Goal: Information Seeking & Learning: Learn about a topic

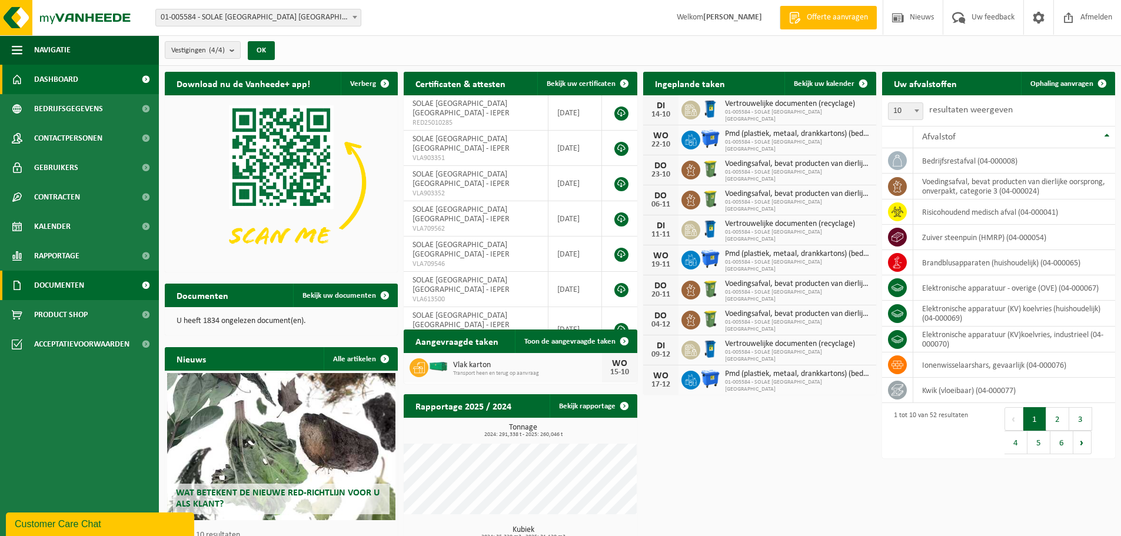
click at [55, 287] on span "Documenten" at bounding box center [59, 285] width 50 height 29
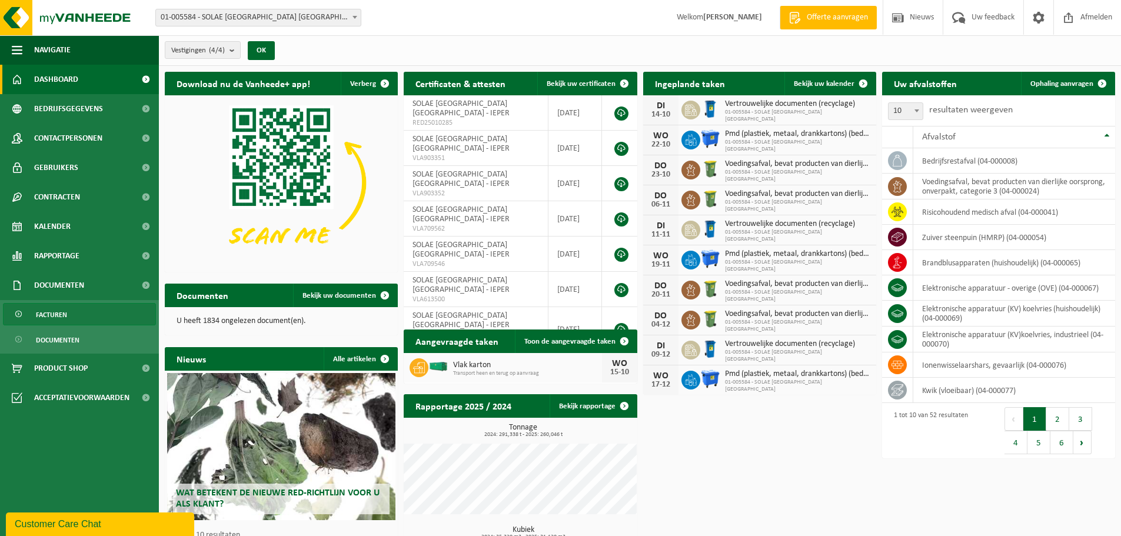
click at [60, 313] on span "Facturen" at bounding box center [51, 315] width 31 height 22
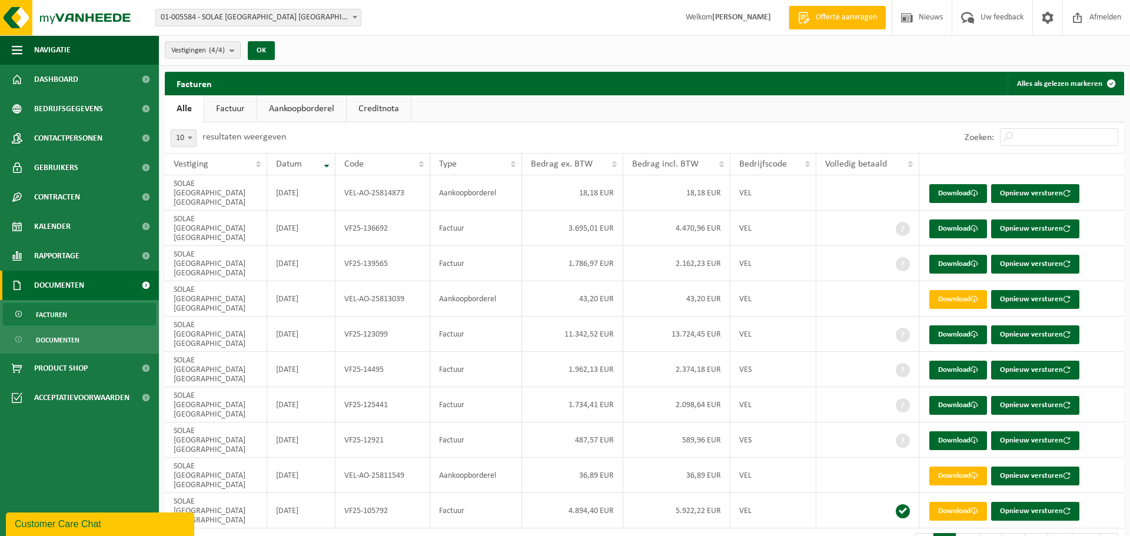
click at [313, 14] on span "01-005584 - SOLAE [GEOGRAPHIC_DATA] [GEOGRAPHIC_DATA] - IEPER" at bounding box center [258, 17] width 205 height 16
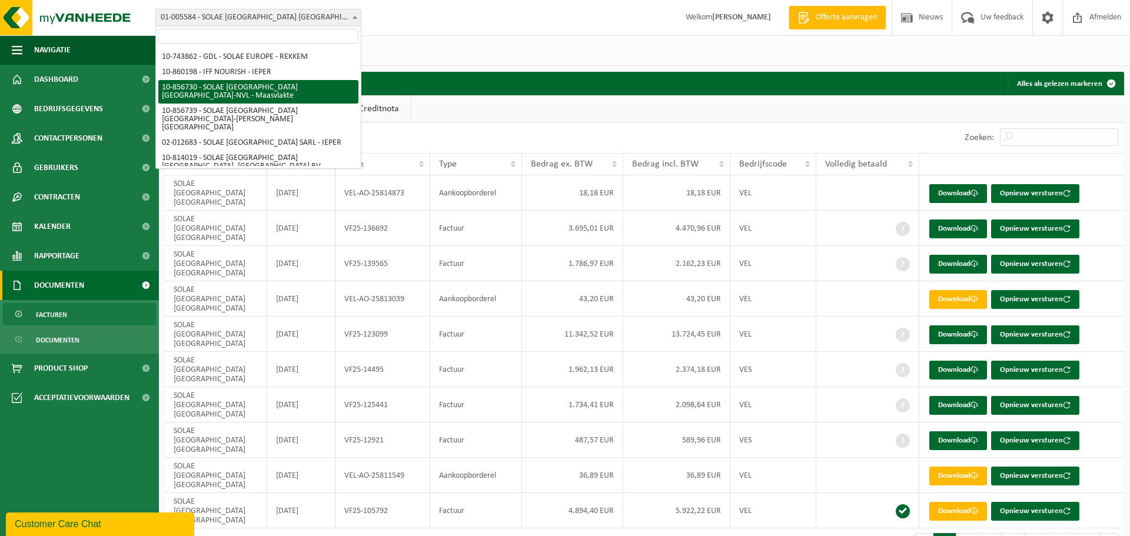
scroll to position [118, 0]
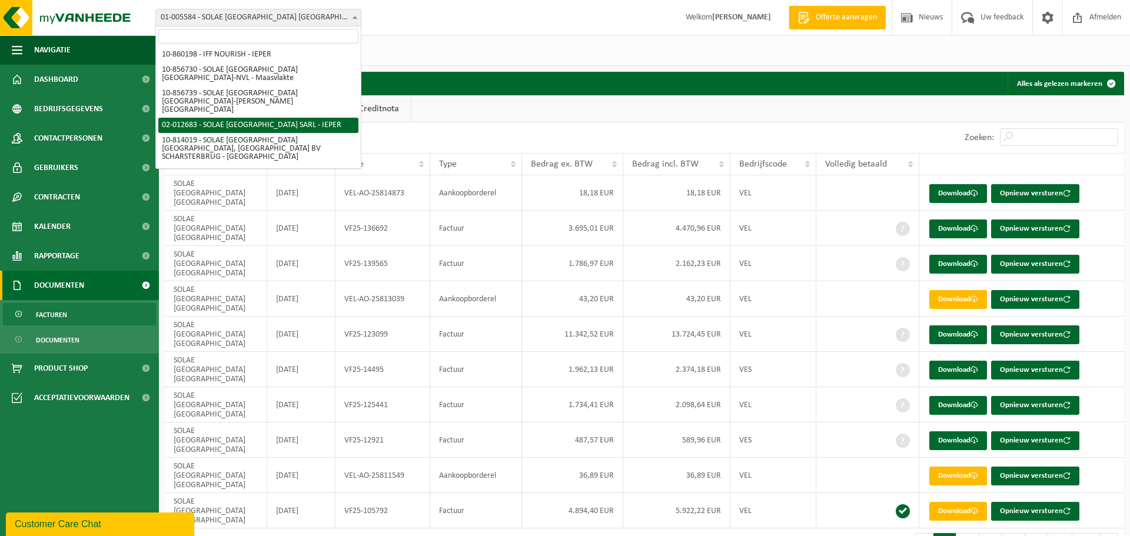
select select "2456"
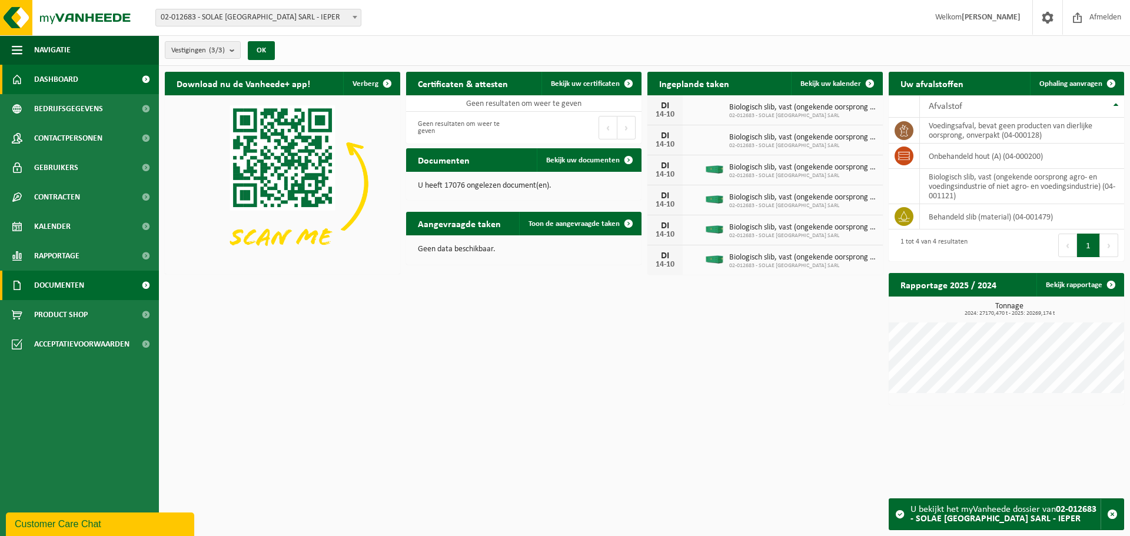
click at [58, 286] on span "Documenten" at bounding box center [59, 285] width 50 height 29
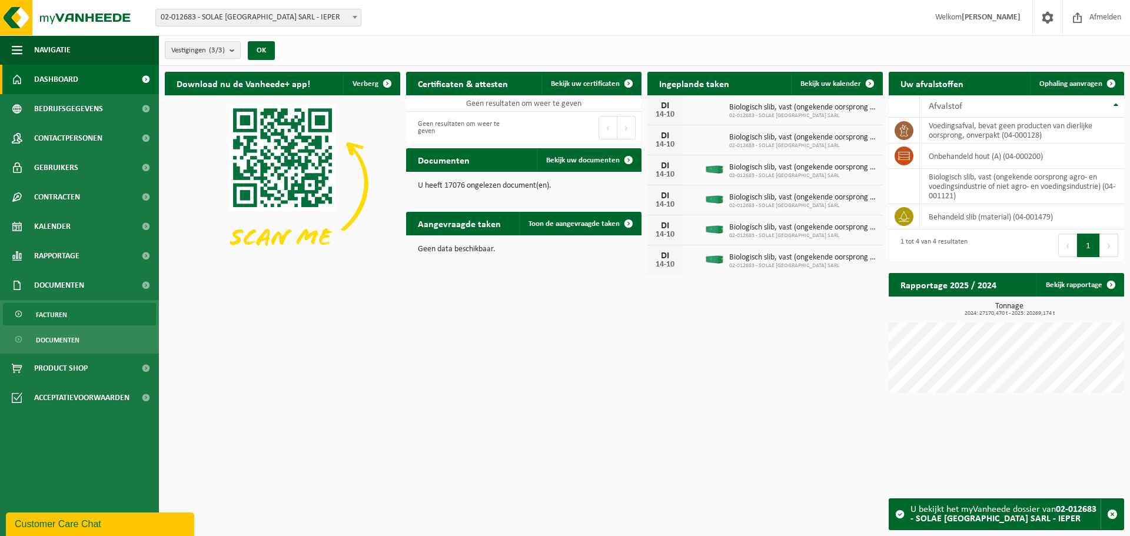
click at [59, 316] on span "Facturen" at bounding box center [51, 315] width 31 height 22
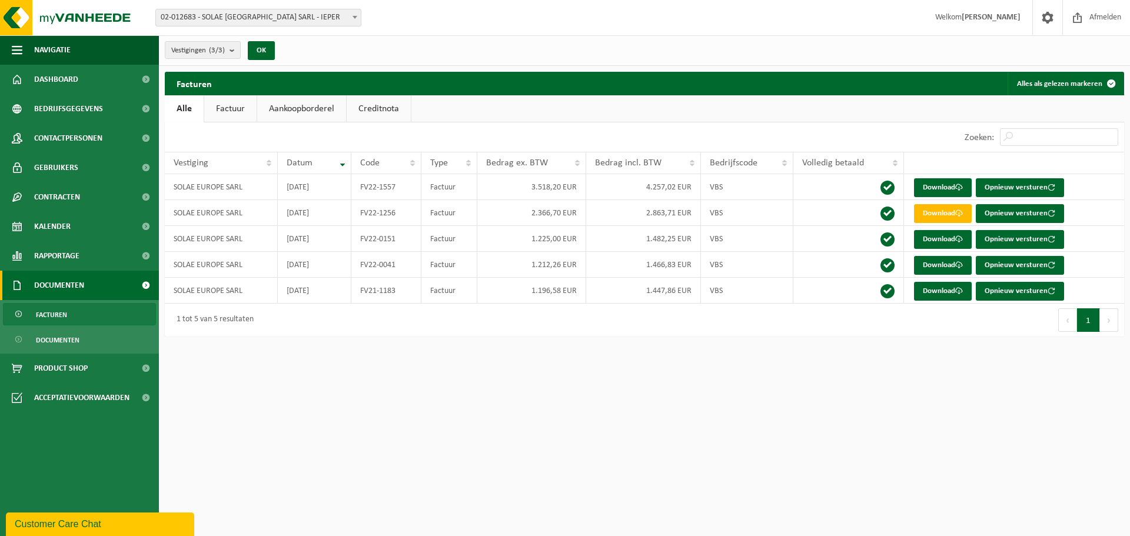
click at [315, 14] on span "02-012683 - SOLAE [GEOGRAPHIC_DATA] SARL - IEPER" at bounding box center [258, 17] width 205 height 16
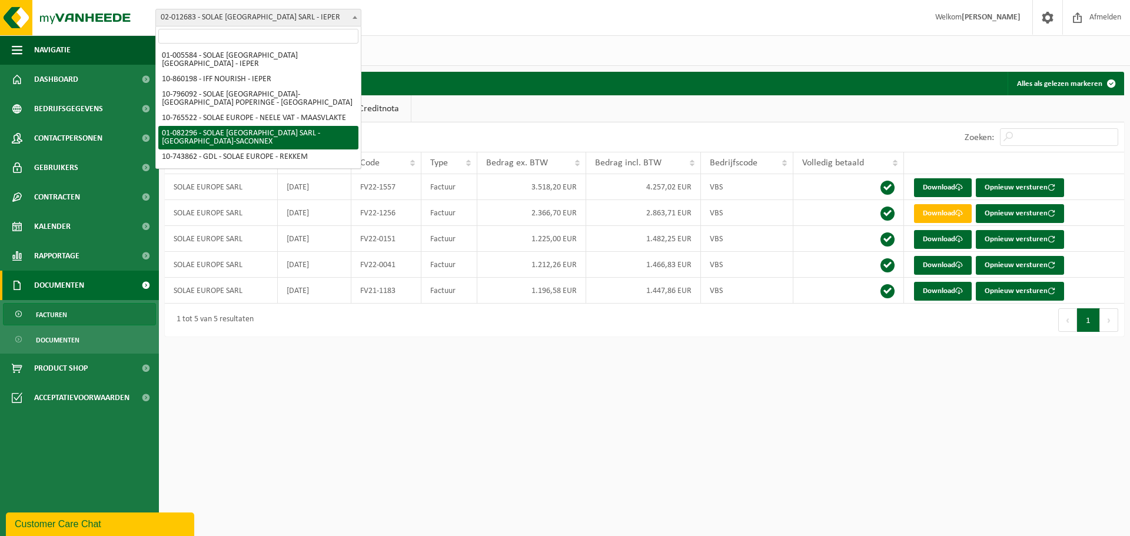
select select "610"
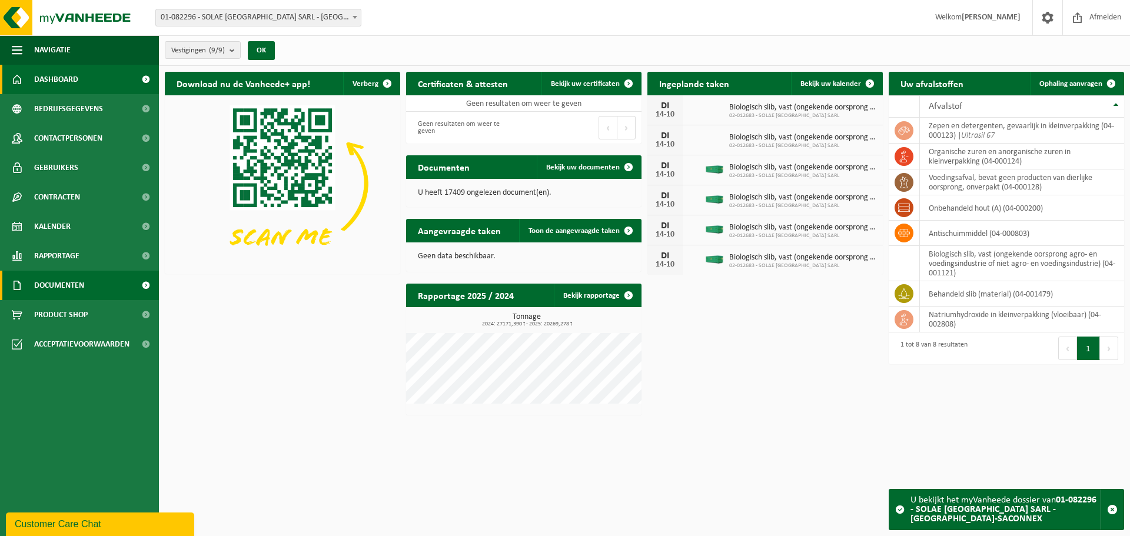
click at [73, 281] on span "Documenten" at bounding box center [59, 285] width 50 height 29
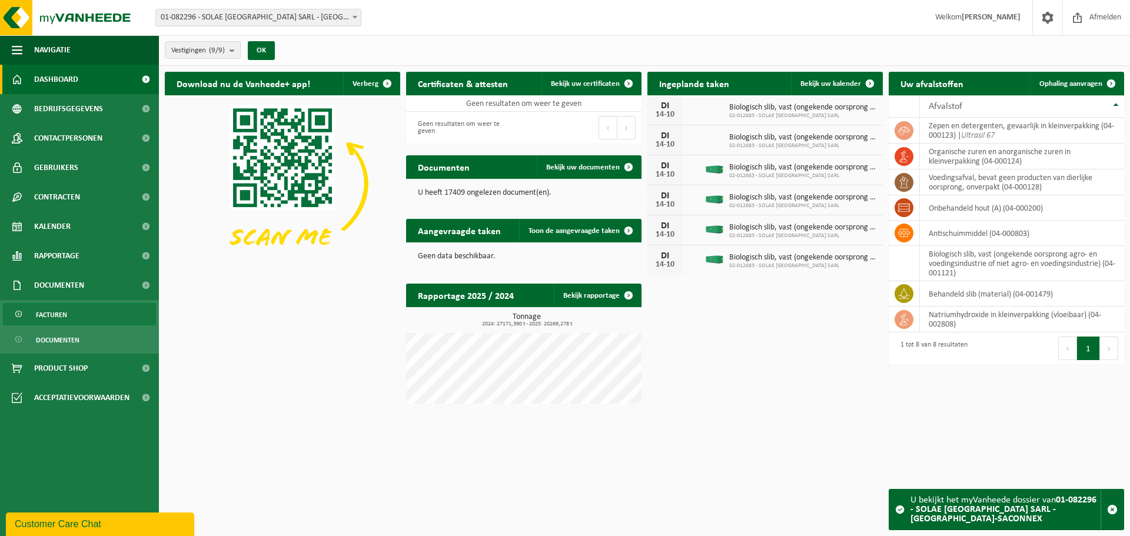
click at [83, 313] on link "Facturen" at bounding box center [79, 314] width 153 height 22
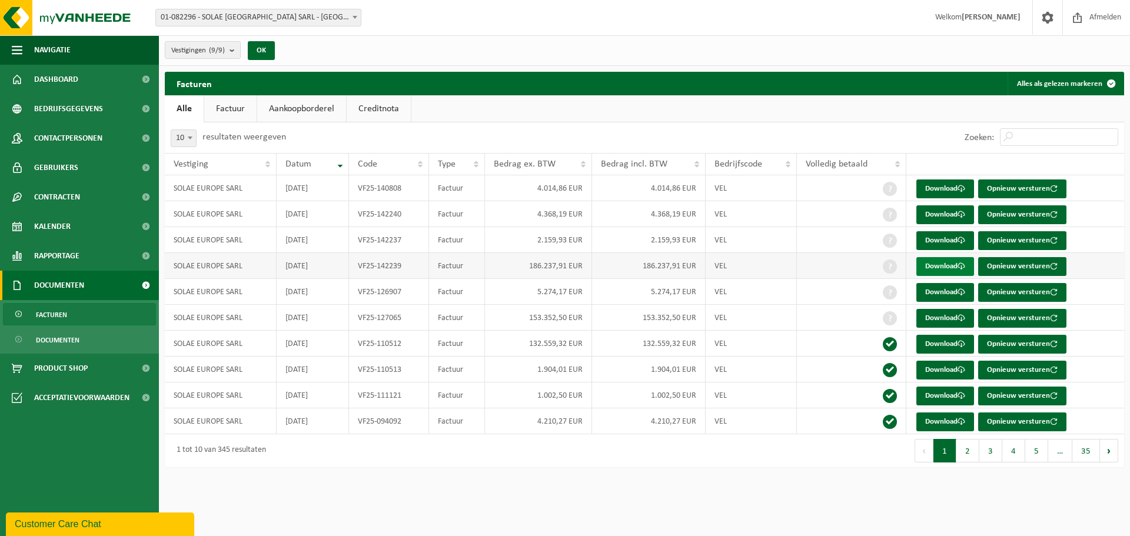
click at [943, 264] on link "Download" at bounding box center [946, 266] width 58 height 19
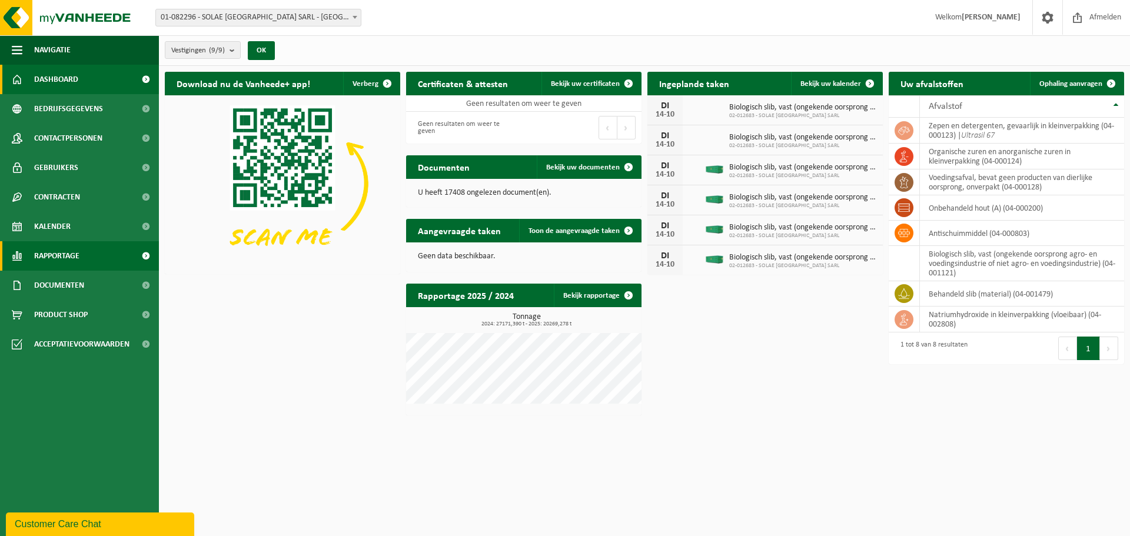
click at [61, 257] on span "Rapportage" at bounding box center [56, 255] width 45 height 29
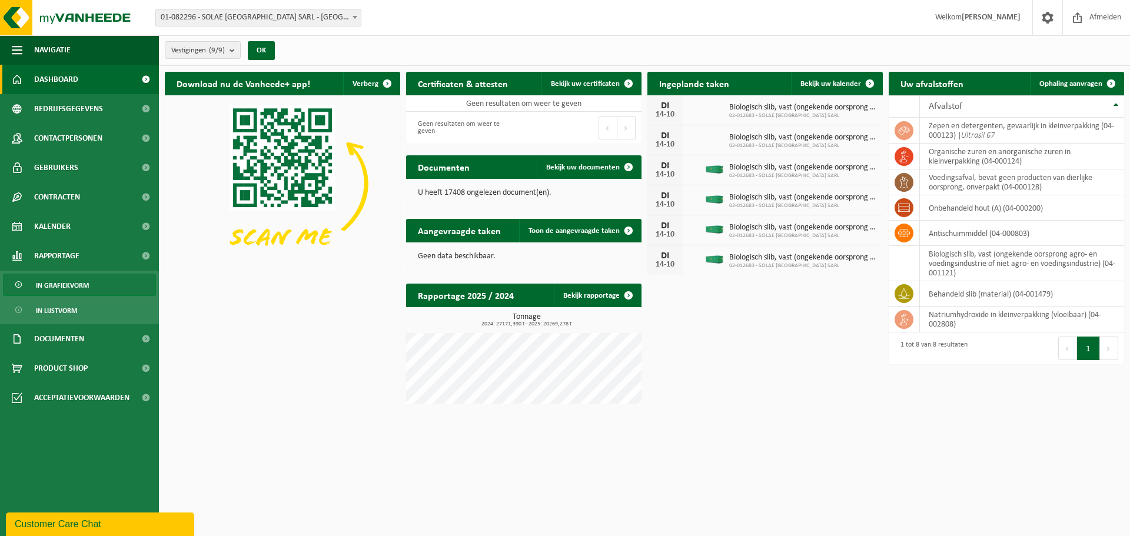
click at [68, 287] on span "In grafiekvorm" at bounding box center [62, 285] width 53 height 22
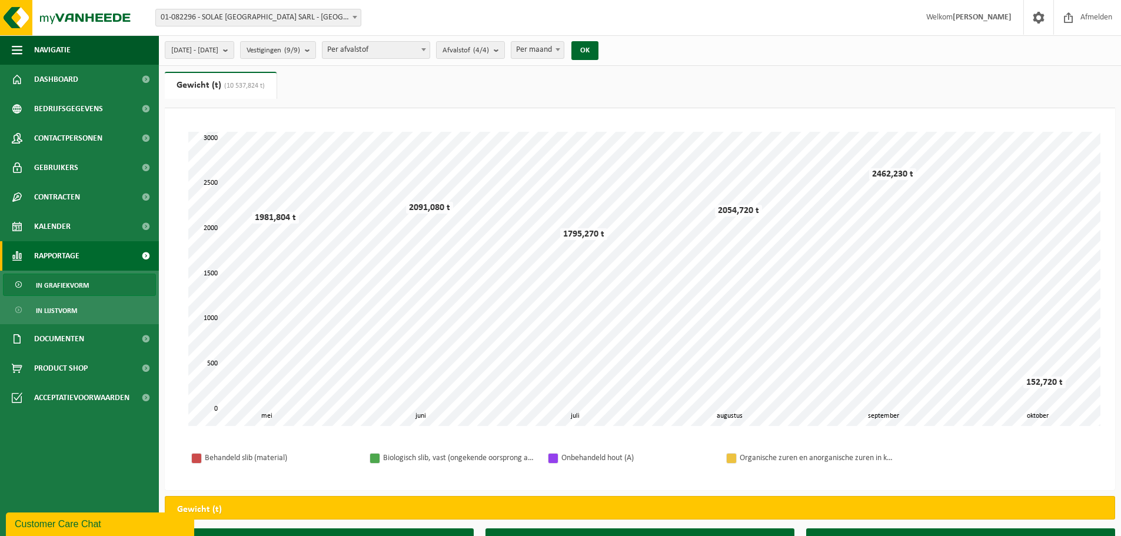
click at [295, 16] on span "01-082296 - SOLAE [GEOGRAPHIC_DATA] SARL - [GEOGRAPHIC_DATA]-SACONNEX" at bounding box center [258, 17] width 205 height 16
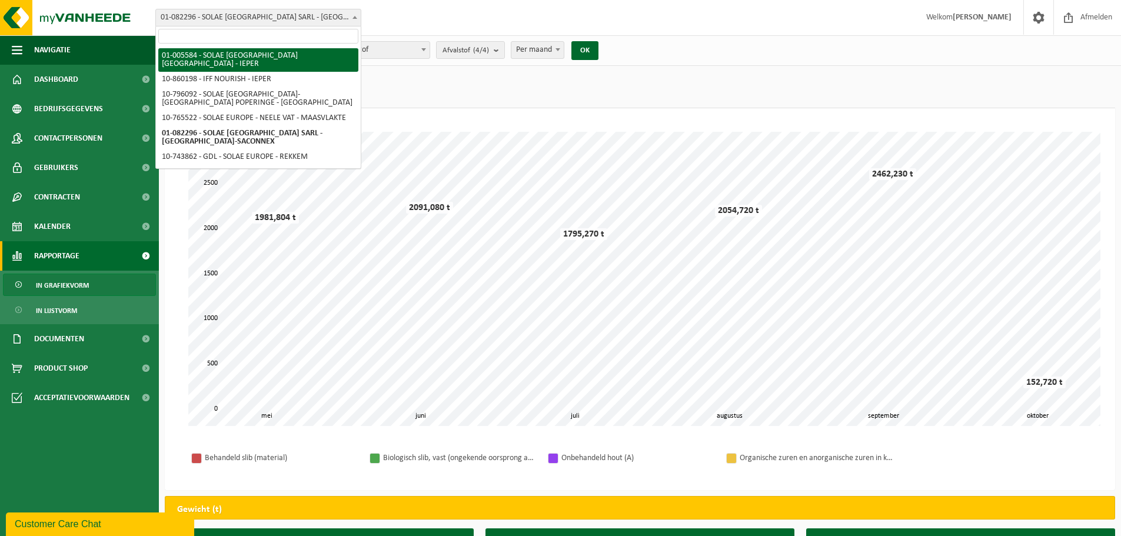
select select "213"
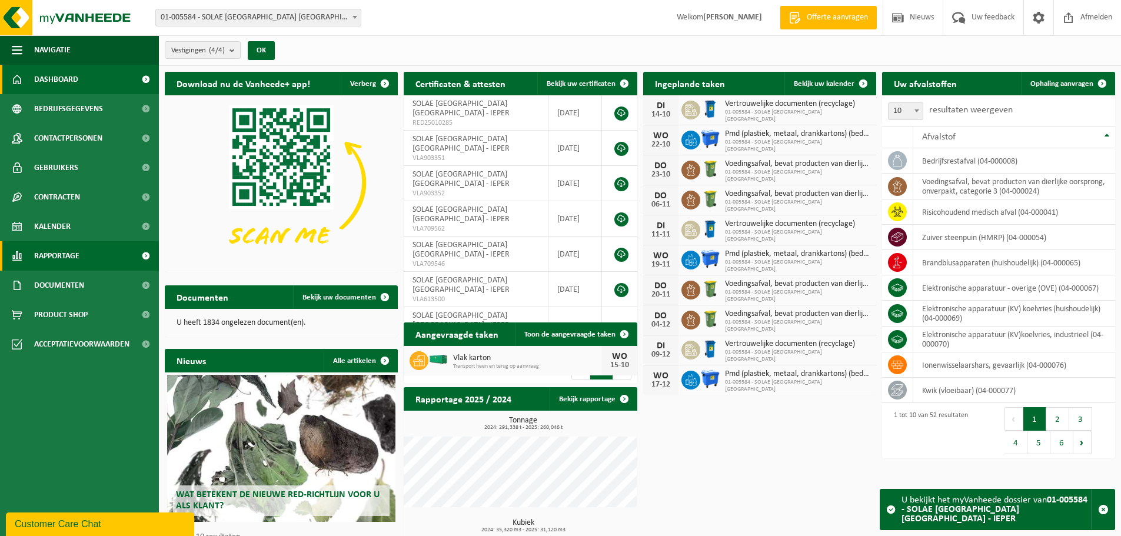
click at [77, 256] on span "Rapportage" at bounding box center [56, 255] width 45 height 29
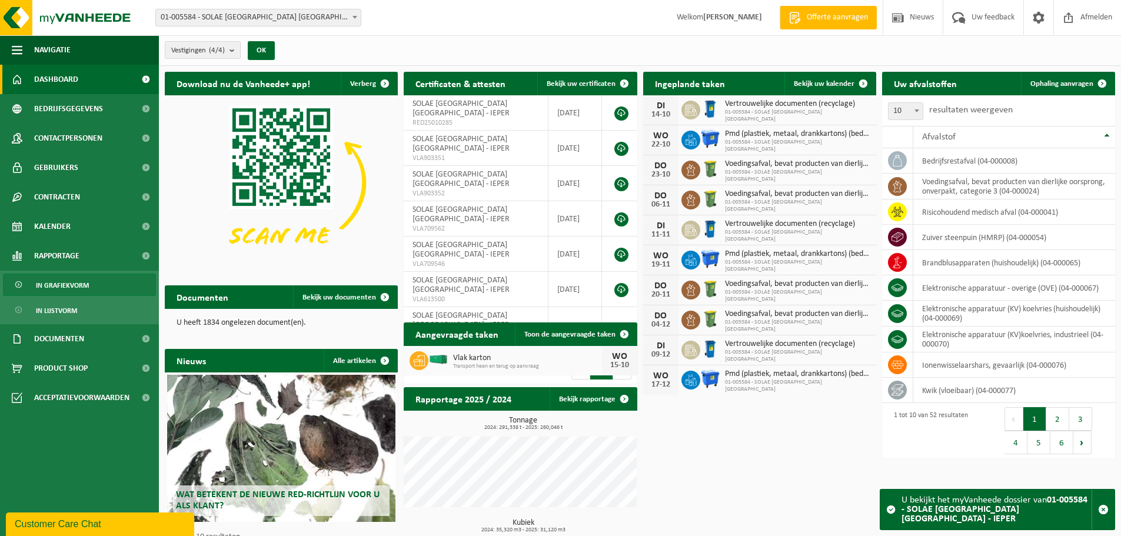
click at [75, 282] on span "In grafiekvorm" at bounding box center [62, 285] width 53 height 22
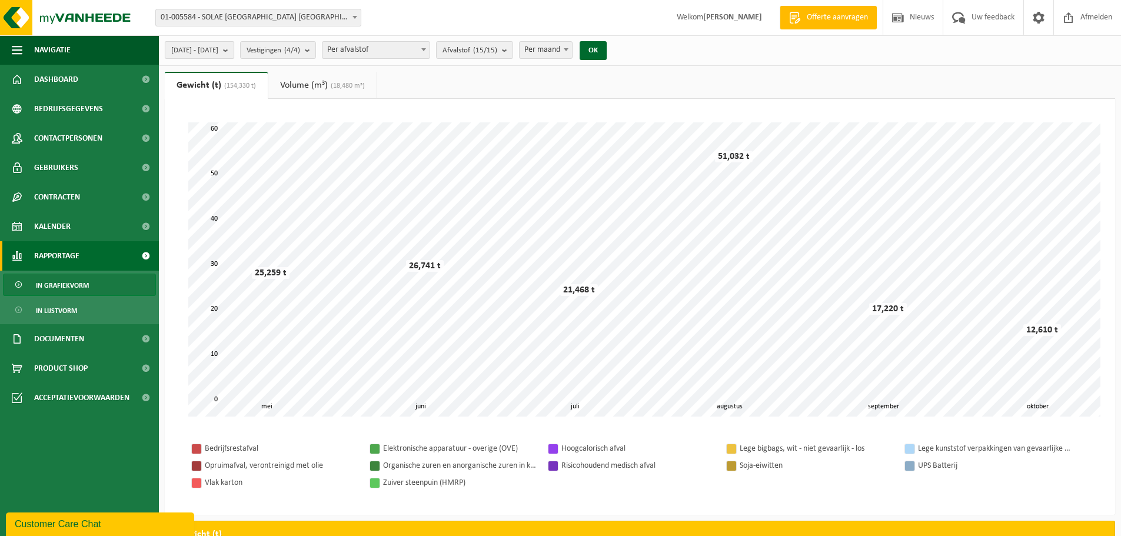
click at [218, 51] on span "2025-05-01 - 2025-10-14" at bounding box center [194, 51] width 47 height 18
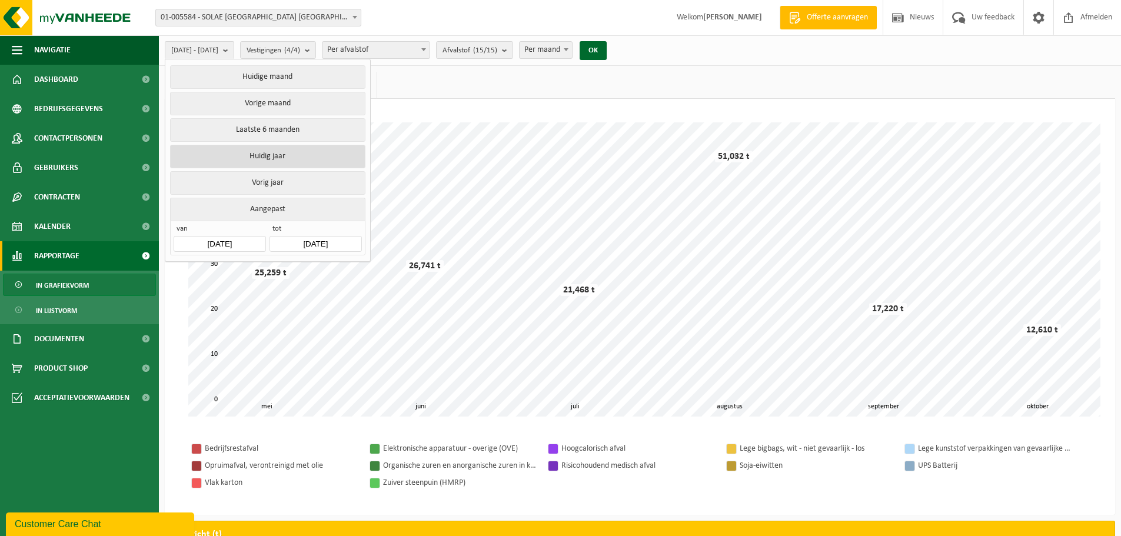
click at [287, 154] on button "Huidig jaar" at bounding box center [267, 157] width 195 height 24
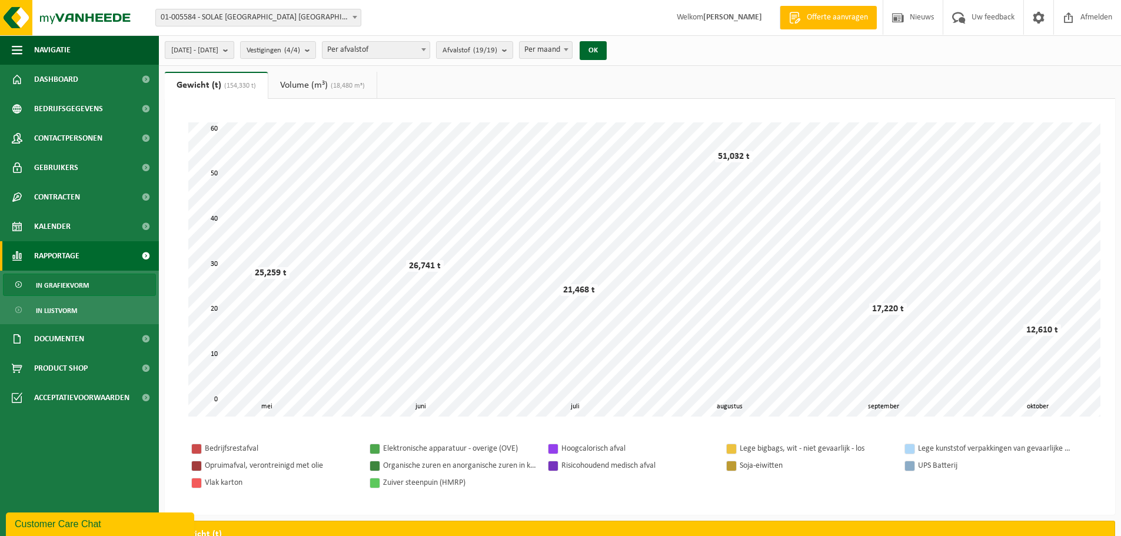
click at [218, 51] on span "2025-01-01 - 2025-10-14" at bounding box center [194, 51] width 47 height 18
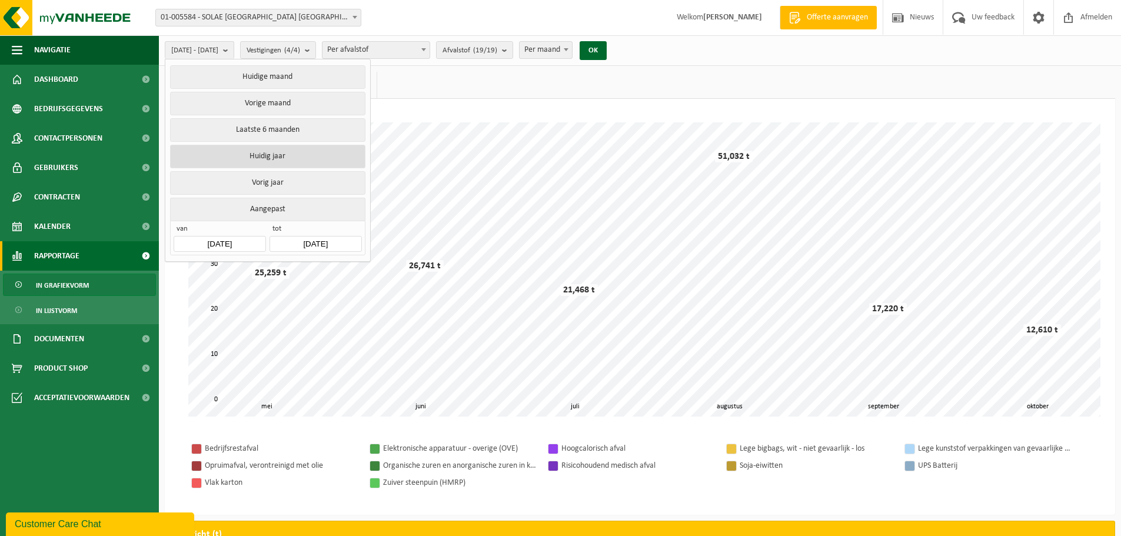
click at [305, 152] on button "Huidig jaar" at bounding box center [267, 157] width 195 height 24
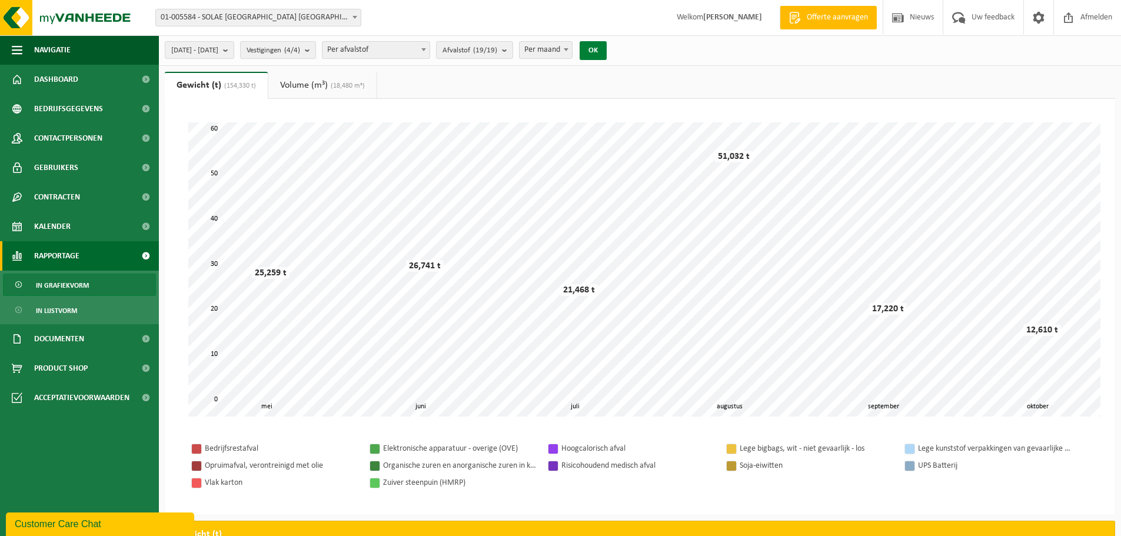
click at [607, 55] on button "OK" at bounding box center [593, 50] width 27 height 19
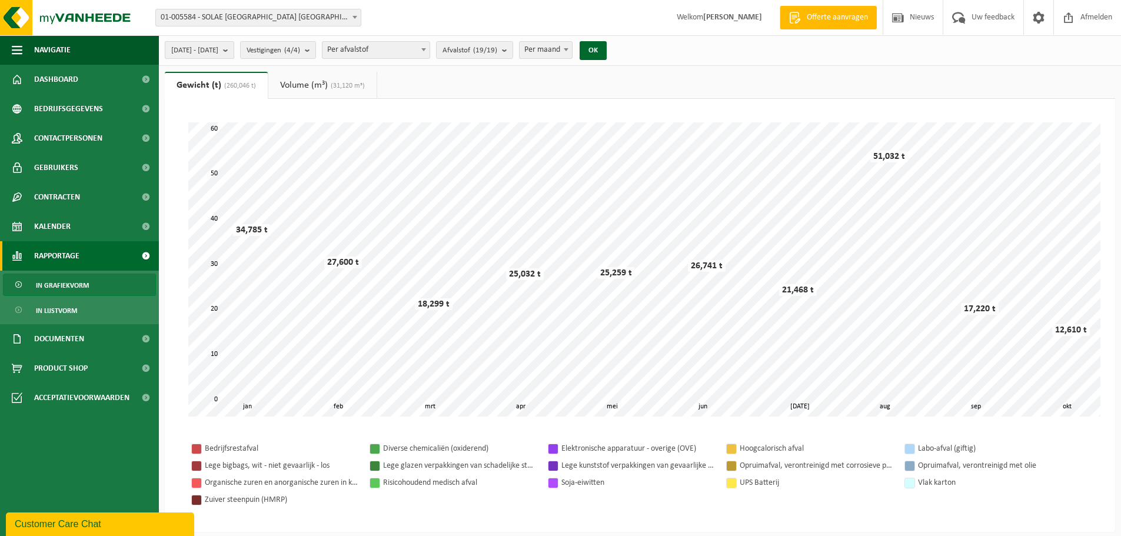
click at [218, 49] on span "2025-01-01 - 2025-10-14" at bounding box center [194, 51] width 47 height 18
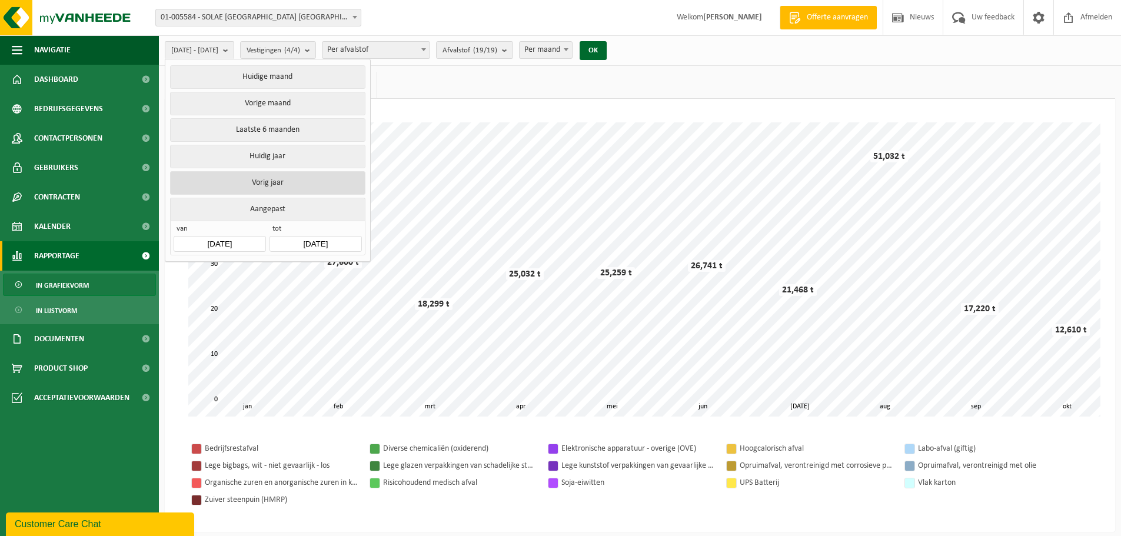
click at [284, 182] on button "Vorig jaar" at bounding box center [267, 183] width 195 height 24
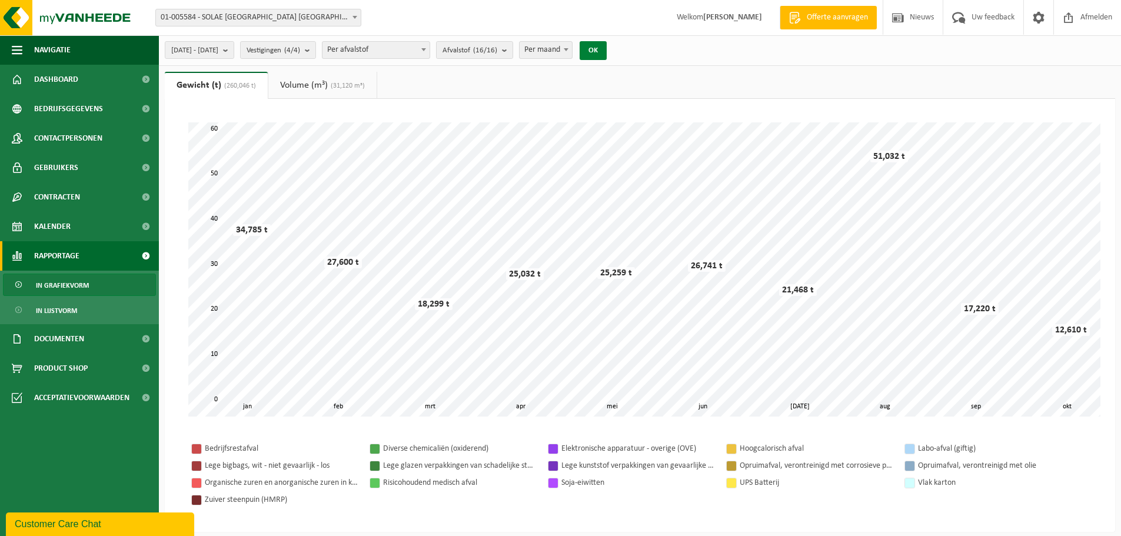
click at [607, 48] on button "OK" at bounding box center [593, 50] width 27 height 19
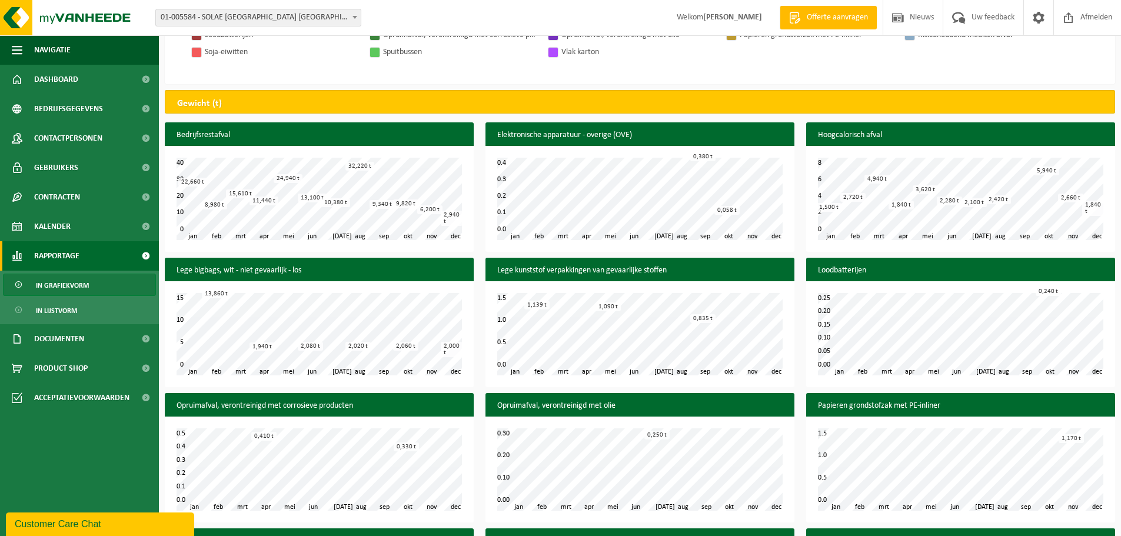
scroll to position [405, 0]
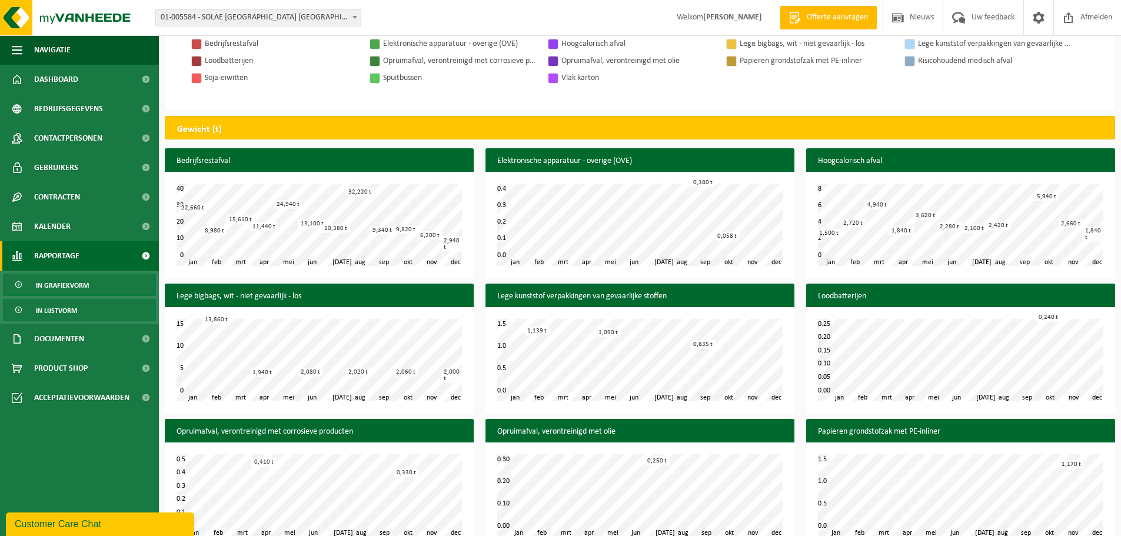
click at [75, 308] on span "In lijstvorm" at bounding box center [56, 311] width 41 height 22
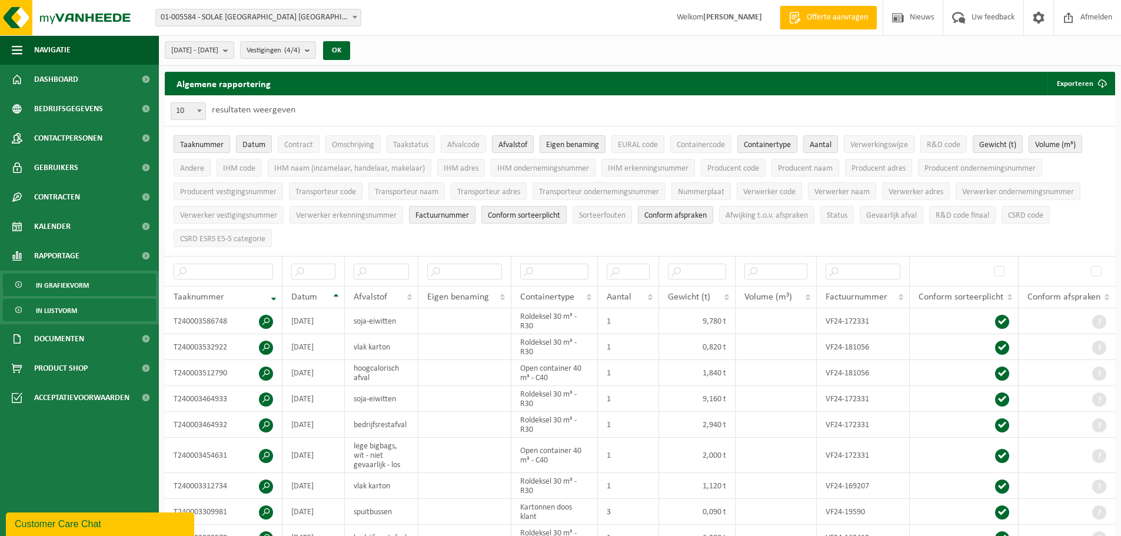
click at [65, 283] on span "In grafiekvorm" at bounding box center [62, 285] width 53 height 22
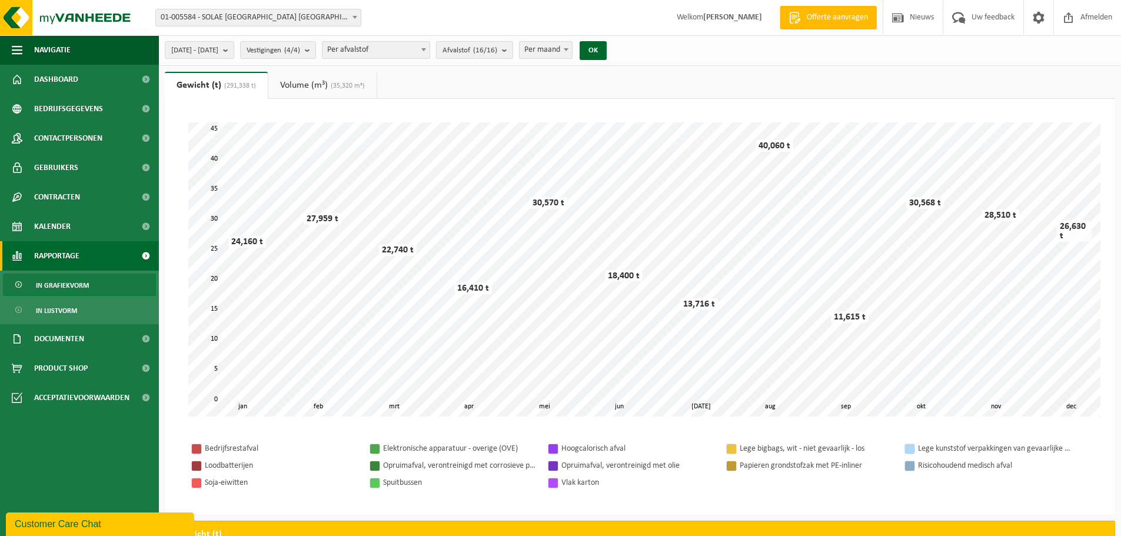
click at [413, 49] on span "Per afvalstof" at bounding box center [376, 50] width 107 height 16
click at [497, 48] on span "Afvalstof (16/16)" at bounding box center [470, 51] width 55 height 18
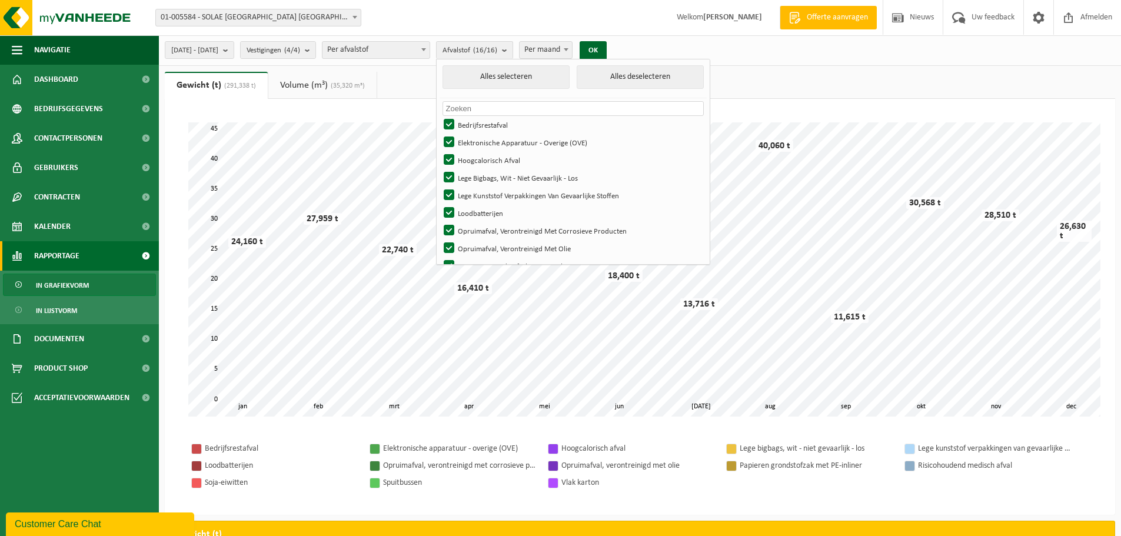
click at [311, 470] on div "Loodbatterijen" at bounding box center [281, 466] width 153 height 15
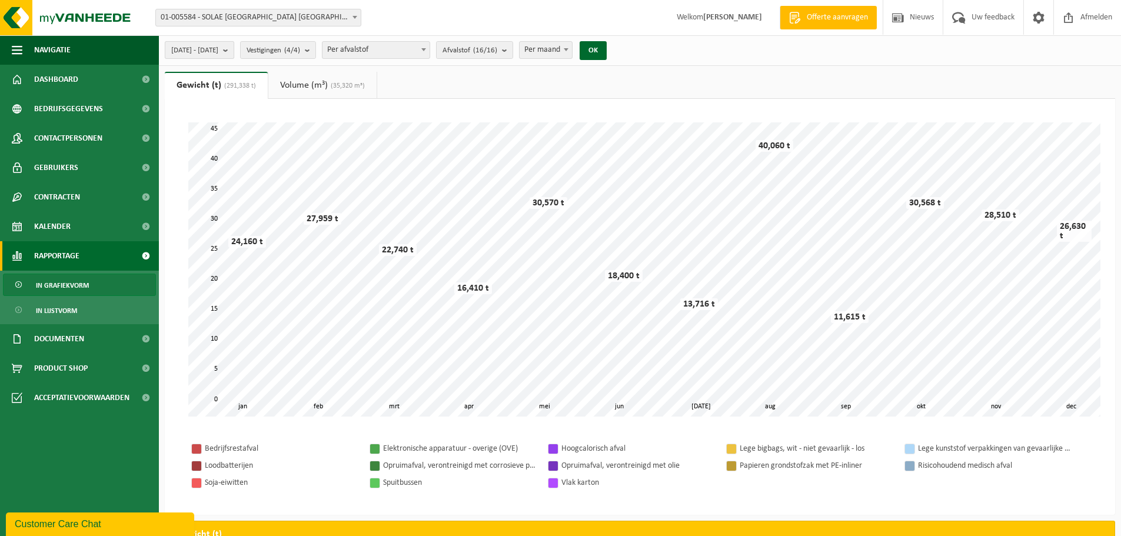
click at [205, 48] on span "2024-01-01 - 2024-12-31" at bounding box center [194, 51] width 47 height 18
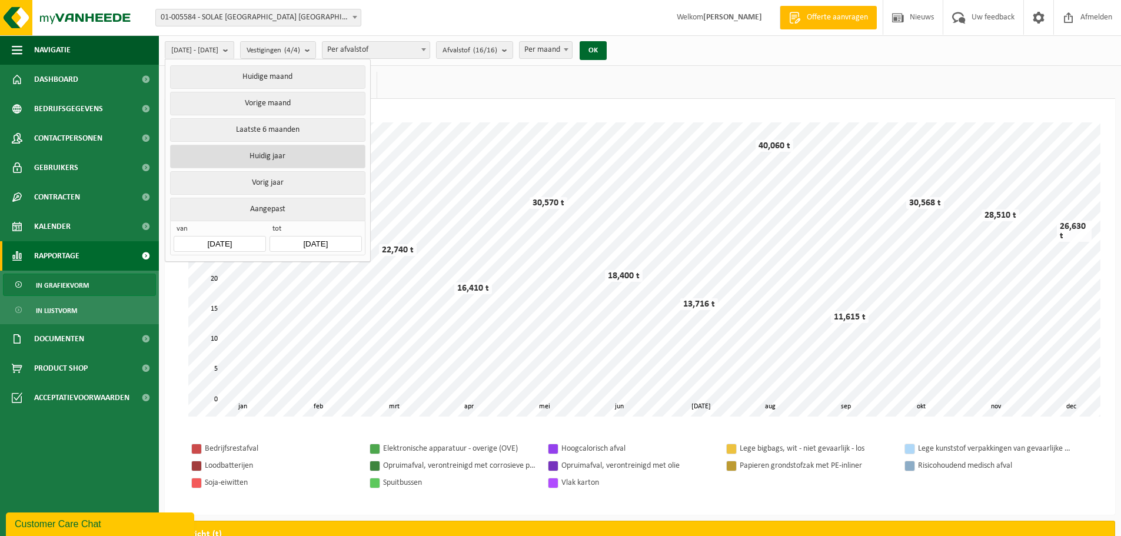
click at [275, 152] on button "Huidig jaar" at bounding box center [267, 157] width 195 height 24
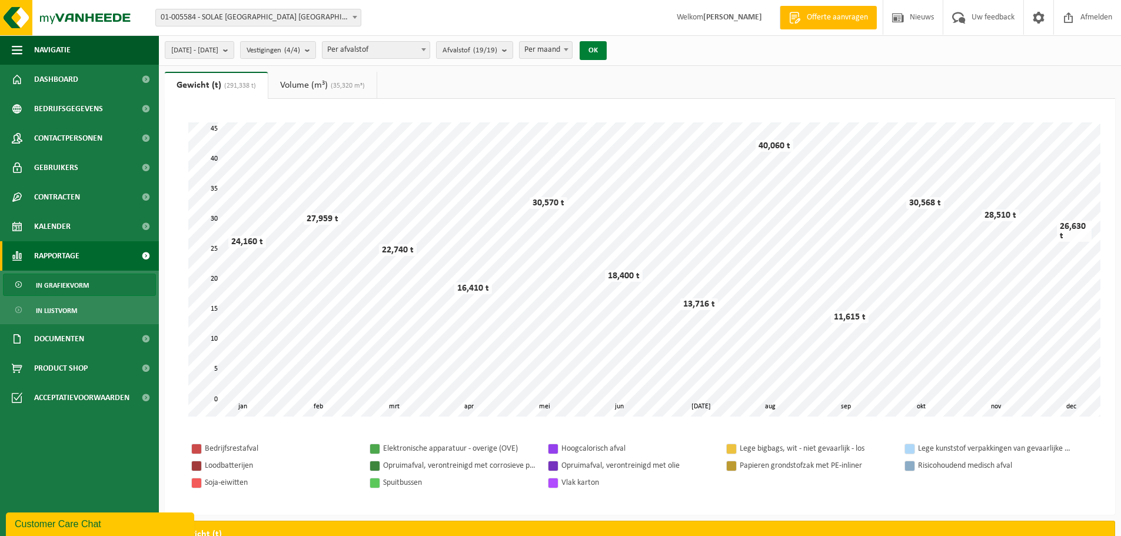
click at [607, 49] on button "OK" at bounding box center [593, 50] width 27 height 19
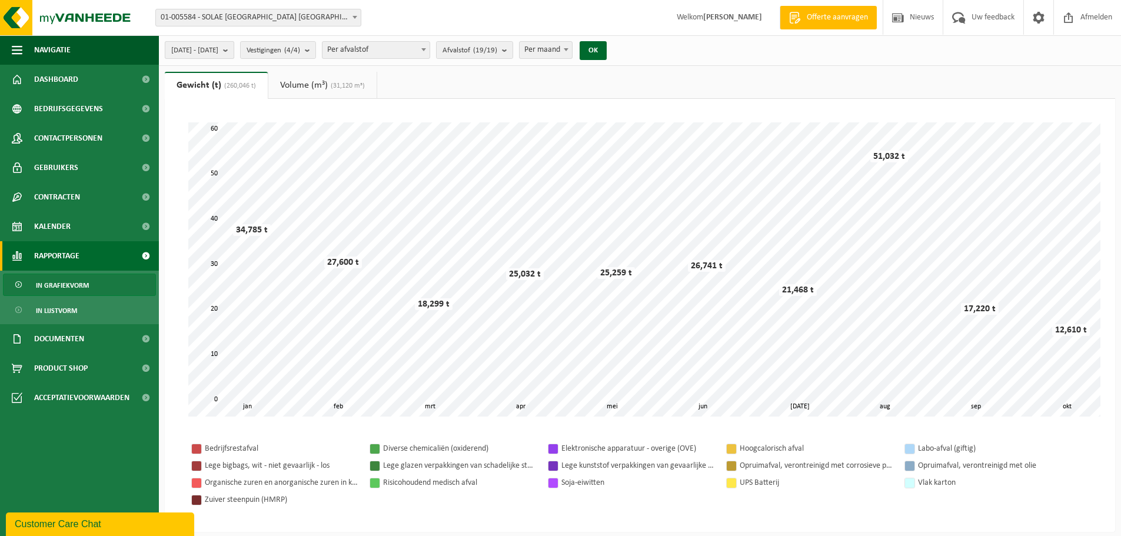
click at [218, 54] on span "2025-01-01 - 2025-10-14" at bounding box center [194, 51] width 47 height 18
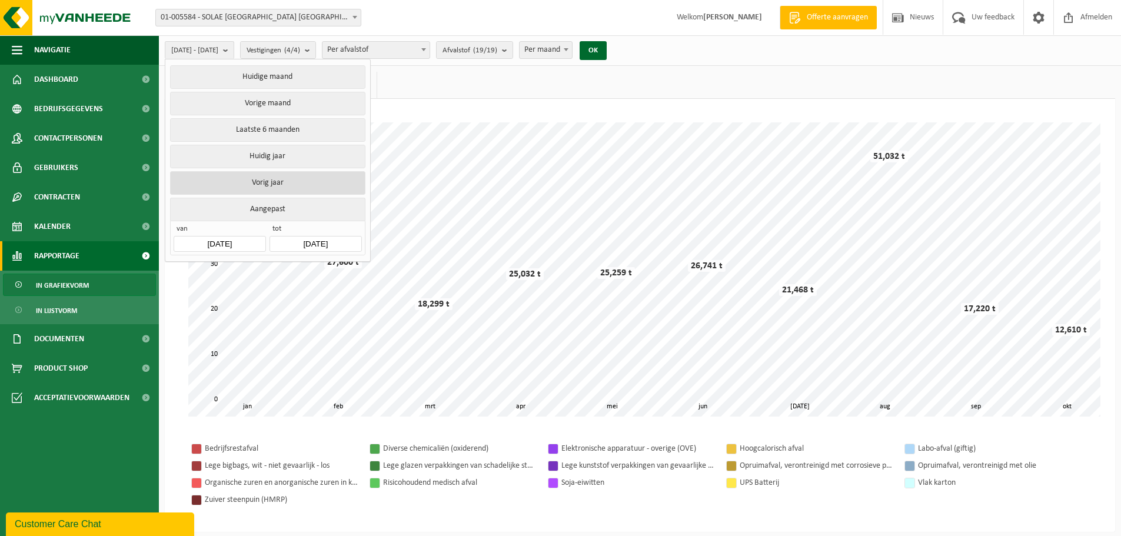
click at [285, 182] on button "Vorig jaar" at bounding box center [267, 183] width 195 height 24
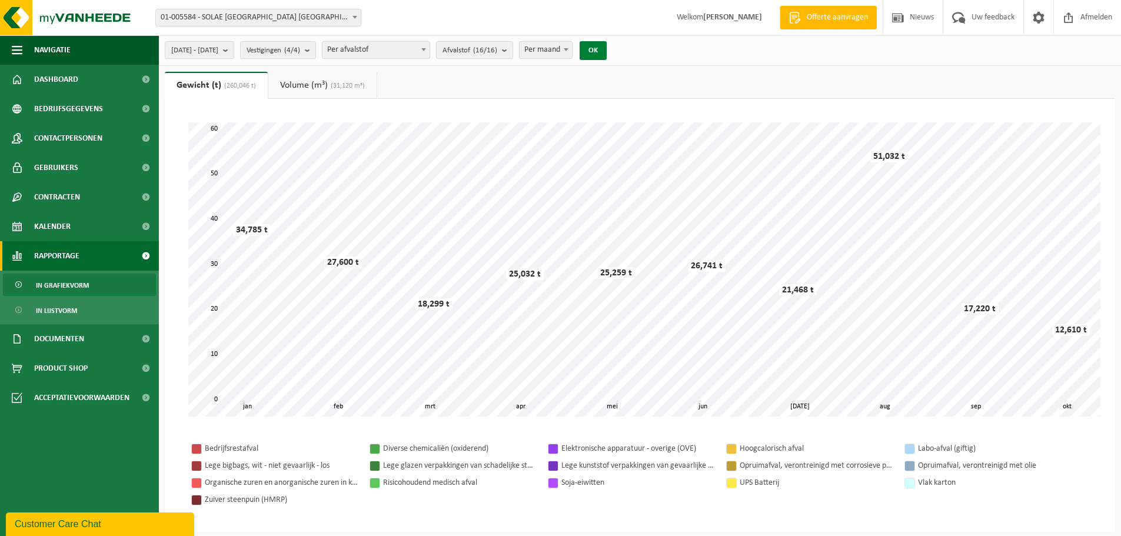
click at [607, 52] on button "OK" at bounding box center [593, 50] width 27 height 19
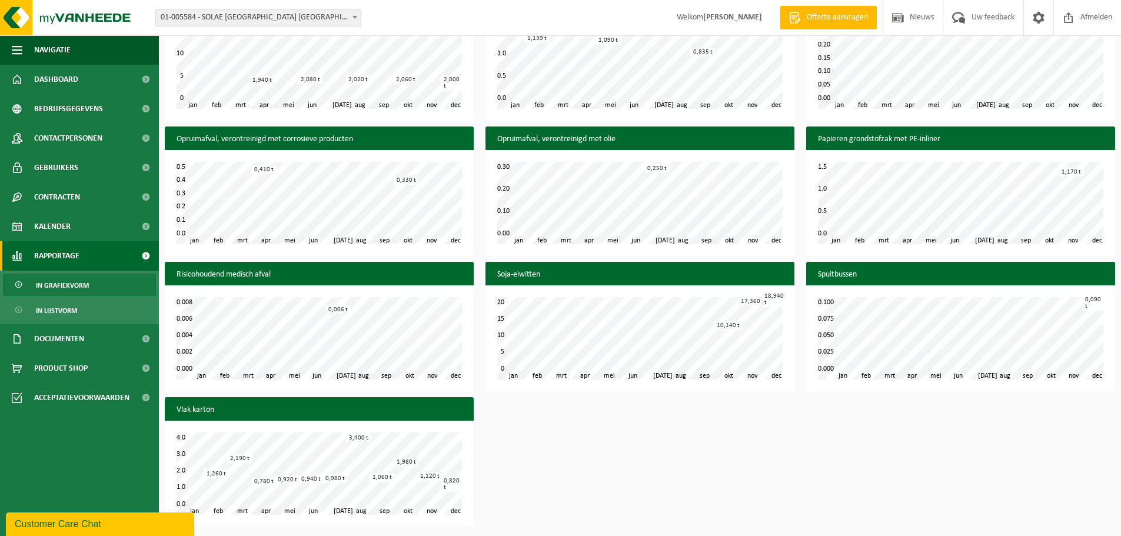
scroll to position [699, 0]
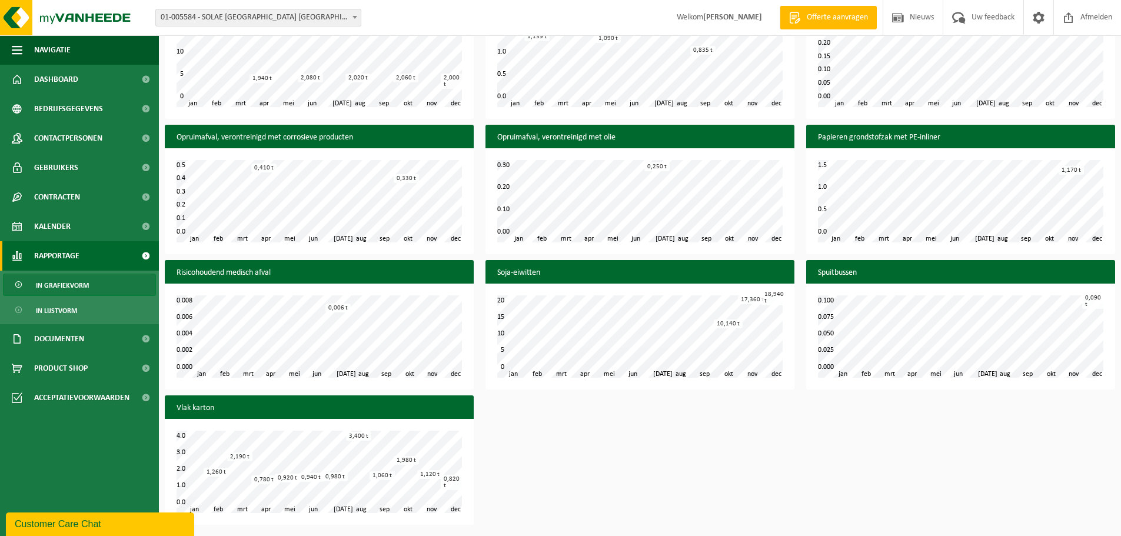
click at [85, 522] on div "Customer Care Chat" at bounding box center [100, 524] width 171 height 14
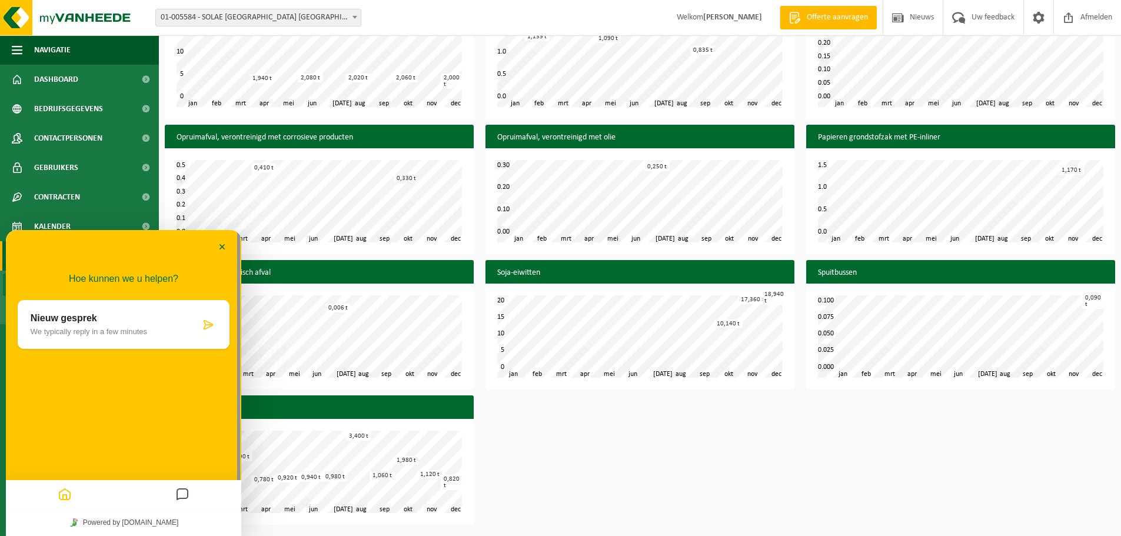
click at [88, 318] on p "Nieuw gesprek" at bounding box center [116, 318] width 170 height 11
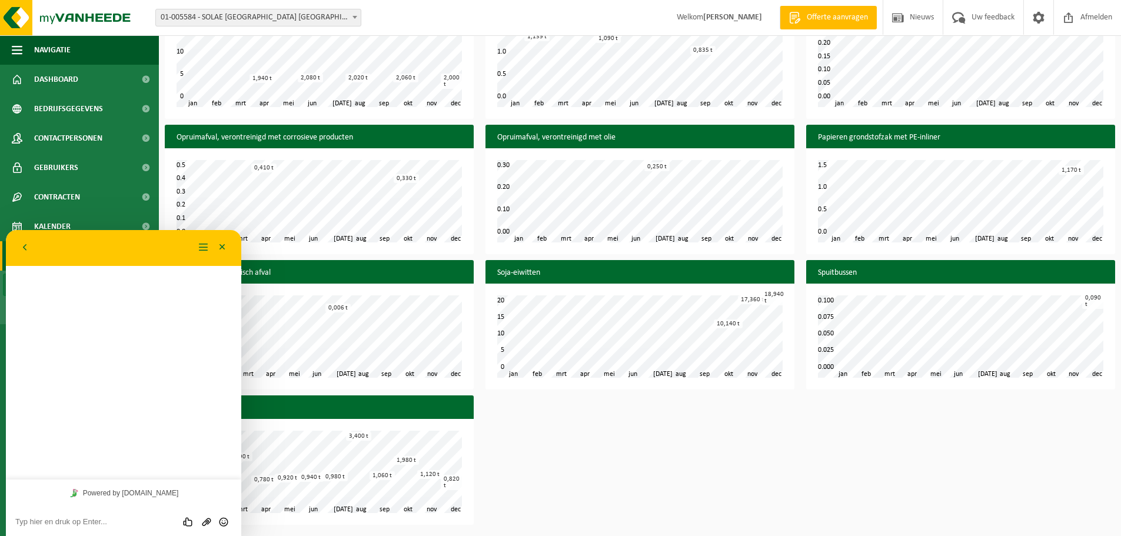
click at [88, 519] on textarea at bounding box center [123, 521] width 217 height 9
type textarea "goede morgen"
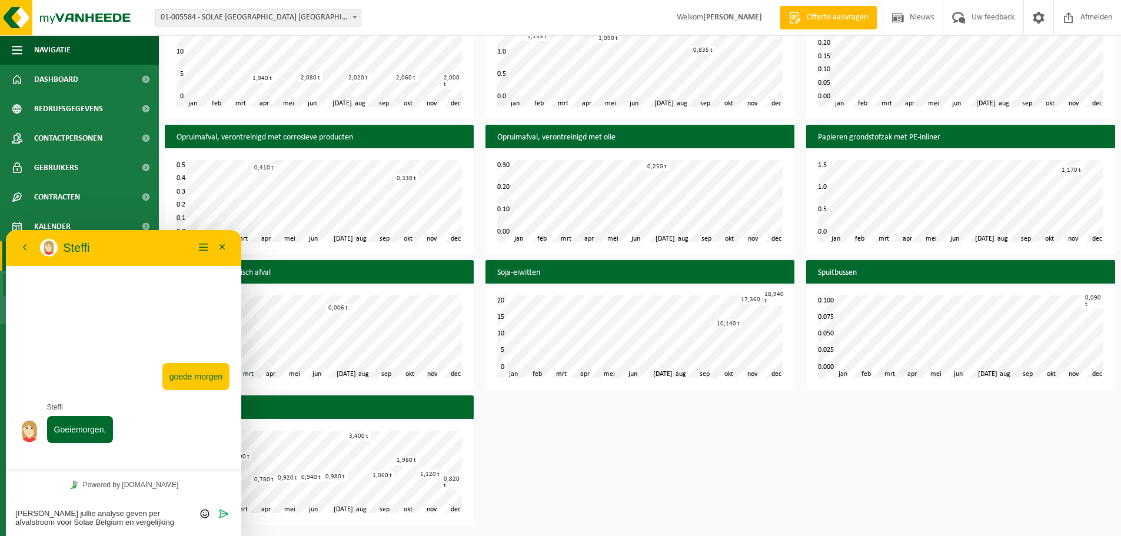
scroll to position [0, 0]
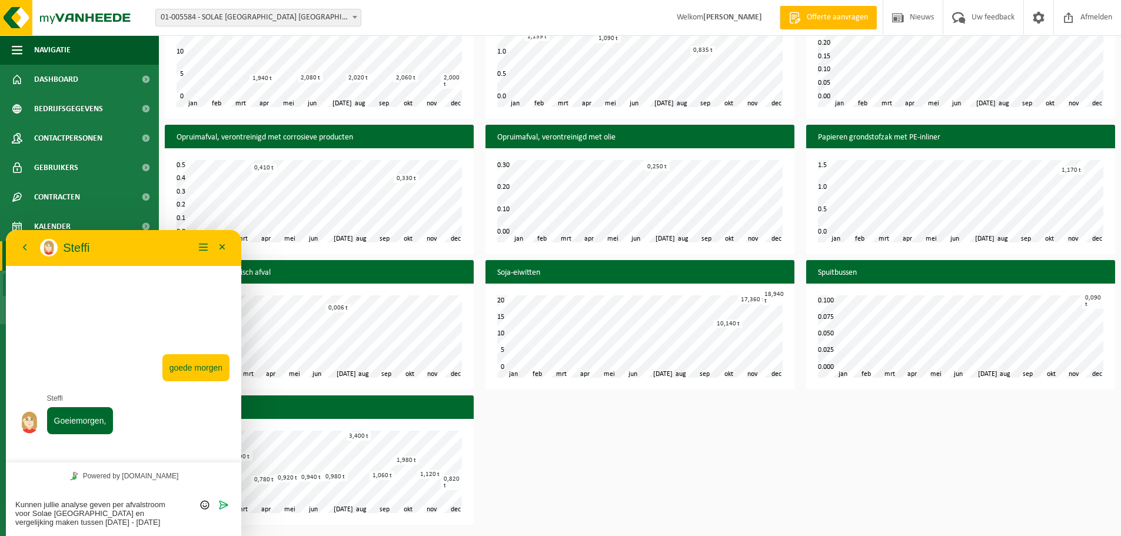
type textarea "Kunnen jullie analyse geven per afvalstroom voor Solae [GEOGRAPHIC_DATA] en ver…"
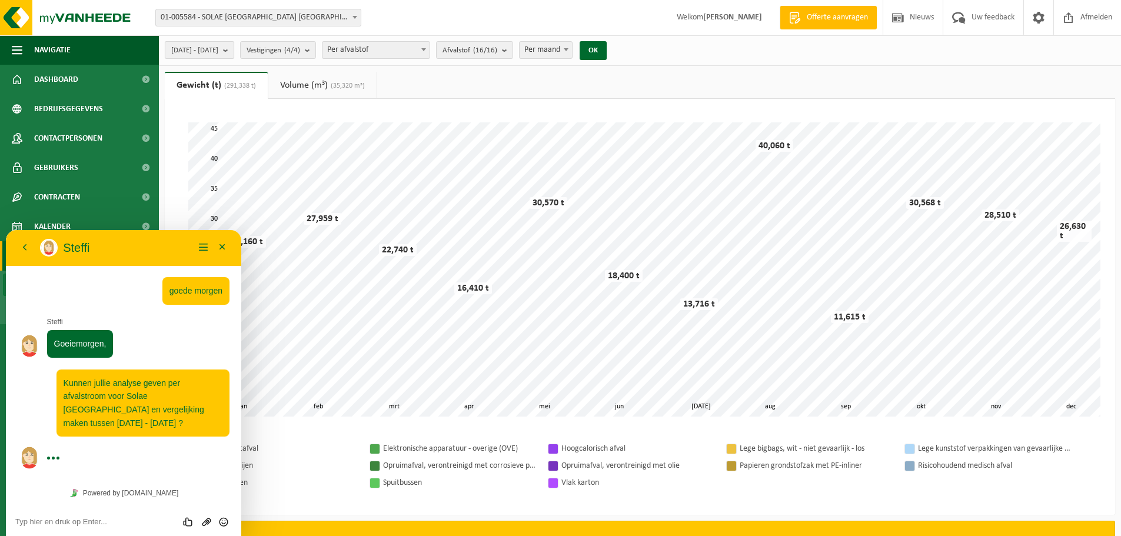
click at [213, 49] on span "2024-01-01 - 2024-12-31" at bounding box center [194, 51] width 47 height 18
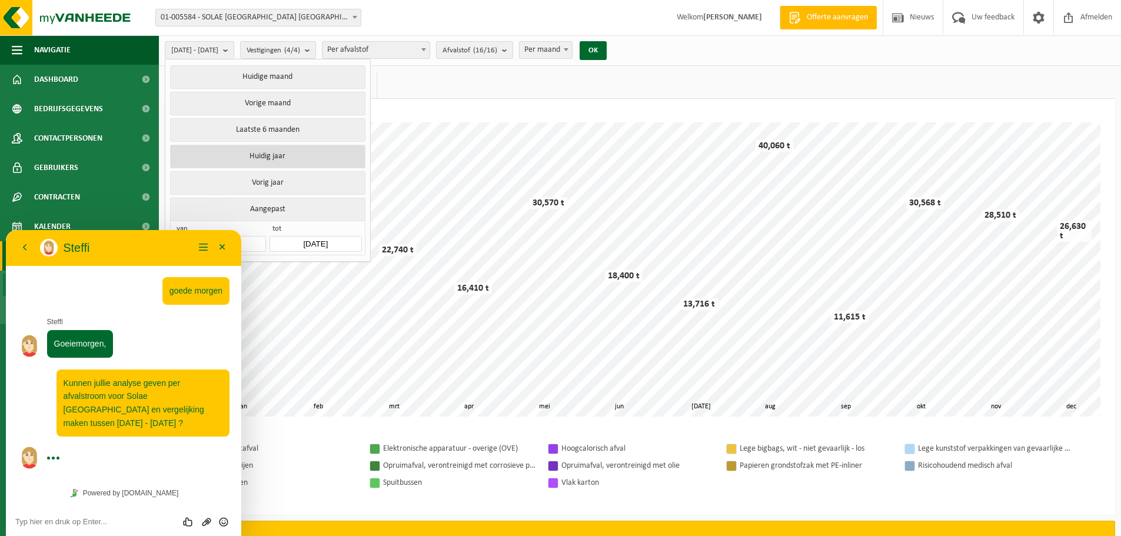
click at [293, 152] on button "Huidig jaar" at bounding box center [267, 157] width 195 height 24
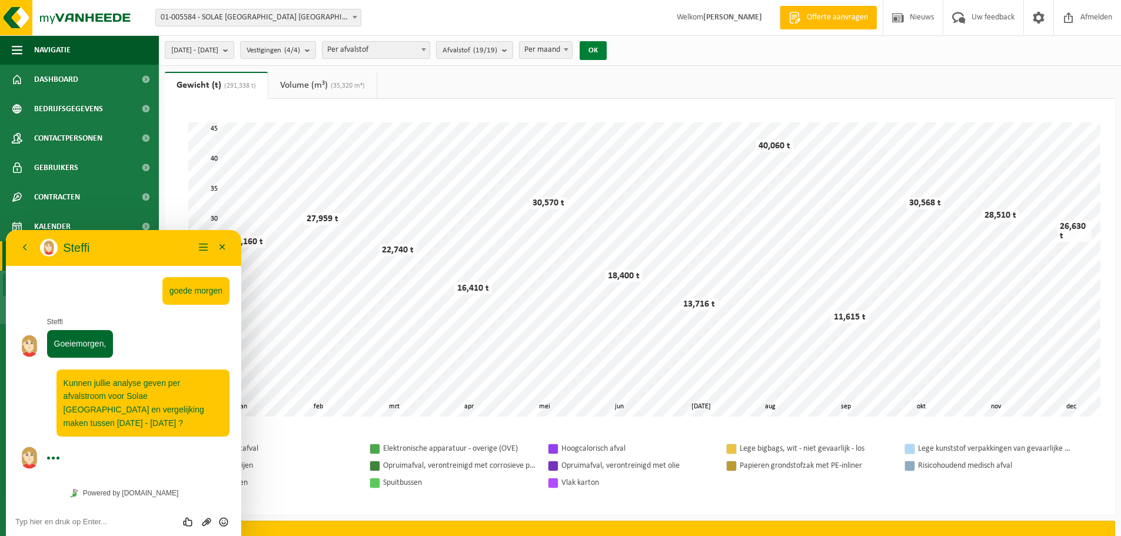
click at [607, 47] on button "OK" at bounding box center [593, 50] width 27 height 19
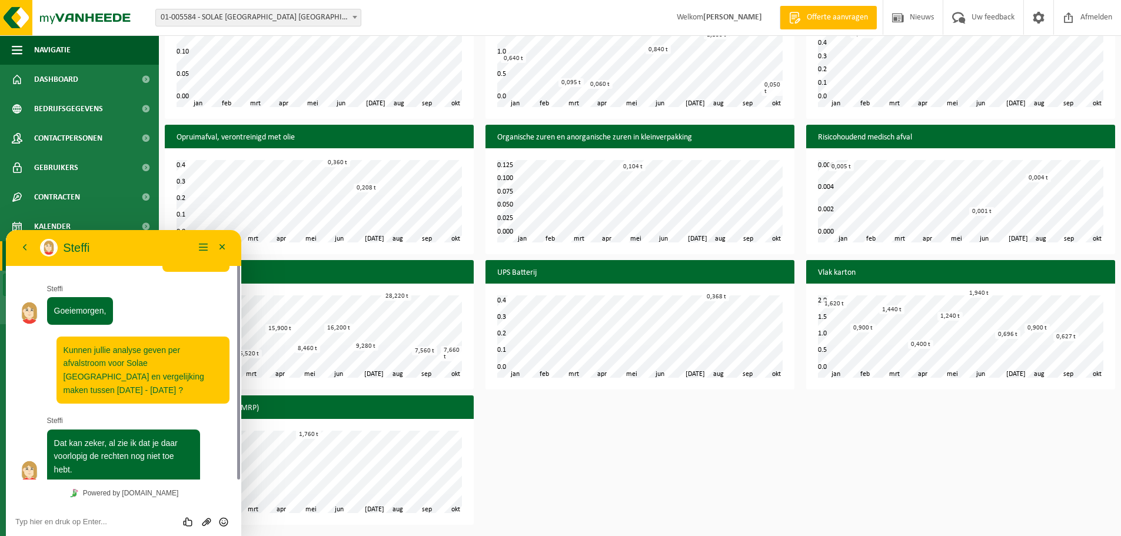
scroll to position [66, 0]
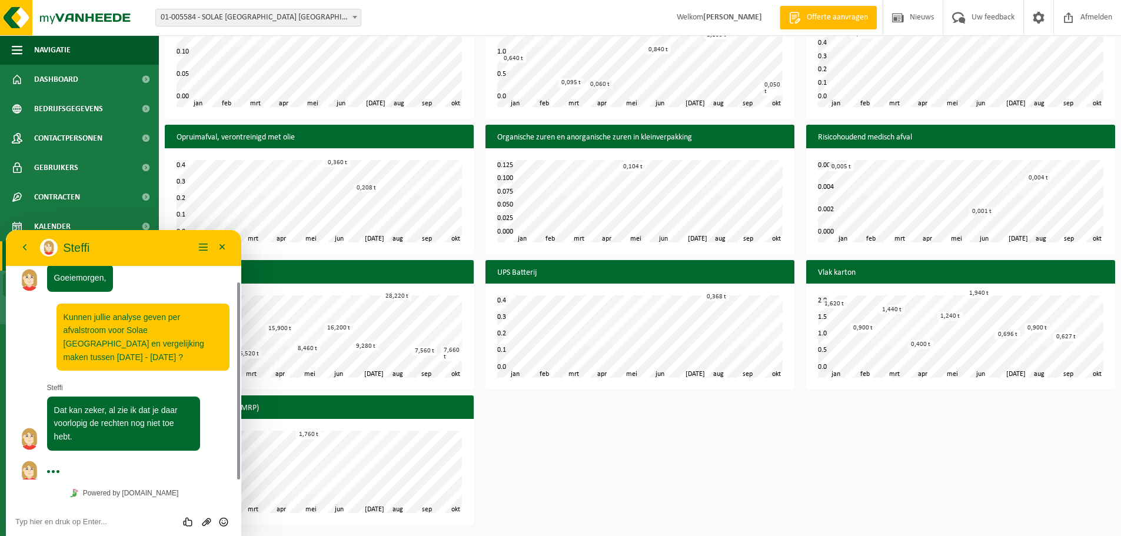
drag, startPoint x: 134, startPoint y: 242, endPoint x: 135, endPoint y: 295, distance: 53.0
click at [135, 295] on div "Terug Steffi Steffi Menu Minimaliseer Terug Powered by tawk.to Beoordeel deze c…" at bounding box center [123, 383] width 235 height 306
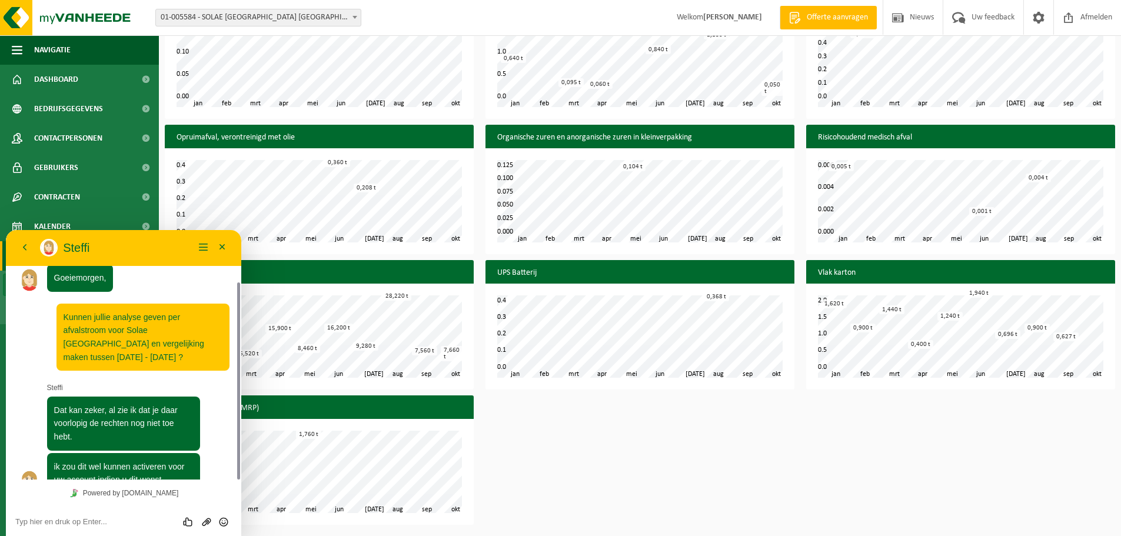
scroll to position [109, 0]
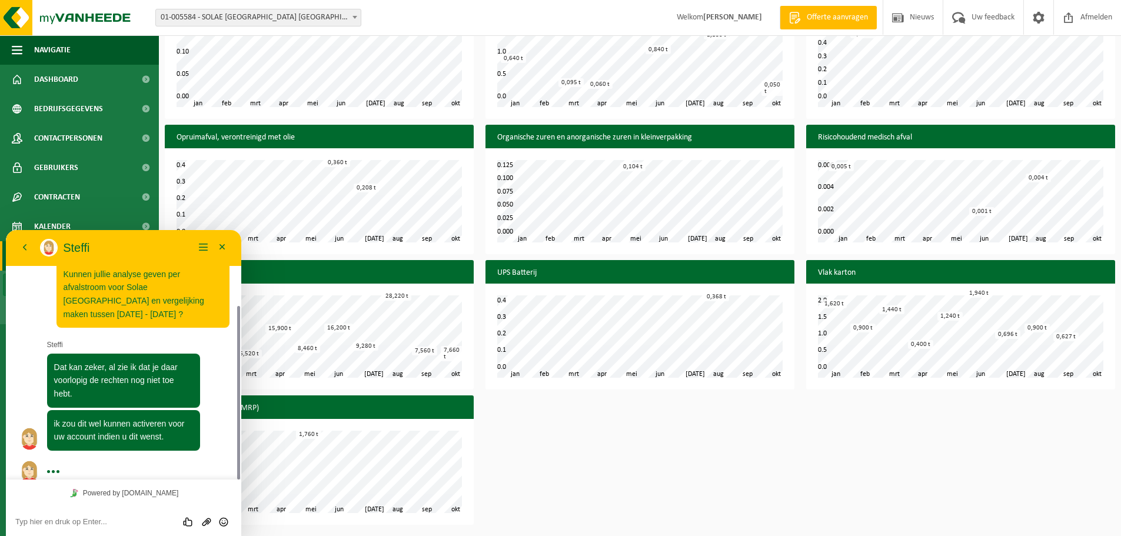
click at [62, 518] on textarea at bounding box center [123, 521] width 217 height 9
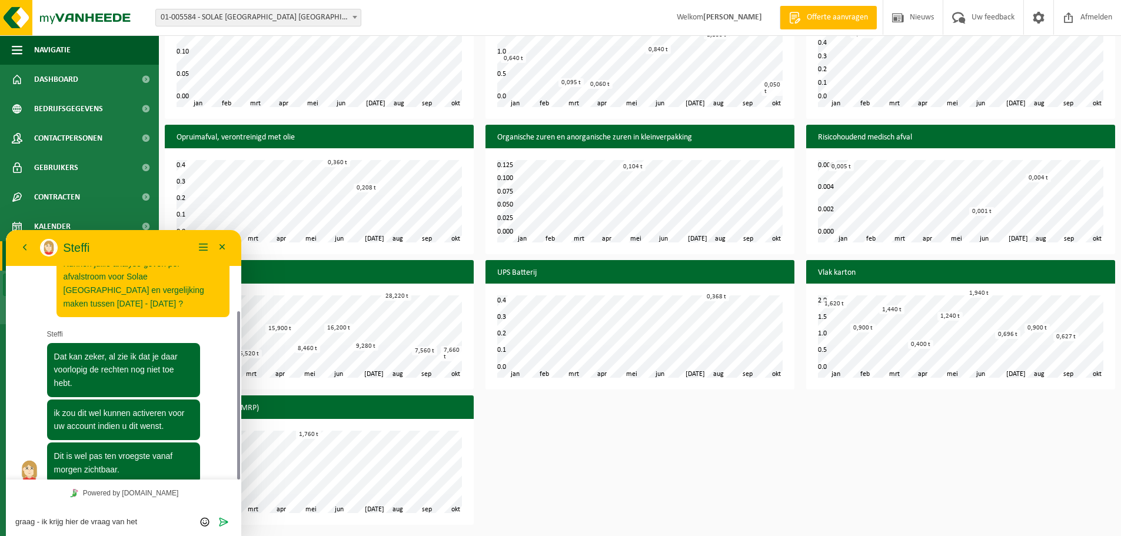
scroll to position [8, 0]
type textarea "graag - ik krijg hier de vraag van het management"
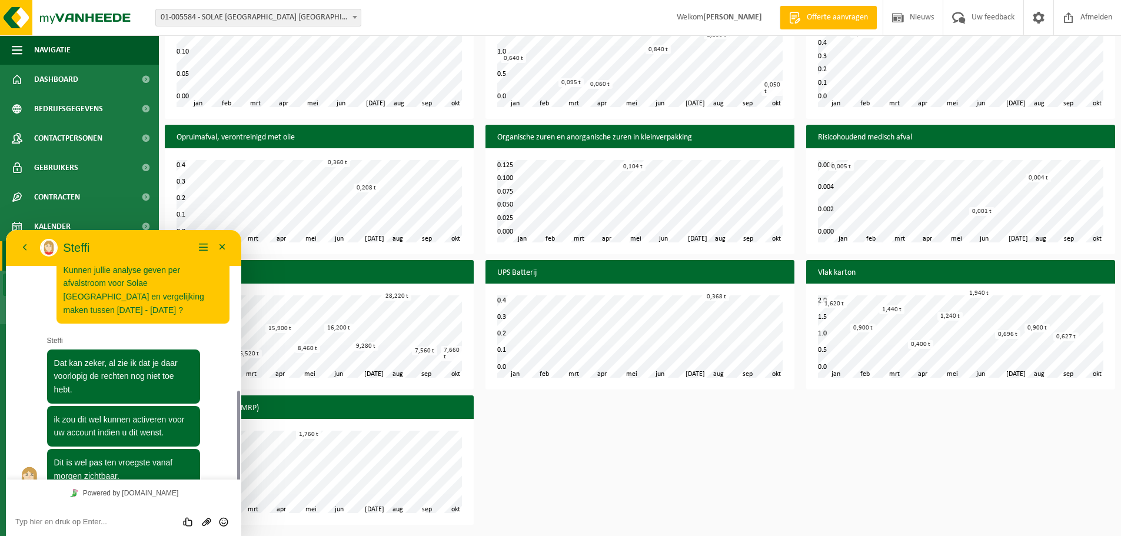
scroll to position [172, 0]
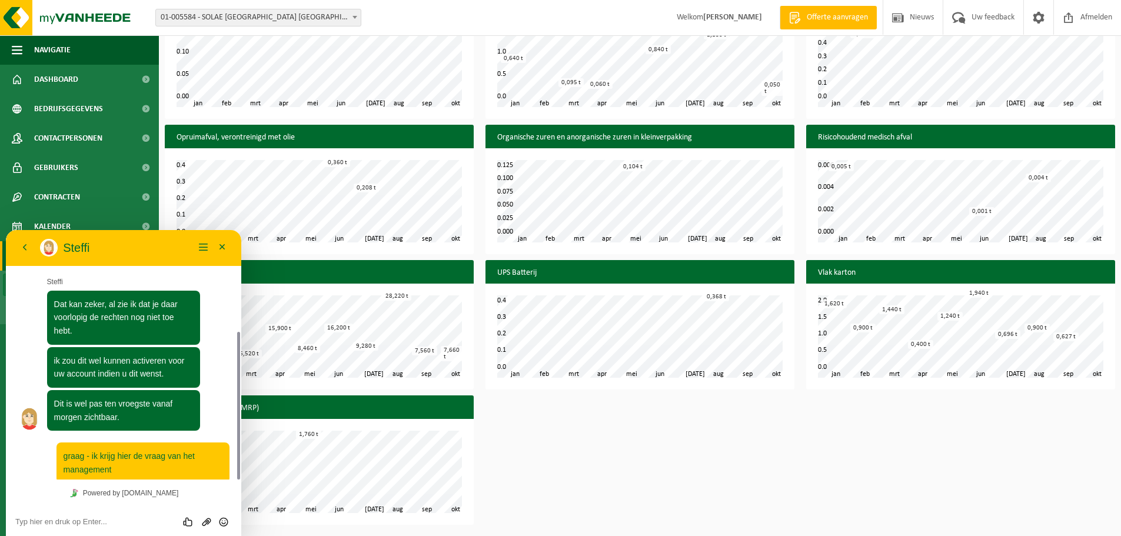
drag, startPoint x: 133, startPoint y: 248, endPoint x: 183, endPoint y: 200, distance: 69.9
click at [183, 230] on html "Terug Steffi Steffi Menu Minimaliseer Terug Powered by tawk.to Beoordeel deze c…" at bounding box center [123, 383] width 235 height 306
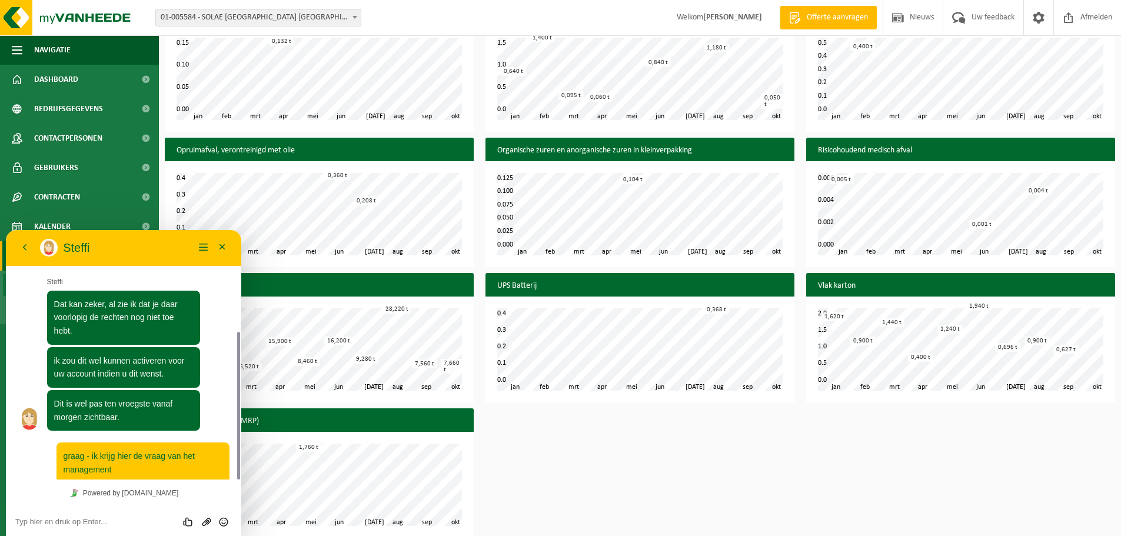
scroll to position [852, 0]
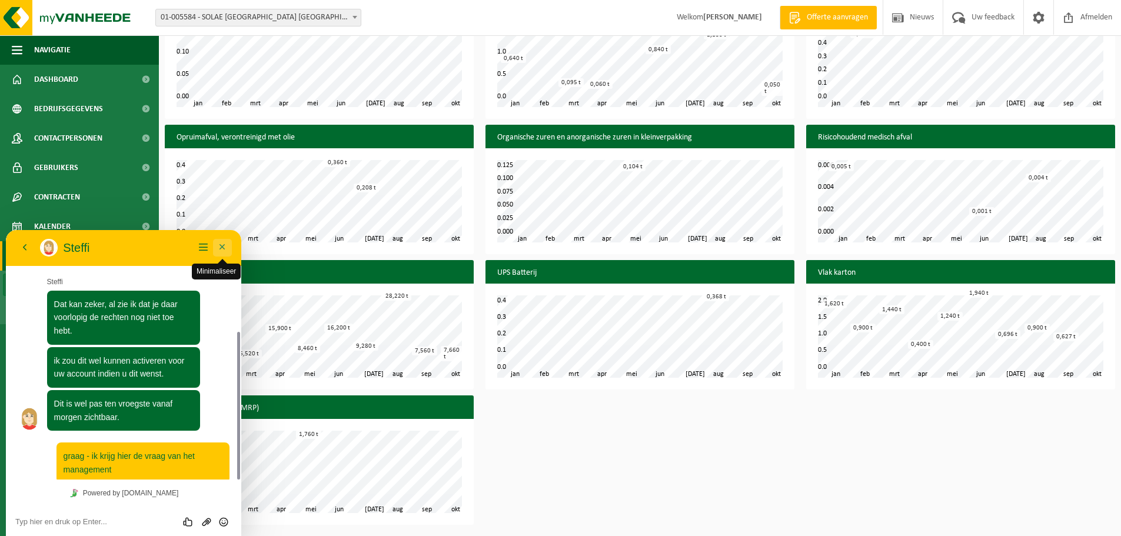
click at [224, 244] on button "Minimaliseer" at bounding box center [222, 248] width 19 height 18
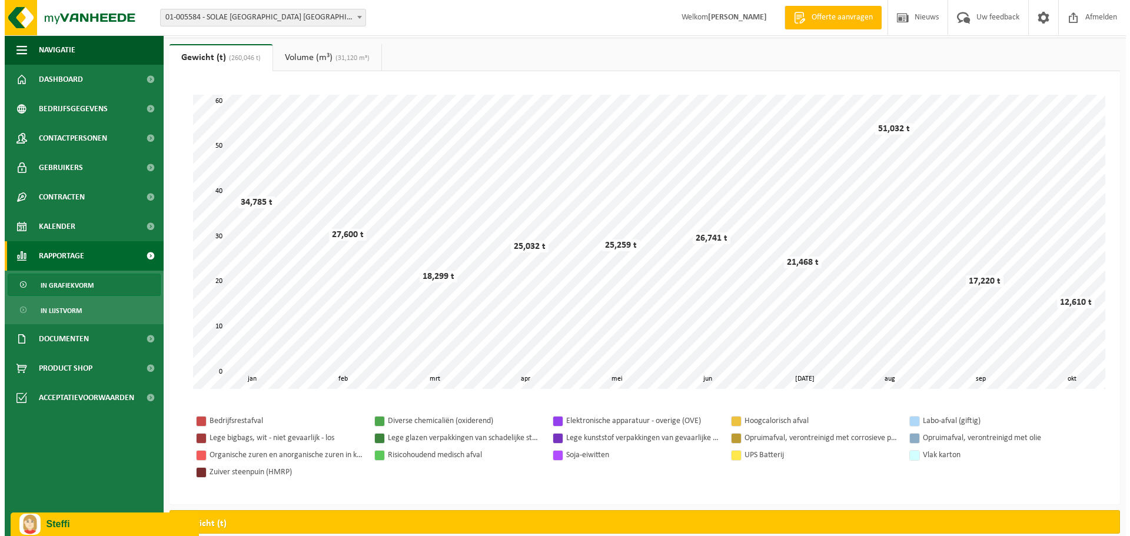
scroll to position [0, 0]
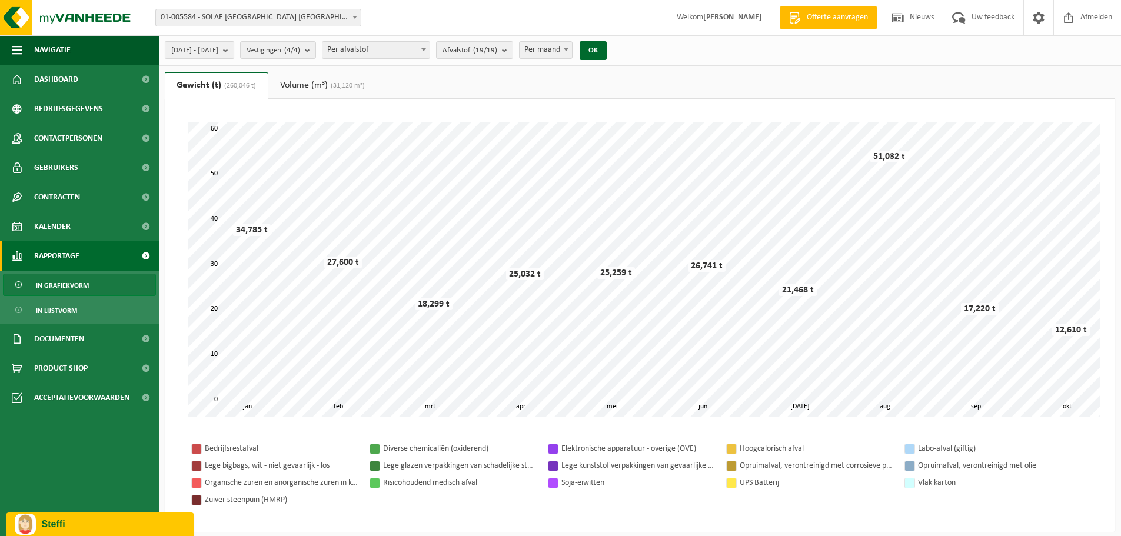
click at [218, 54] on span "[DATE] - [DATE]" at bounding box center [194, 51] width 47 height 18
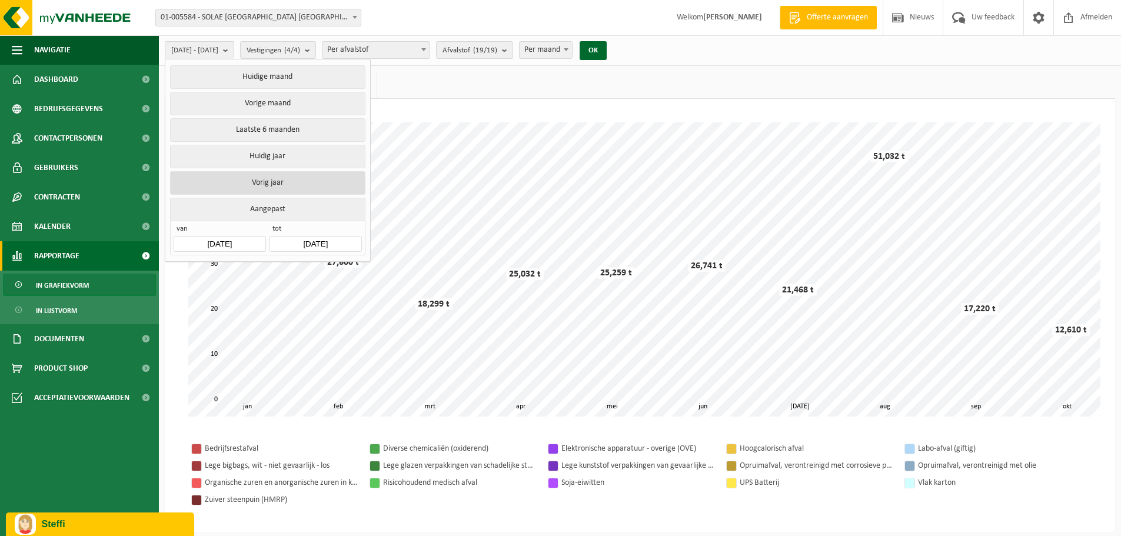
click at [276, 180] on button "Vorig jaar" at bounding box center [267, 183] width 195 height 24
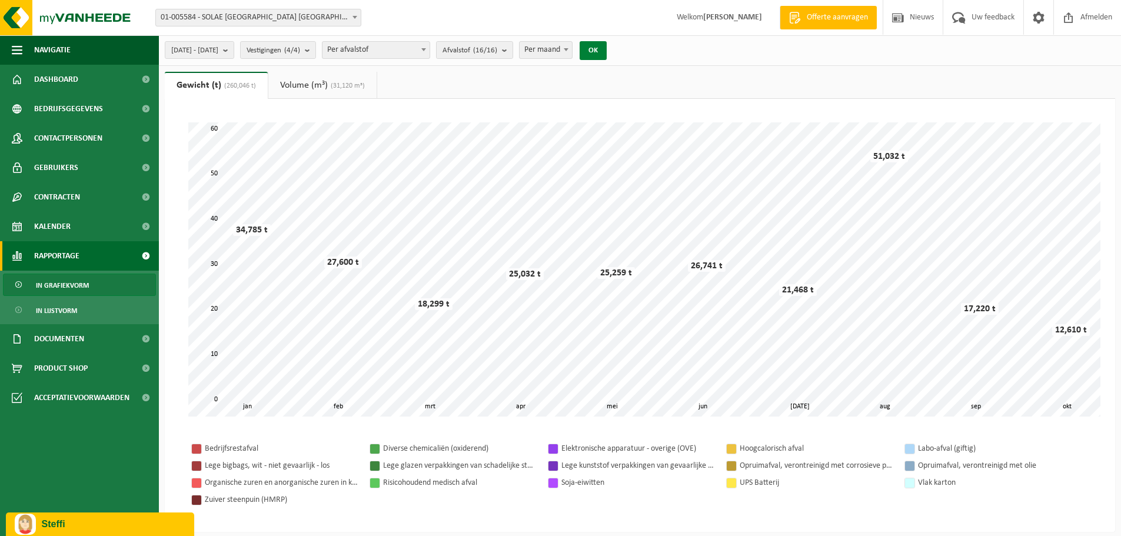
click at [607, 48] on button "OK" at bounding box center [593, 50] width 27 height 19
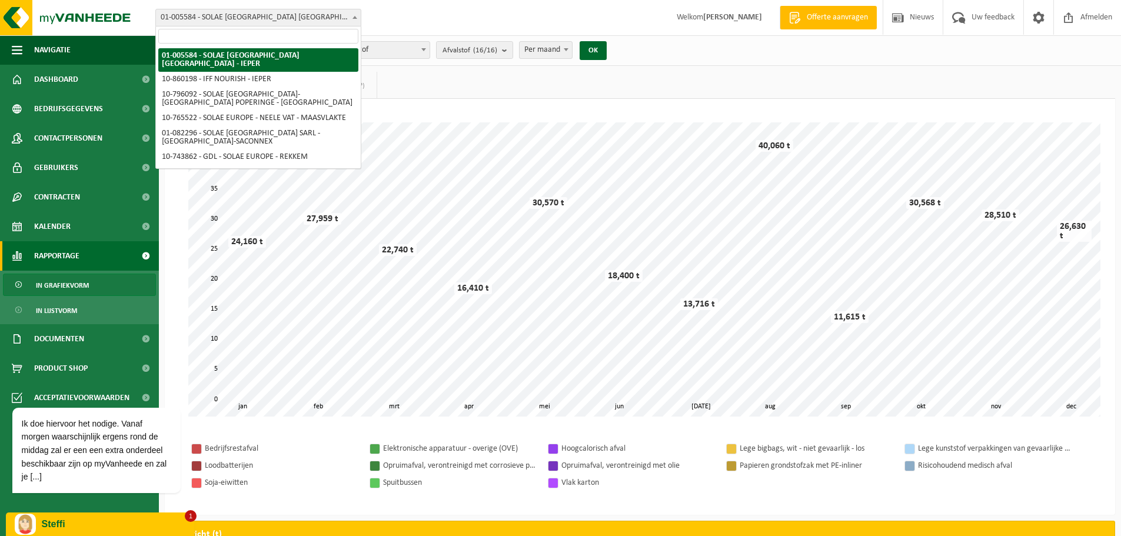
click at [236, 18] on span "01-005584 - SOLAE [GEOGRAPHIC_DATA] [GEOGRAPHIC_DATA] - IEPER" at bounding box center [258, 17] width 205 height 16
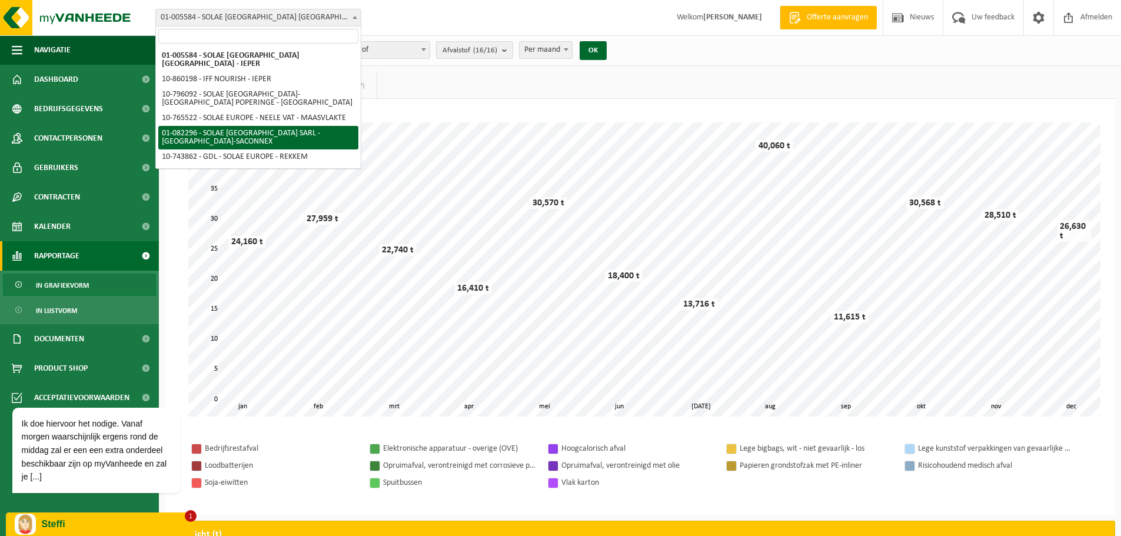
select select "610"
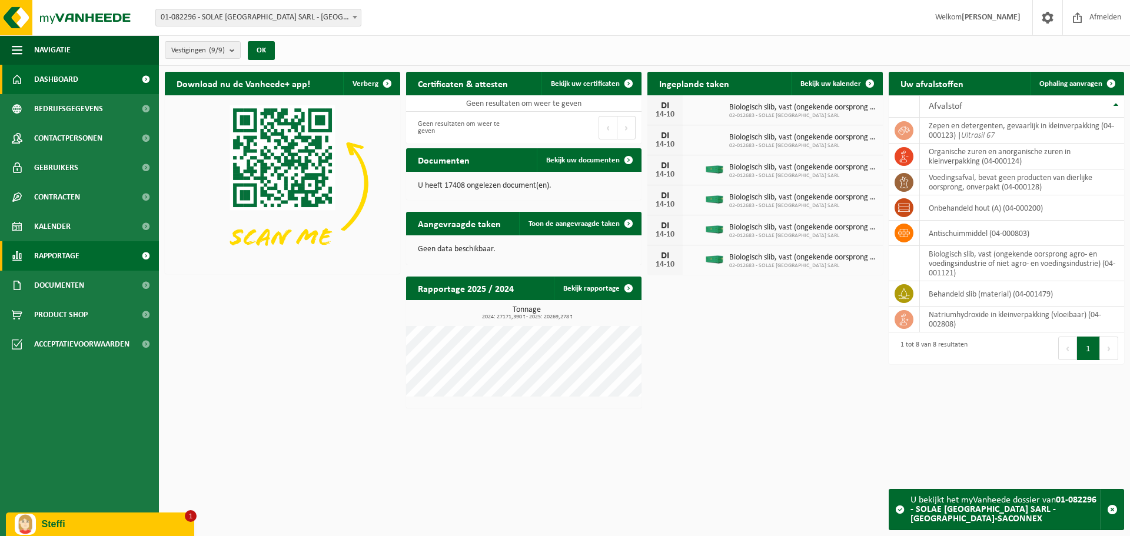
click at [53, 255] on span "Rapportage" at bounding box center [56, 255] width 45 height 29
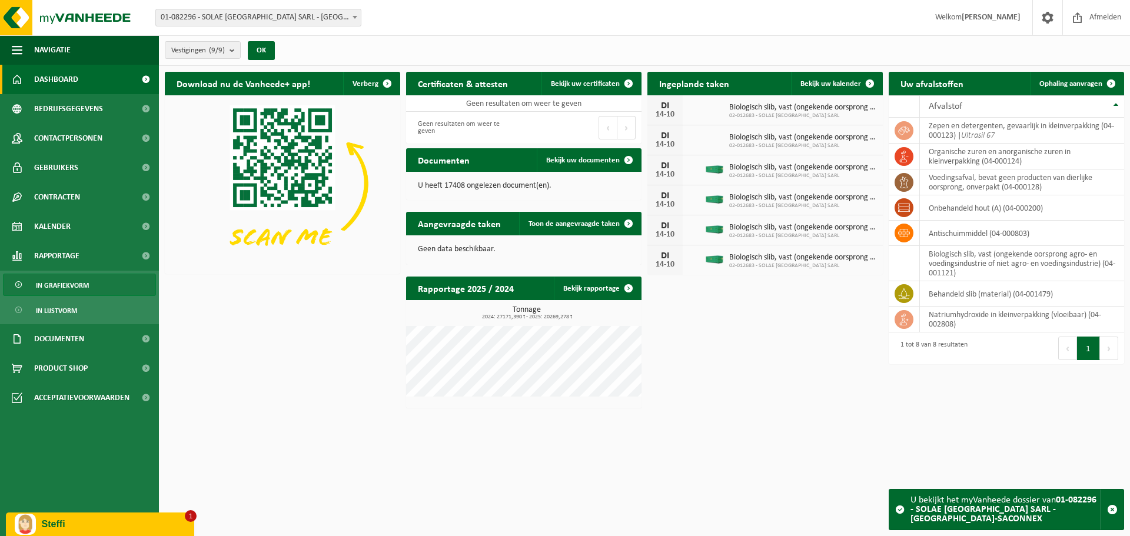
click at [70, 285] on span "In grafiekvorm" at bounding box center [62, 285] width 53 height 22
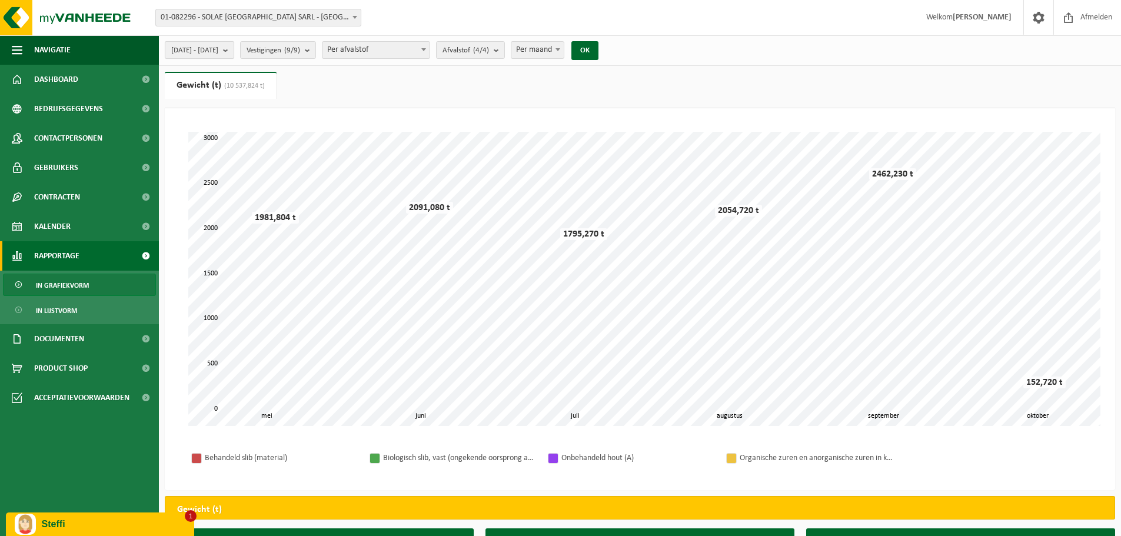
click at [217, 47] on span "2025-05-01 - 2025-10-14" at bounding box center [194, 51] width 47 height 18
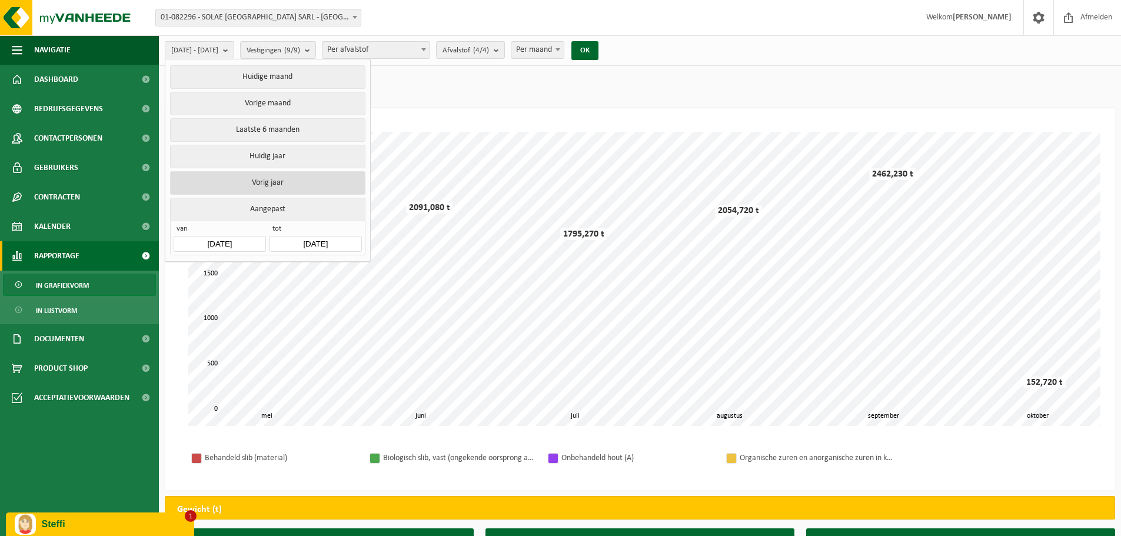
click at [276, 184] on button "Vorig jaar" at bounding box center [267, 183] width 195 height 24
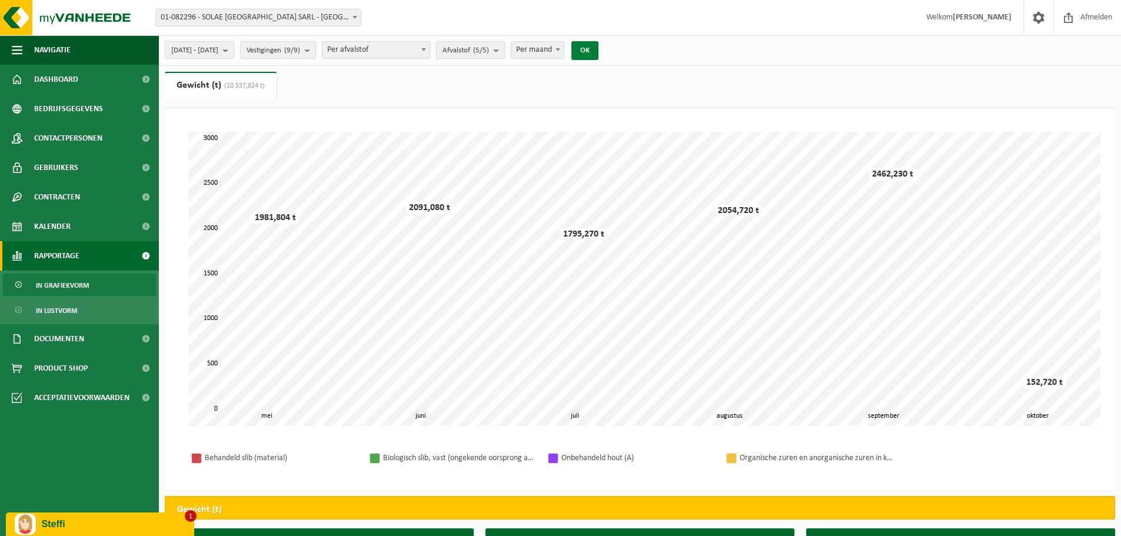
click at [599, 49] on button "OK" at bounding box center [585, 50] width 27 height 19
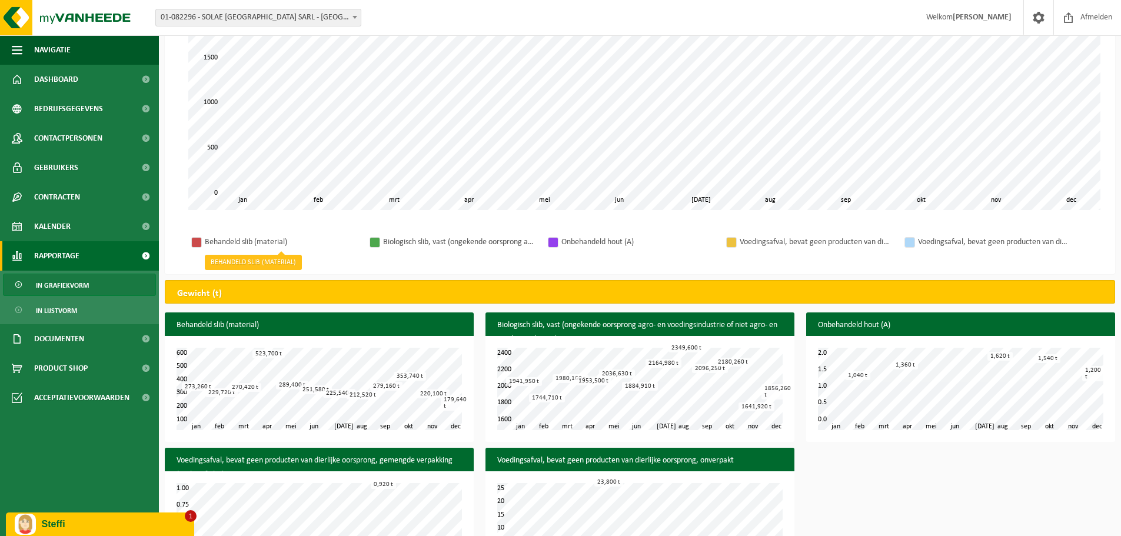
scroll to position [151, 0]
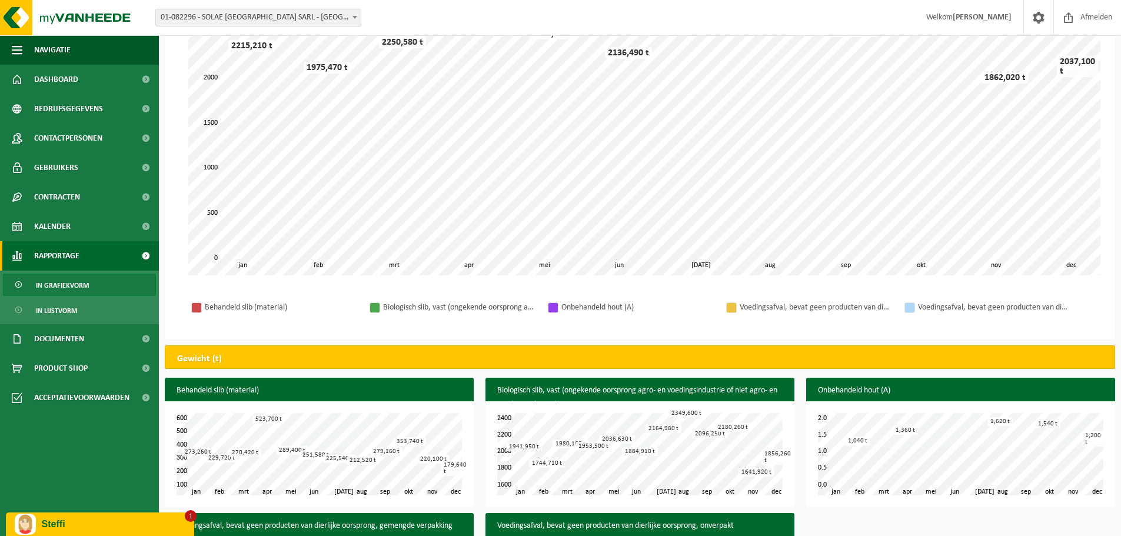
click at [134, 530] on div "Steffi" at bounding box center [100, 524] width 171 height 21
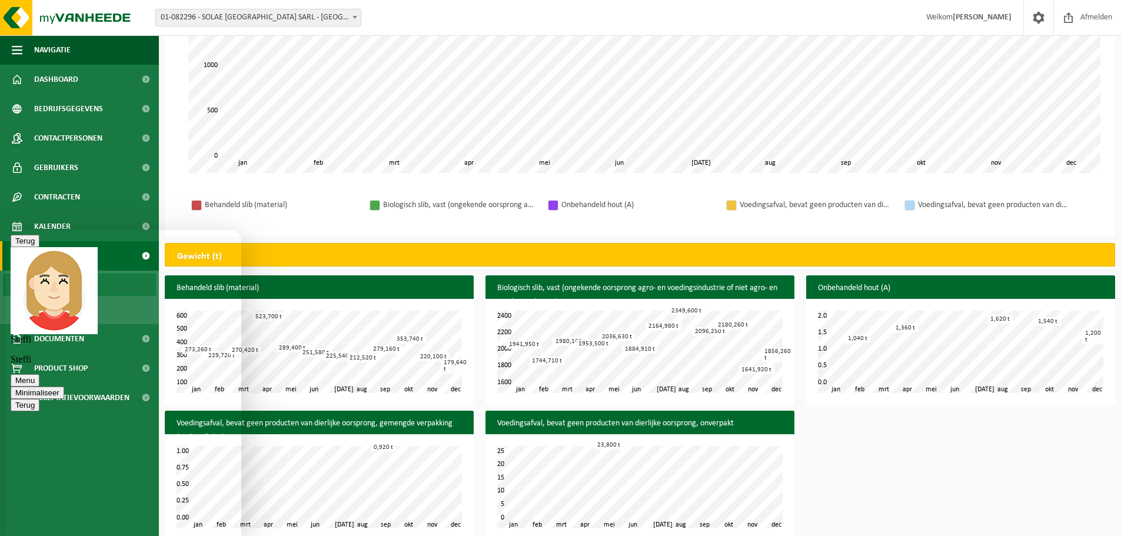
scroll to position [268, 0]
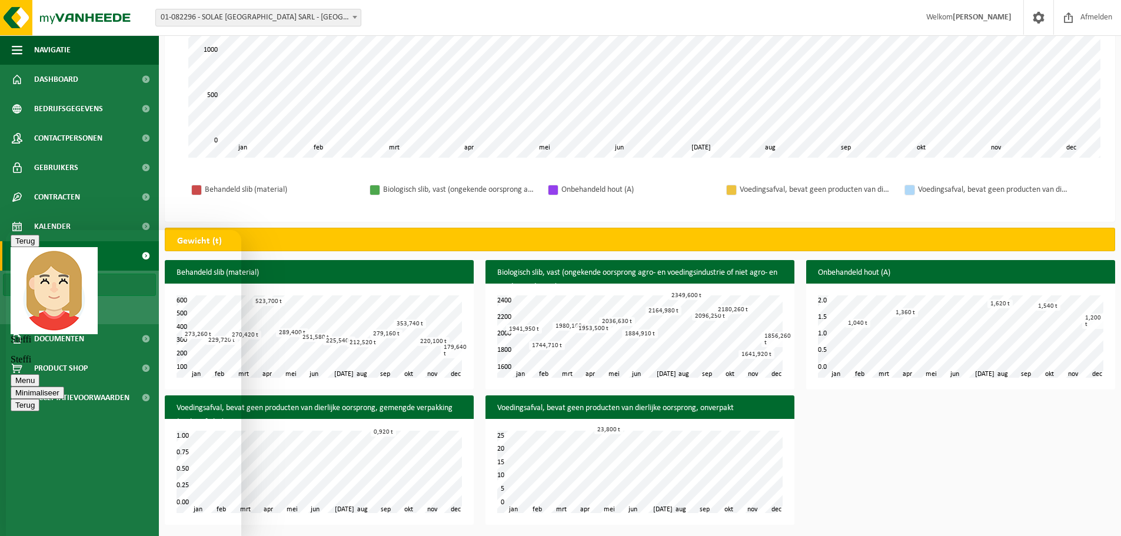
type textarea "dankjewel - ik morgen dan verder en vraag indien iets niet duidelijk is !"
type textarea "z"
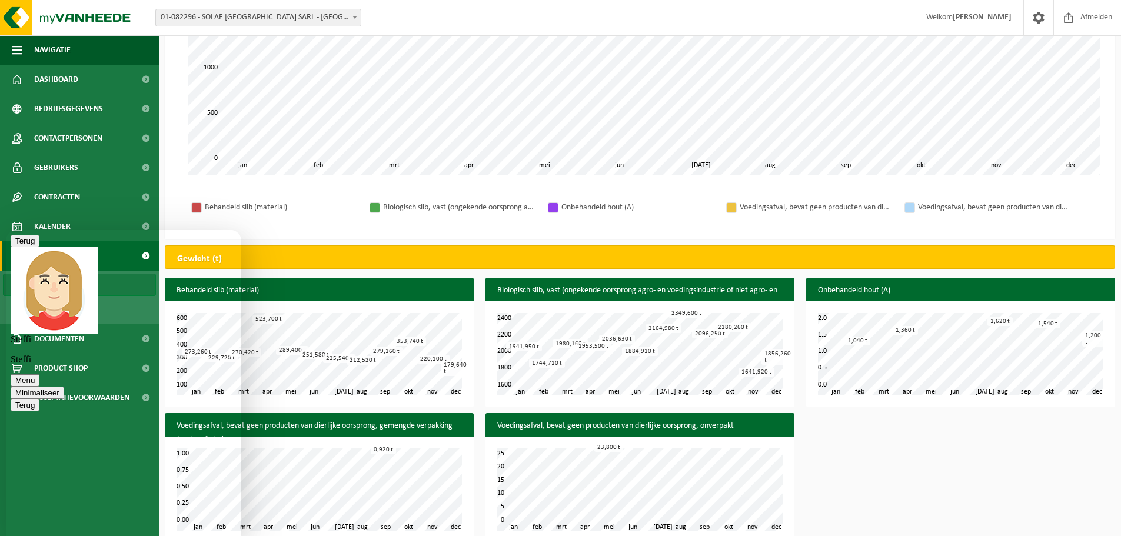
scroll to position [268, 0]
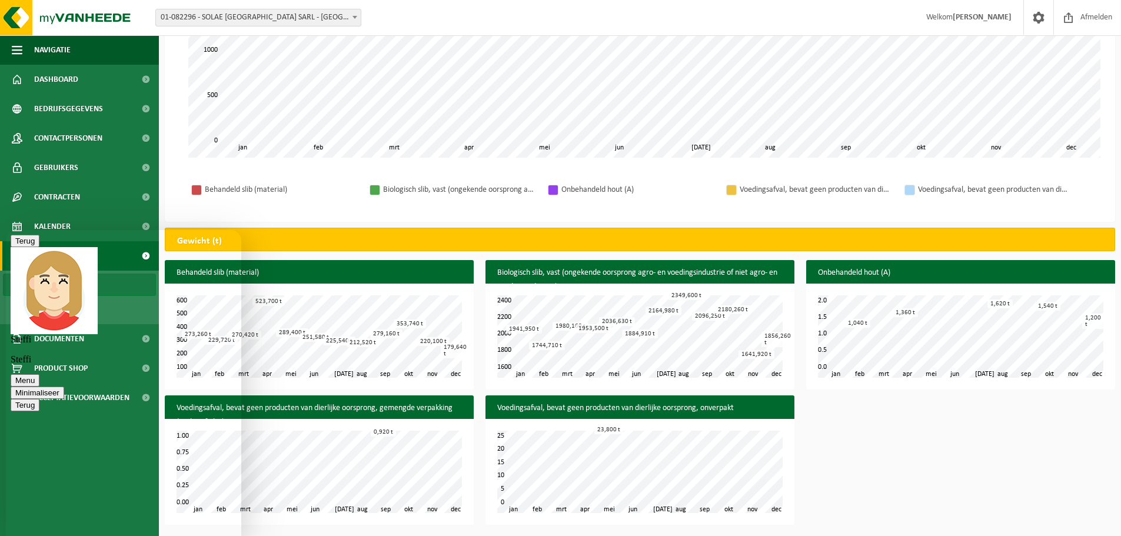
type textarea "ja - ik mis wel nog het overzicht voor het houtafval. dit kan ik niet goed teru…"
click at [64, 387] on button "Minimaliseer" at bounding box center [38, 393] width 54 height 12
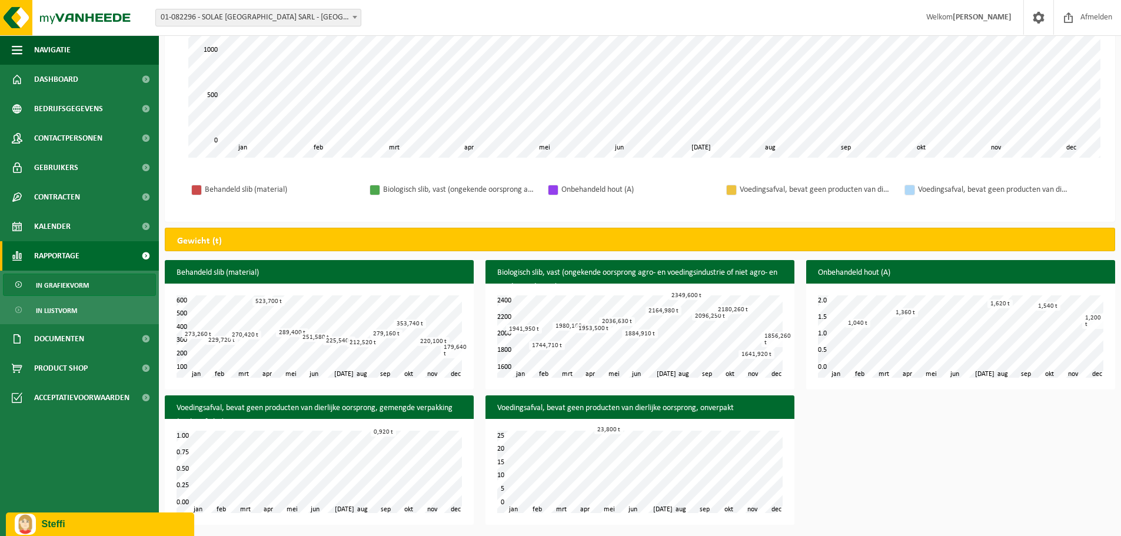
click at [908, 419] on div "Behandeld slib (material) feb mrt apr mei jun jul aug sep okt nov jan dec 100 6…" at bounding box center [640, 395] width 962 height 271
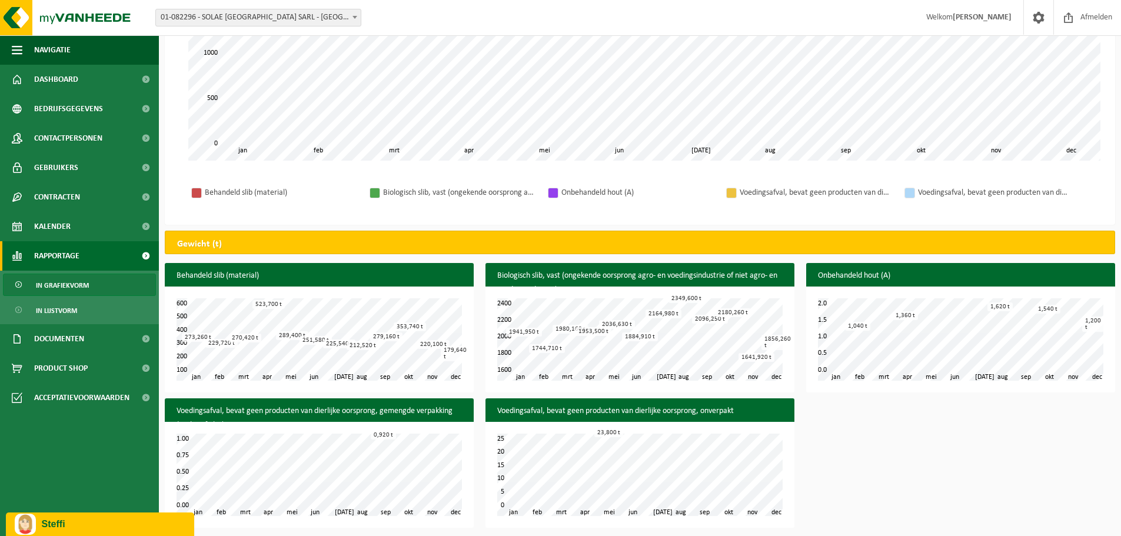
scroll to position [268, 0]
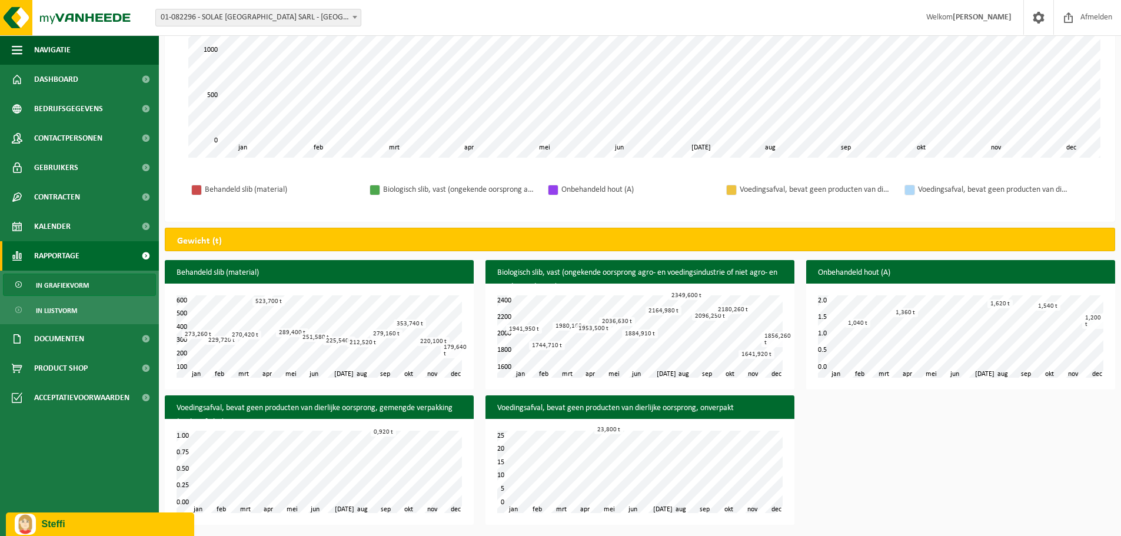
click at [119, 527] on p "Steffi" at bounding box center [114, 524] width 144 height 11
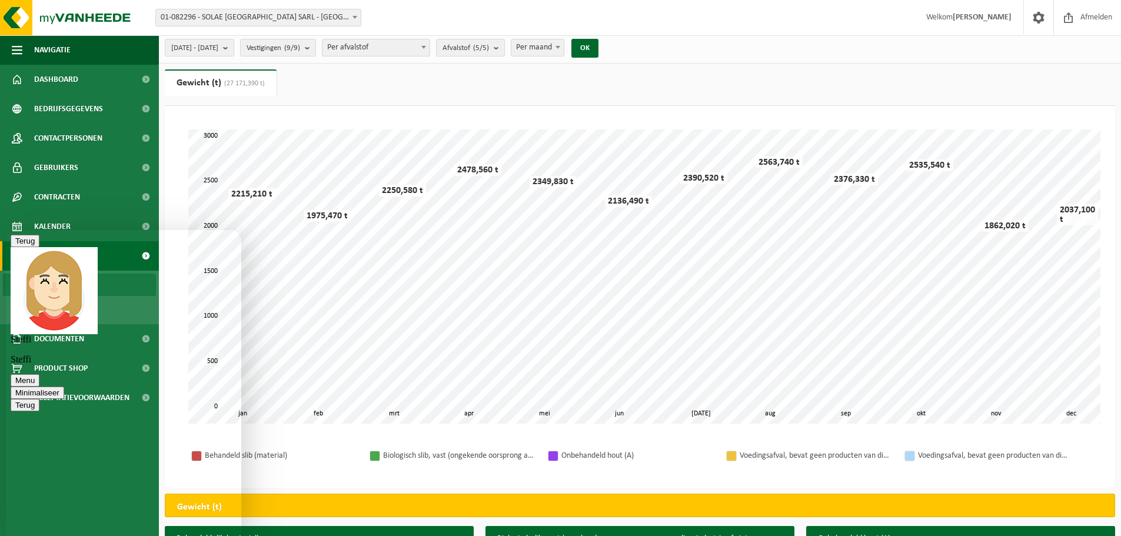
scroll to position [0, 0]
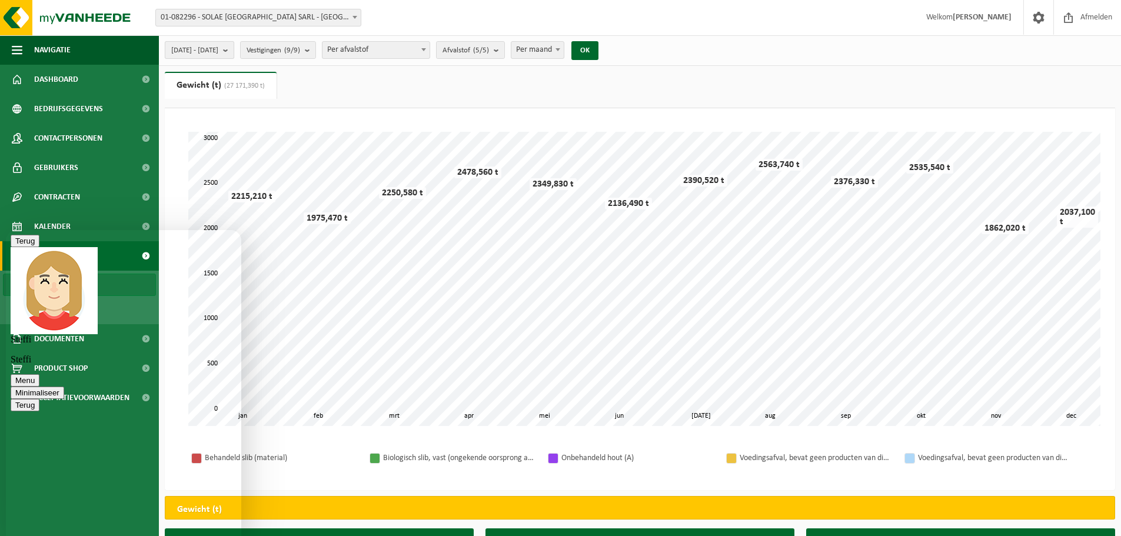
click at [218, 48] on span "[DATE] - [DATE]" at bounding box center [194, 51] width 47 height 18
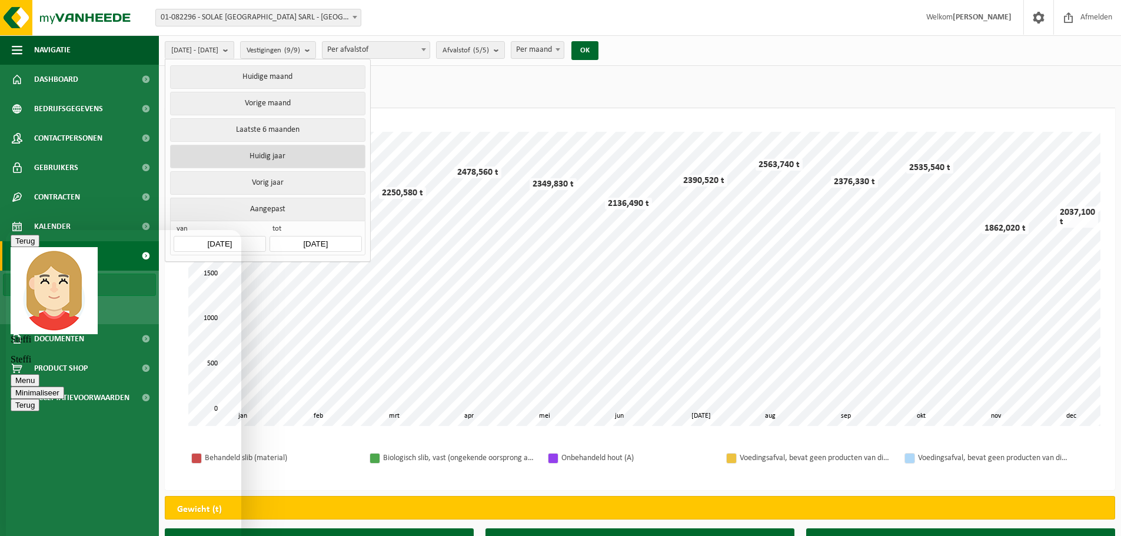
click at [270, 156] on button "Huidig jaar" at bounding box center [267, 157] width 195 height 24
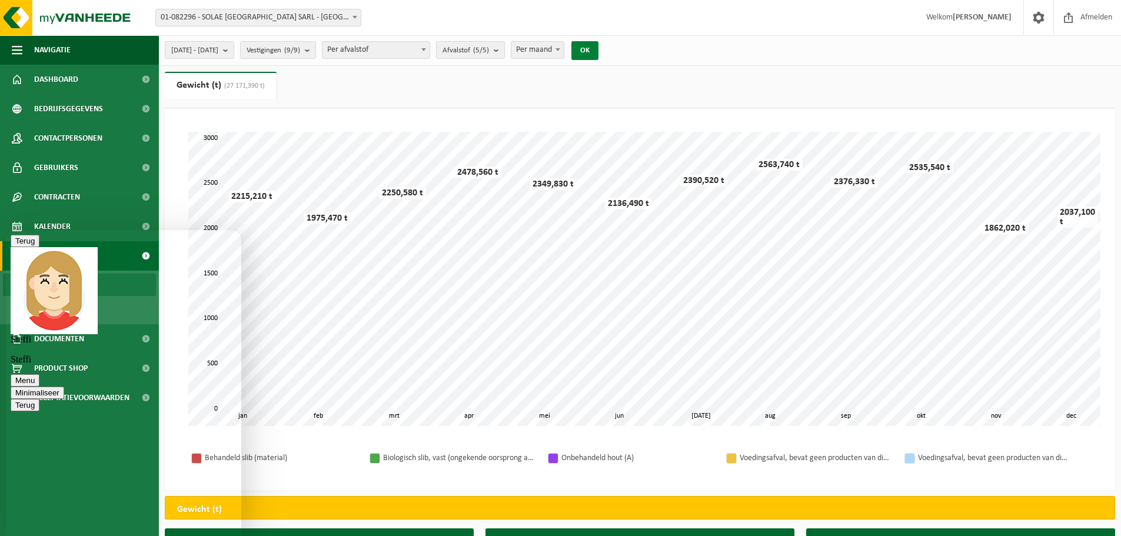
click at [599, 47] on button "OK" at bounding box center [585, 50] width 27 height 19
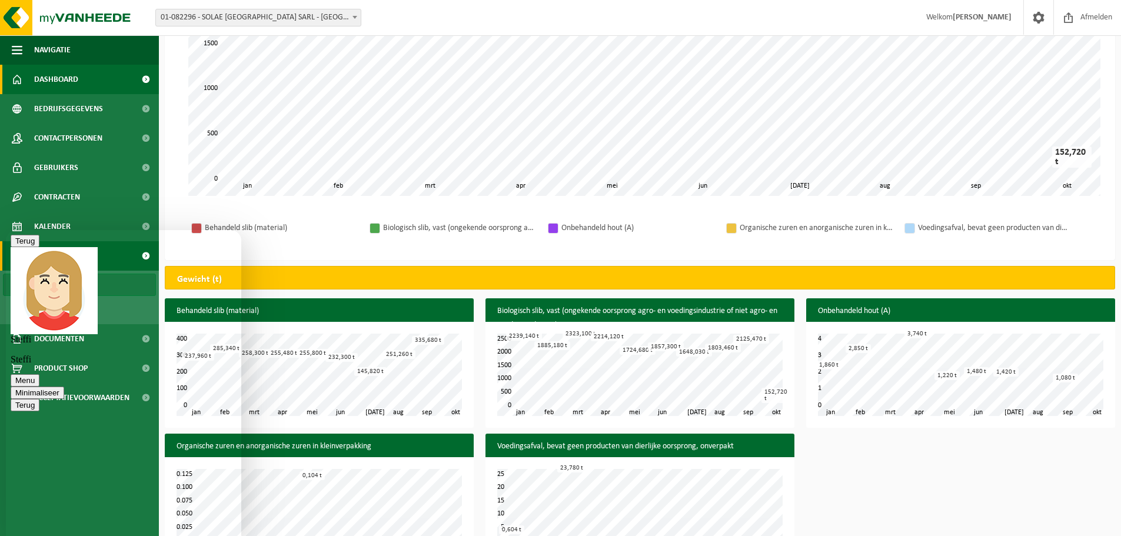
scroll to position [210, 0]
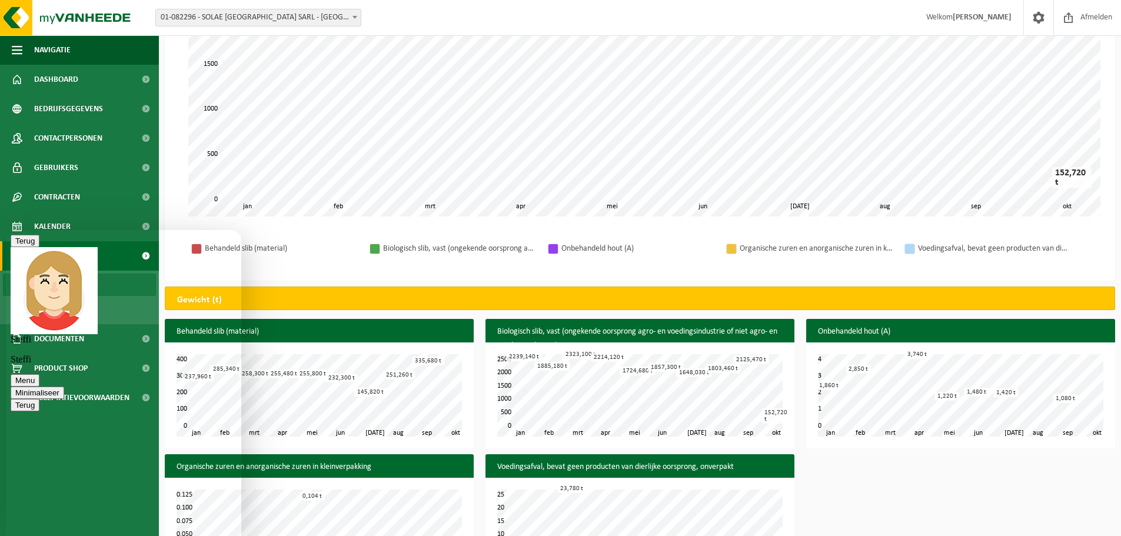
click at [230, 15] on span "01-082296 - SOLAE [GEOGRAPHIC_DATA] SARL - [GEOGRAPHIC_DATA]-SACONNEX" at bounding box center [258, 17] width 205 height 16
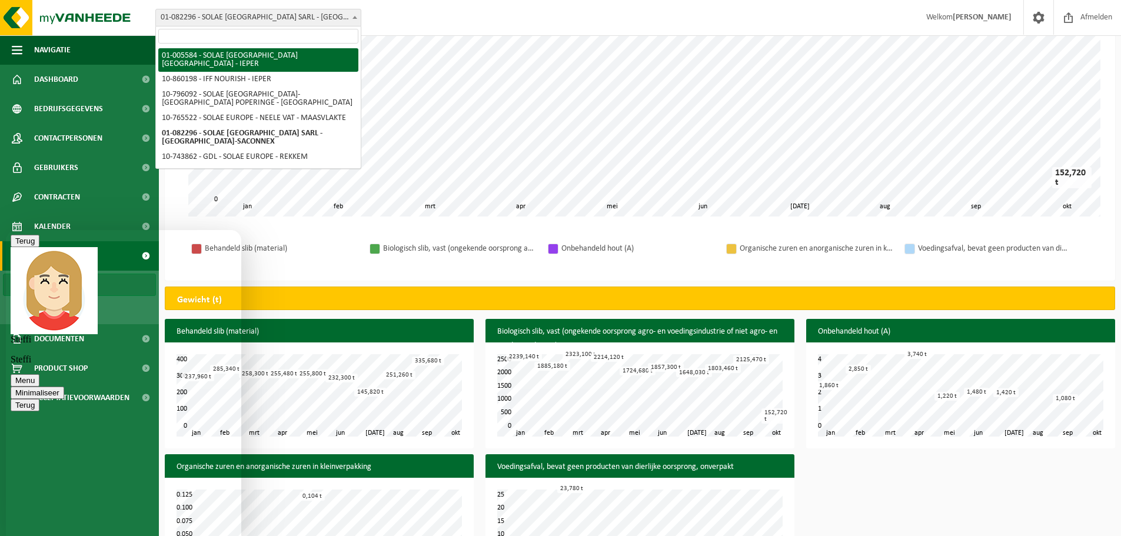
select select "213"
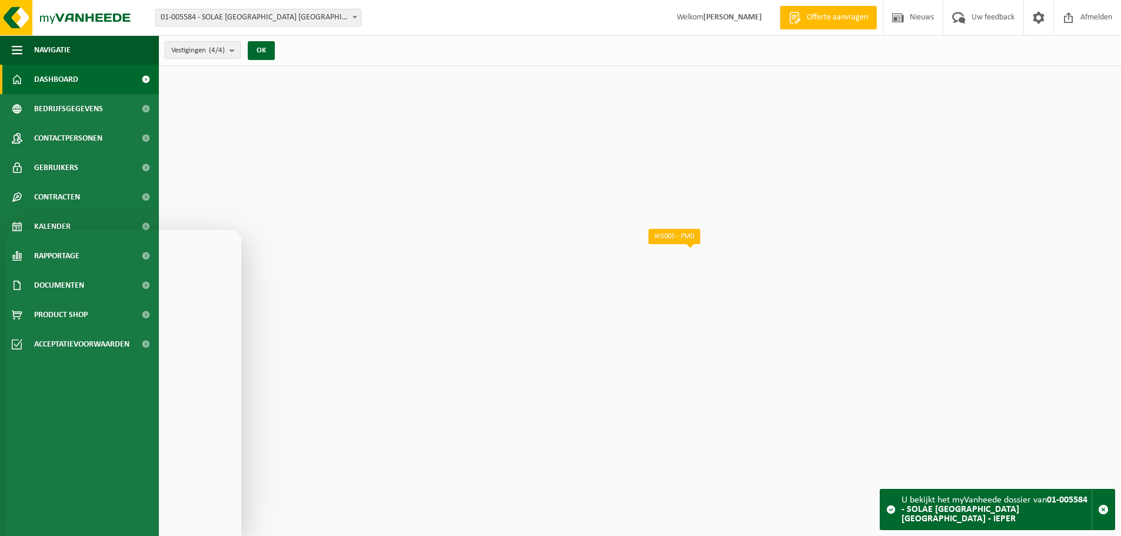
scroll to position [617, 0]
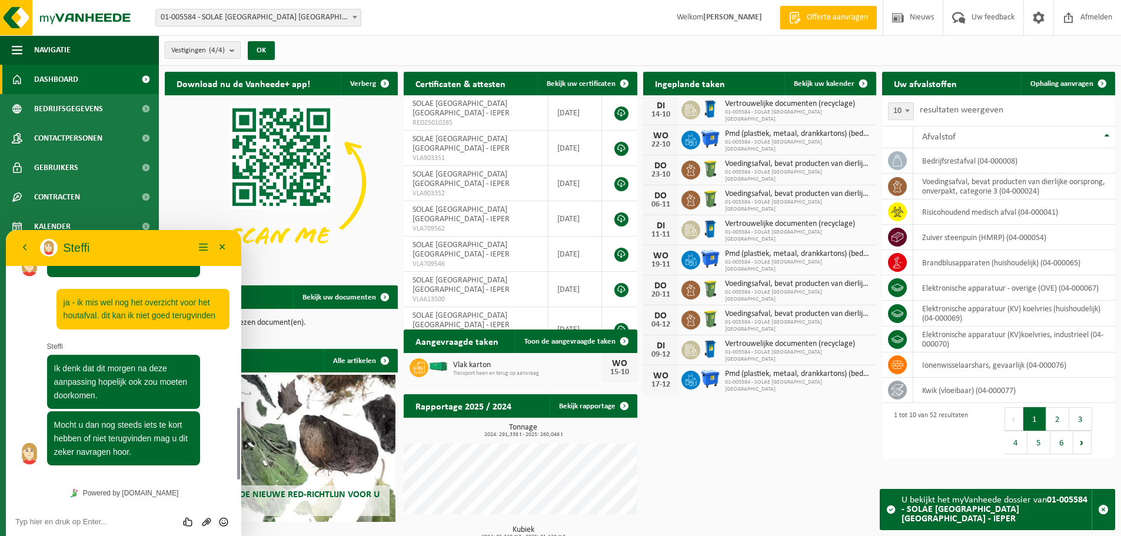
click at [79, 515] on div "Beoordeel deze chat Upload bestand Emoji invoeren" at bounding box center [123, 521] width 235 height 29
click at [47, 526] on textarea at bounding box center [123, 521] width 217 height 9
type textarea "merci !"
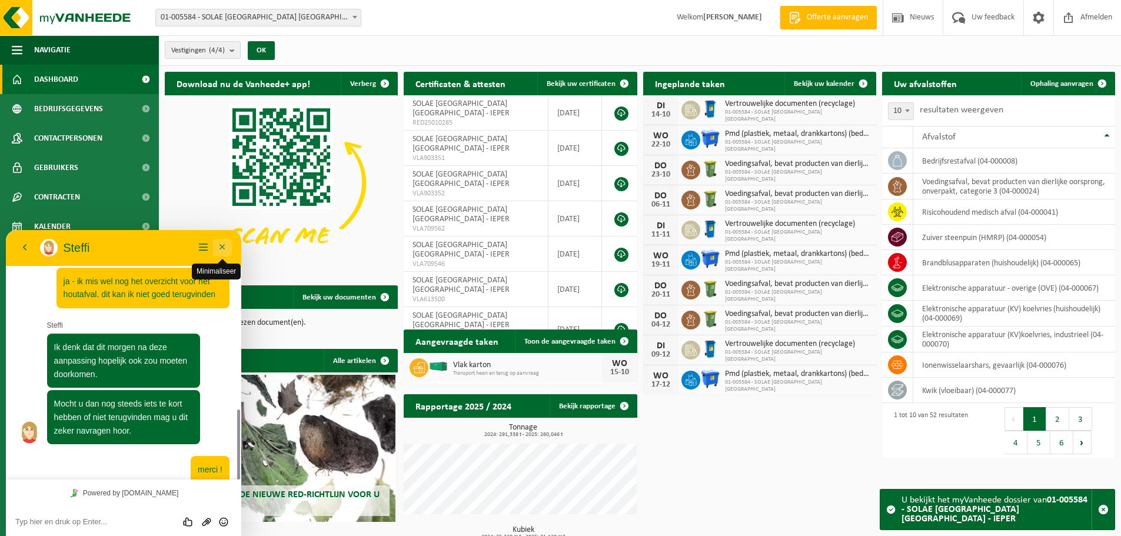
click at [222, 245] on button "Minimaliseer" at bounding box center [222, 248] width 19 height 18
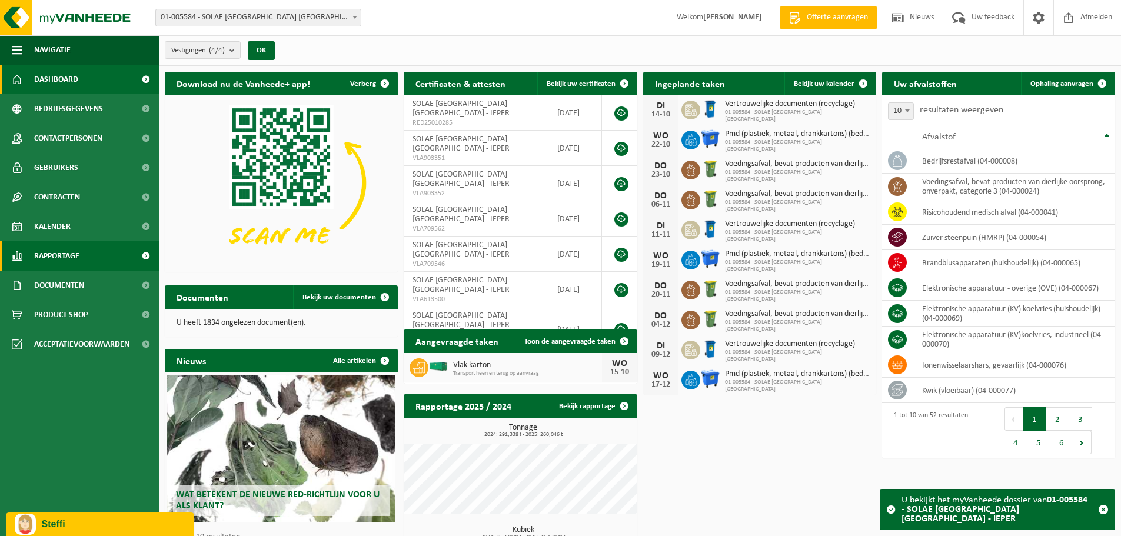
click at [51, 253] on span "Rapportage" at bounding box center [56, 255] width 45 height 29
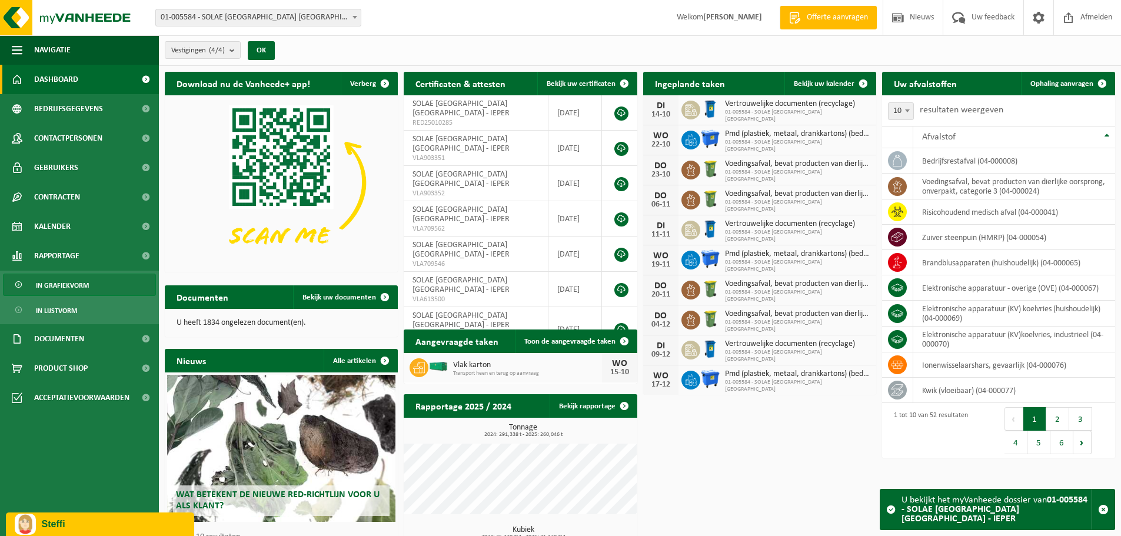
click at [51, 285] on span "In grafiekvorm" at bounding box center [62, 285] width 53 height 22
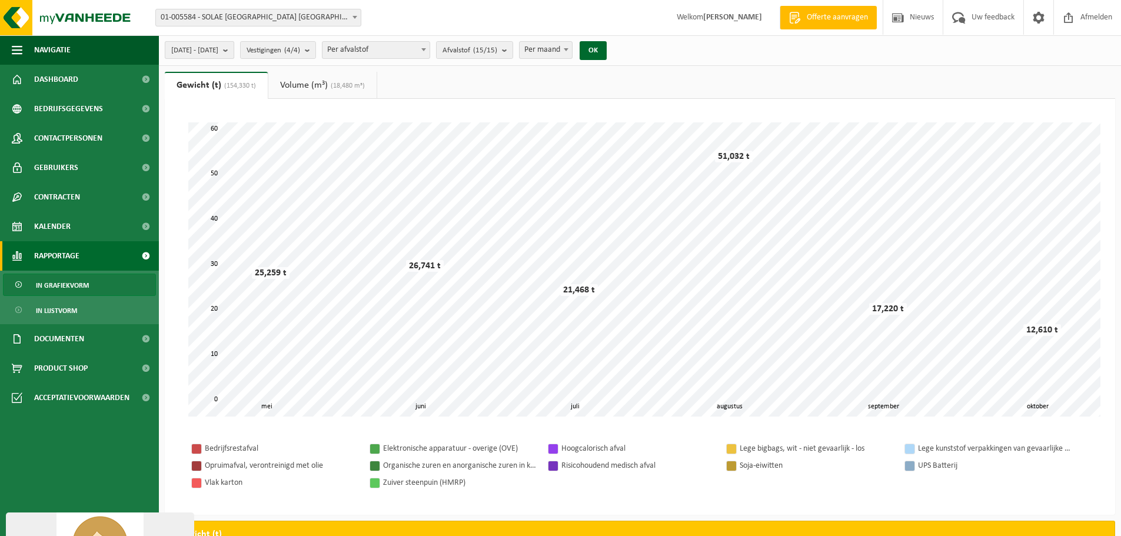
click at [218, 47] on span "[DATE] - [DATE]" at bounding box center [194, 51] width 47 height 18
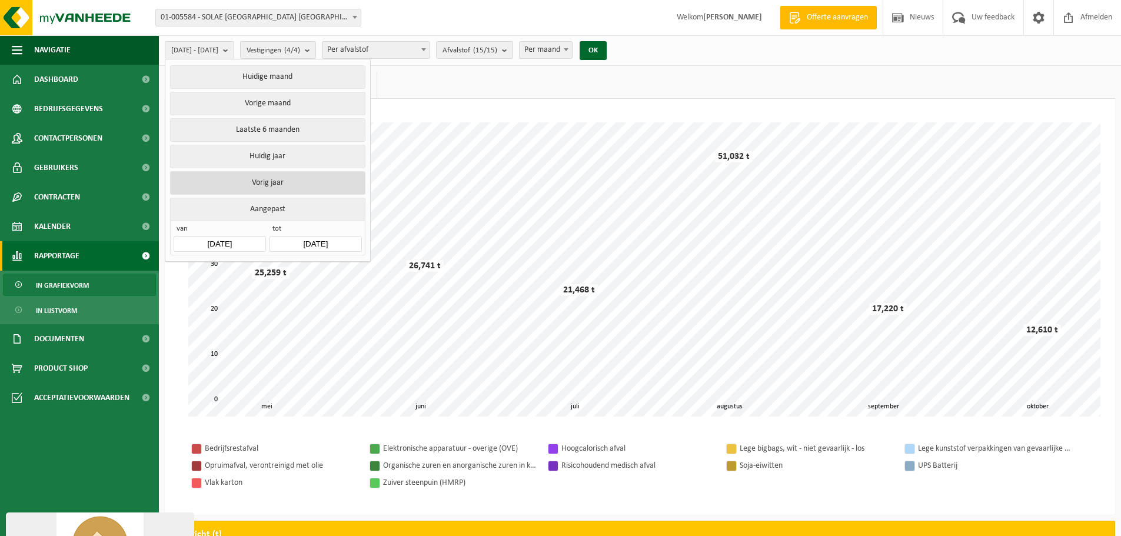
click at [261, 180] on button "Vorig jaar" at bounding box center [267, 183] width 195 height 24
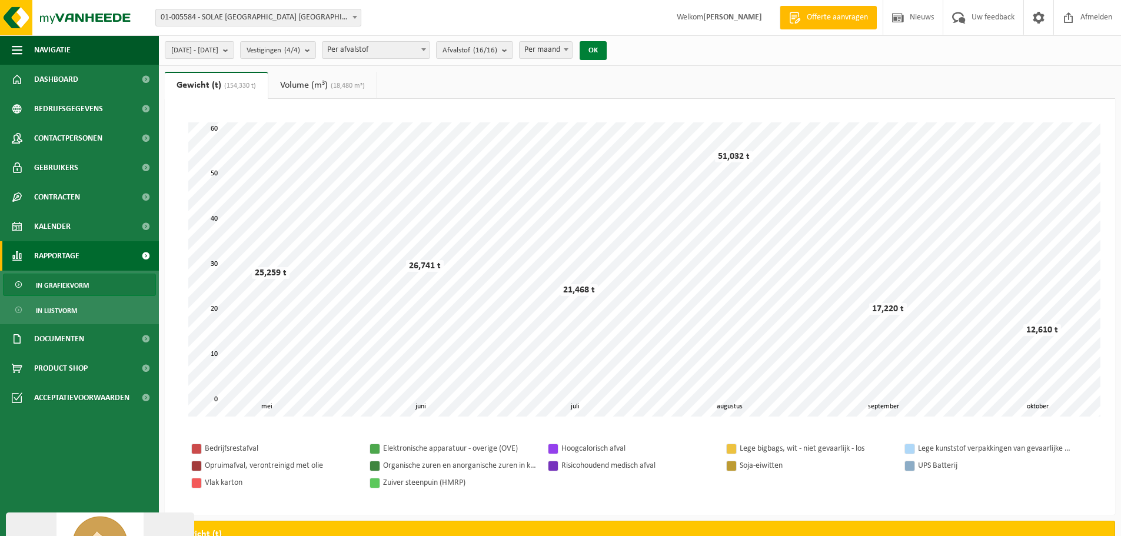
click at [607, 49] on button "OK" at bounding box center [593, 50] width 27 height 19
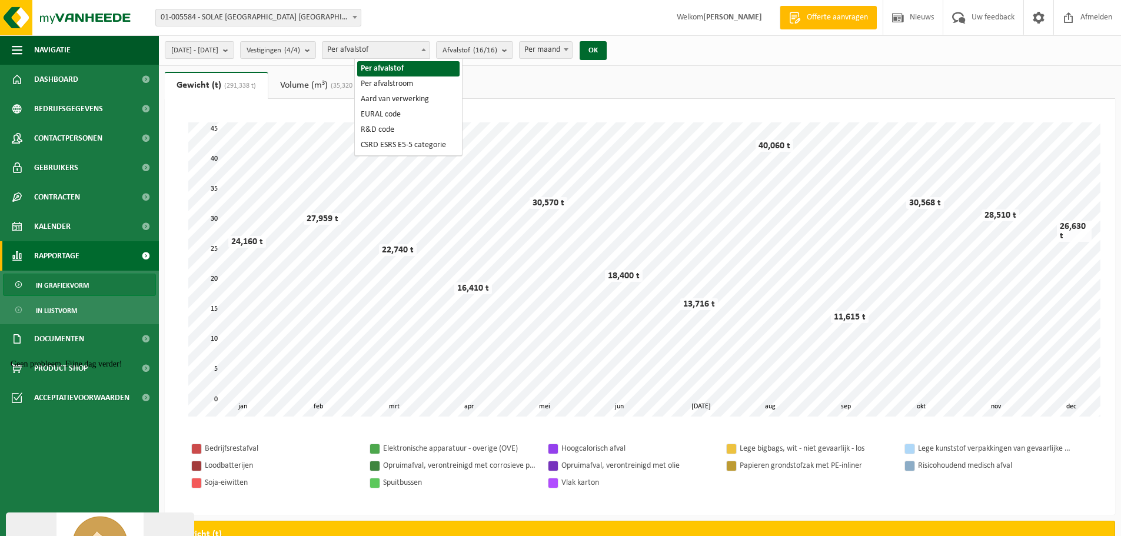
click at [413, 52] on span "Per afvalstof" at bounding box center [376, 50] width 107 height 16
click at [492, 49] on span "Afvalstof (16/16)" at bounding box center [470, 51] width 55 height 18
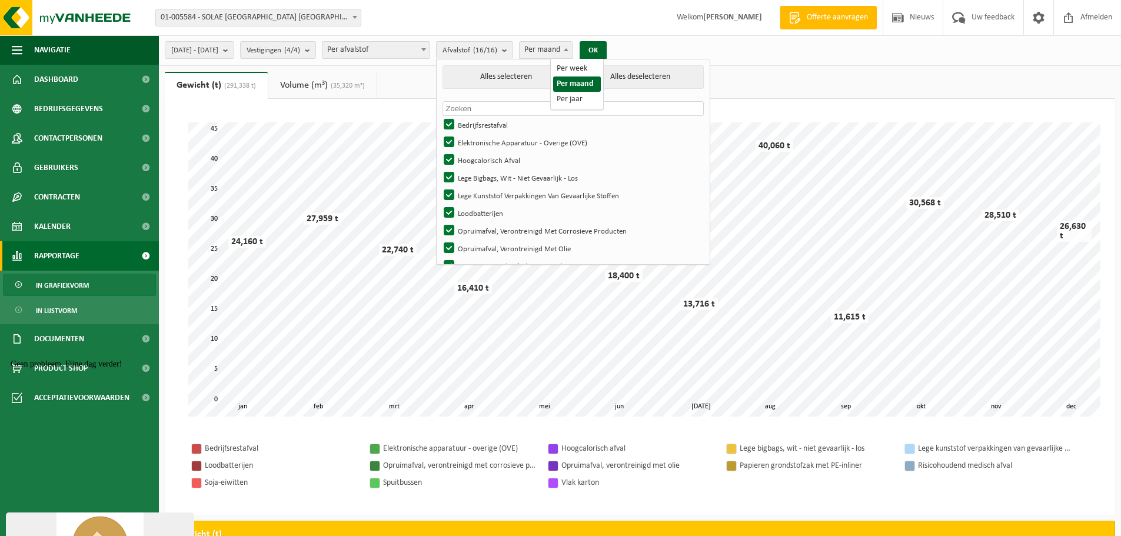
click at [569, 48] on span "Per maand" at bounding box center [546, 50] width 52 height 16
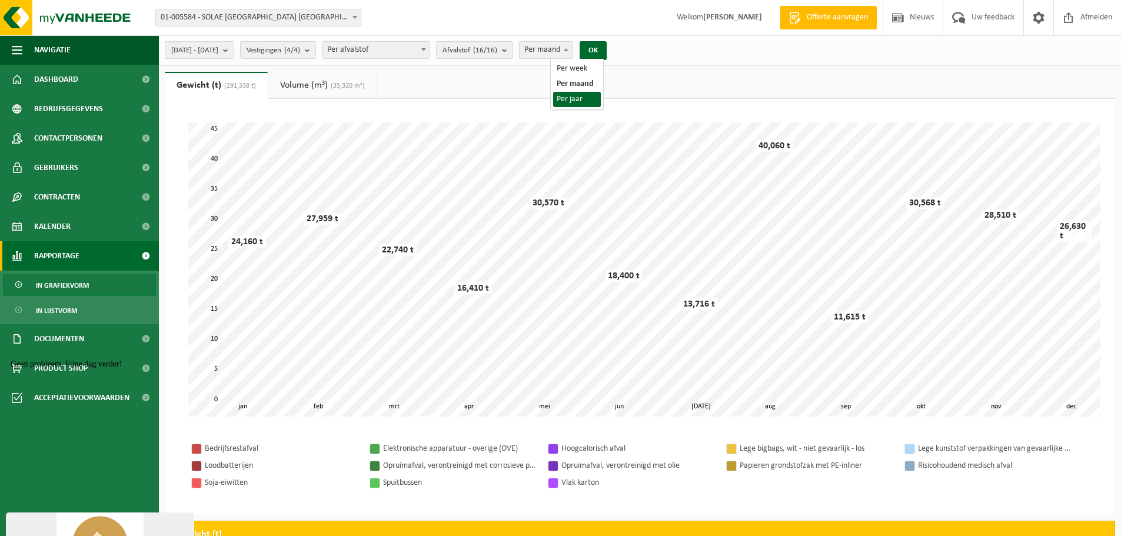
select select "3"
click at [607, 48] on button "OK" at bounding box center [593, 50] width 27 height 19
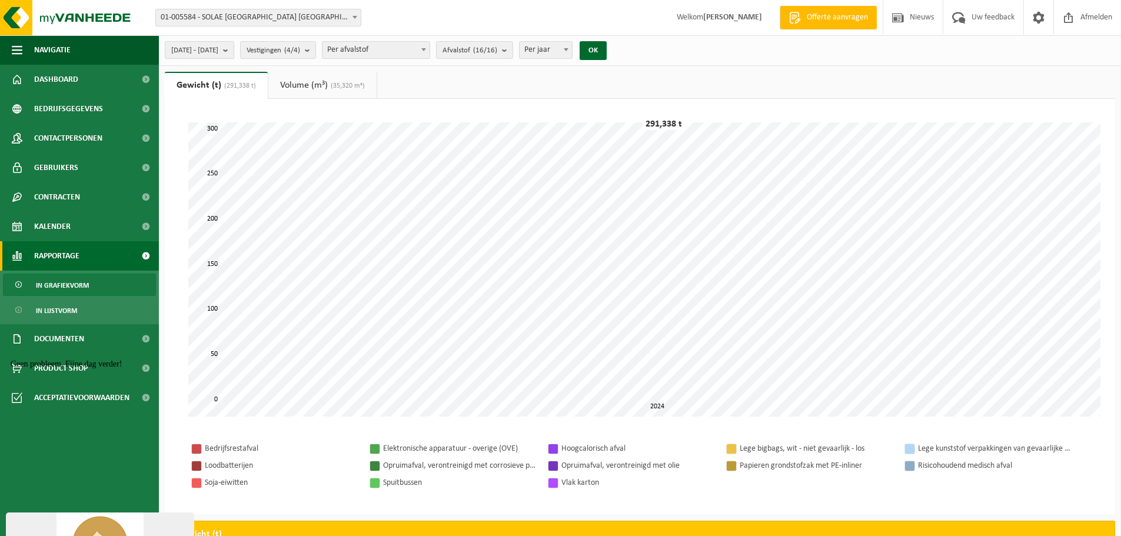
click at [215, 48] on span "[DATE] - [DATE]" at bounding box center [194, 51] width 47 height 18
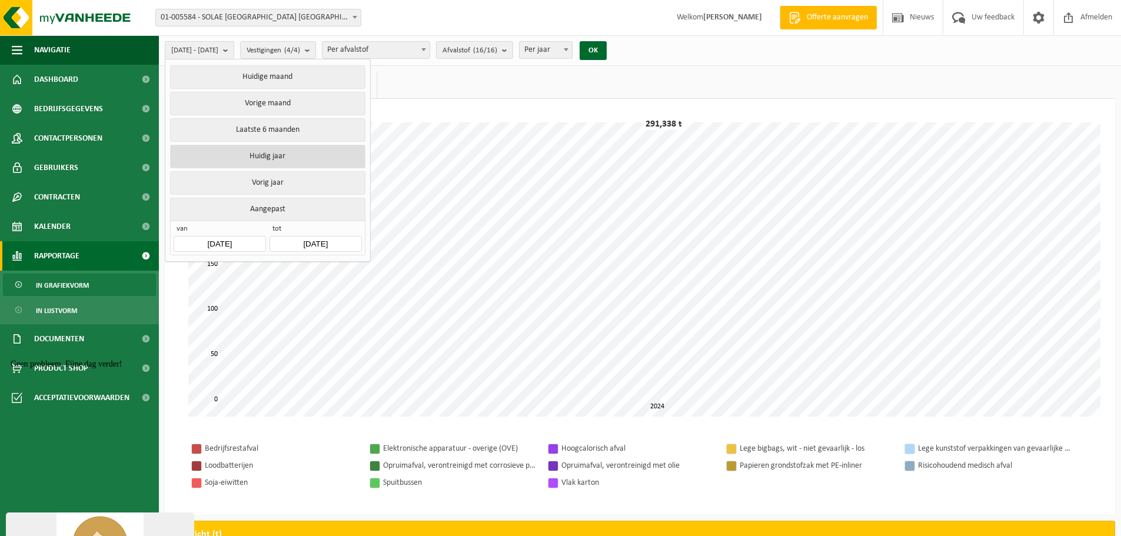
click at [274, 153] on button "Huidig jaar" at bounding box center [267, 157] width 195 height 24
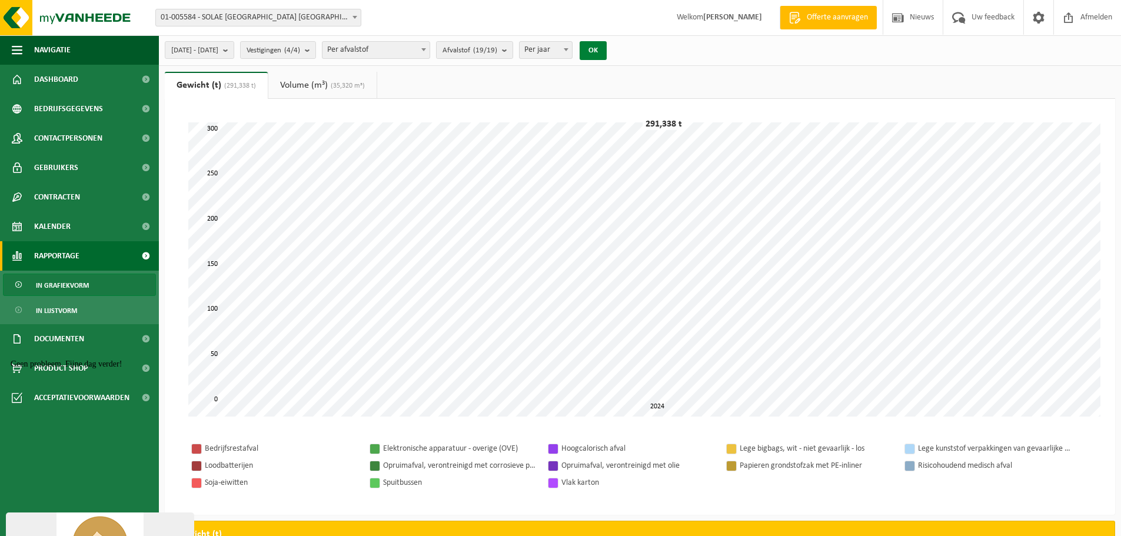
click at [607, 48] on button "OK" at bounding box center [593, 50] width 27 height 19
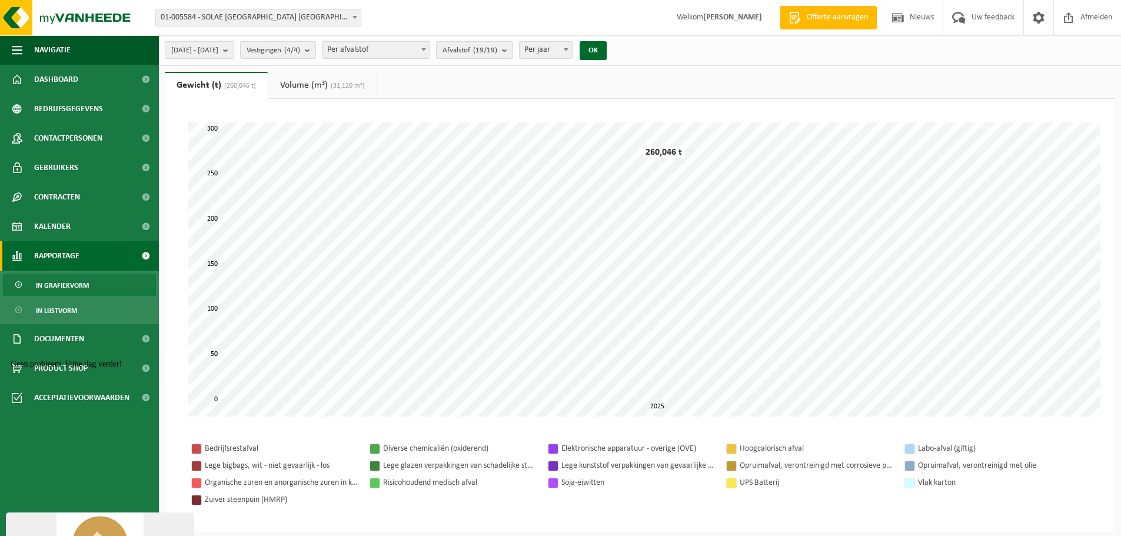
click at [218, 45] on span "[DATE] - [DATE]" at bounding box center [194, 51] width 47 height 18
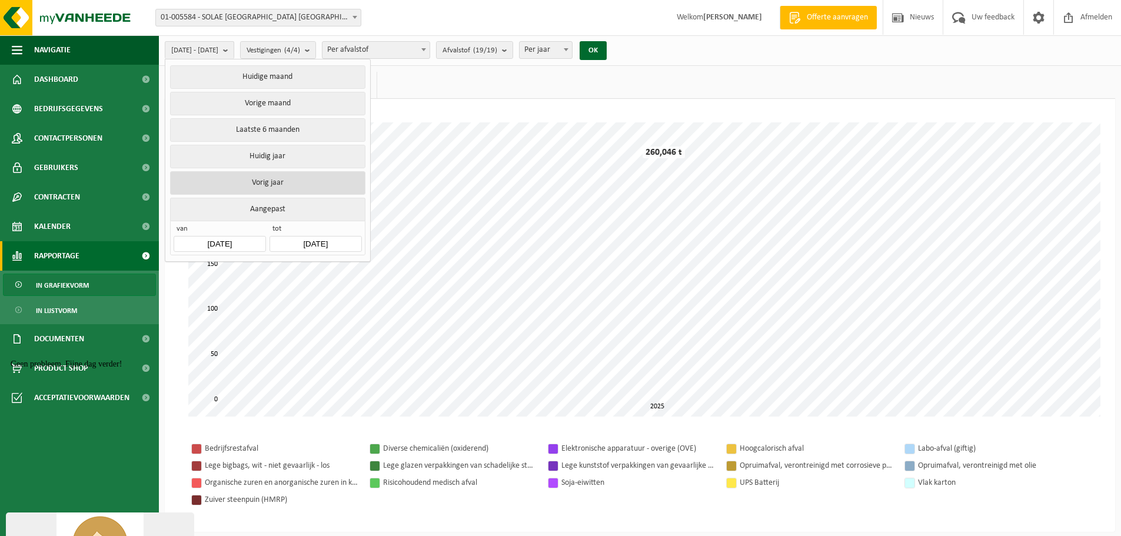
click at [275, 179] on button "Vorig jaar" at bounding box center [267, 183] width 195 height 24
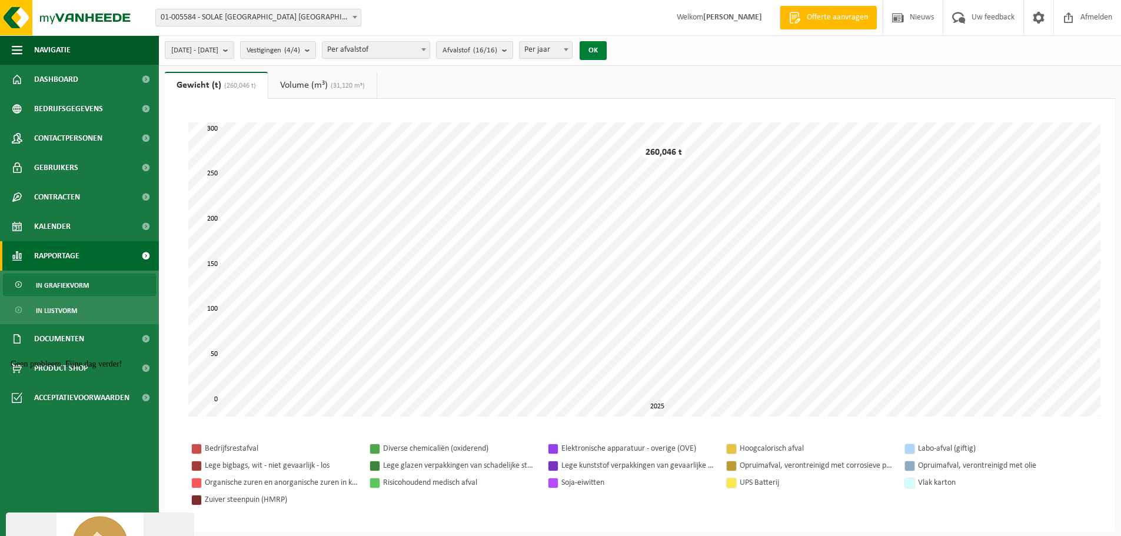
click at [607, 49] on button "OK" at bounding box center [593, 50] width 27 height 19
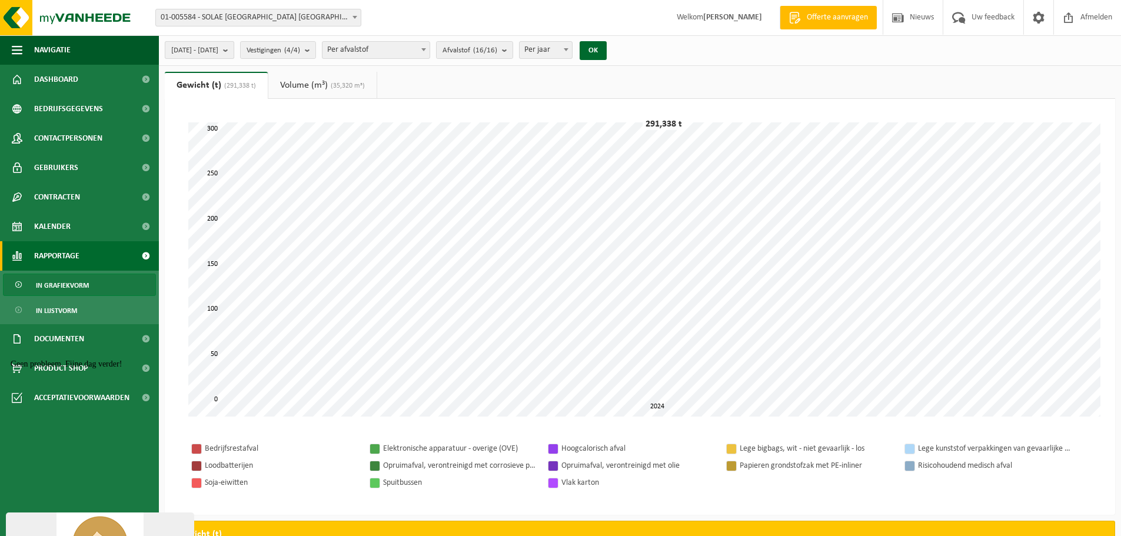
click at [191, 49] on span "[DATE] - [DATE]" at bounding box center [194, 51] width 47 height 18
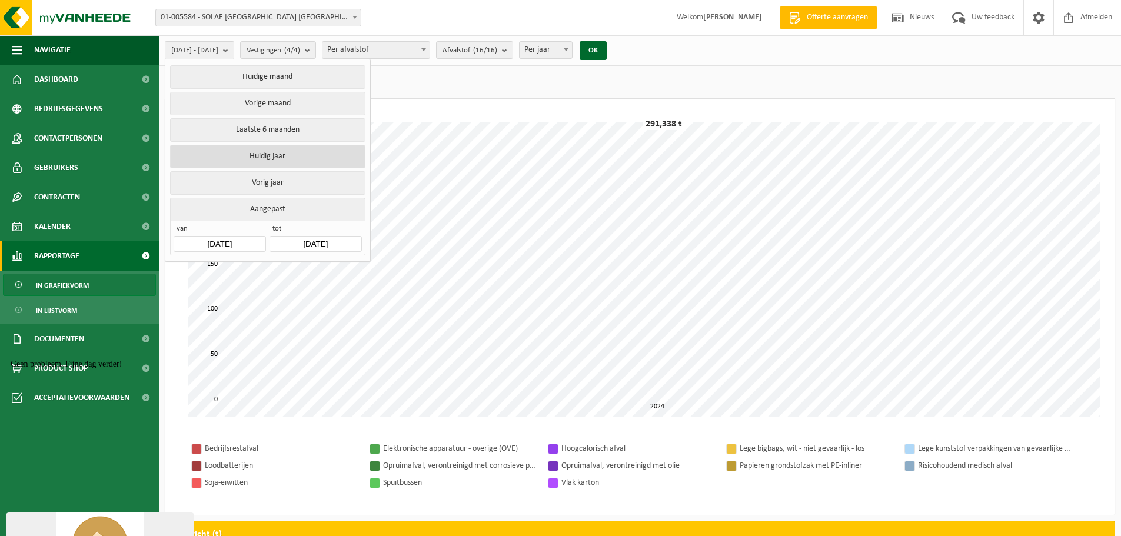
click at [221, 157] on button "Huidig jaar" at bounding box center [267, 157] width 195 height 24
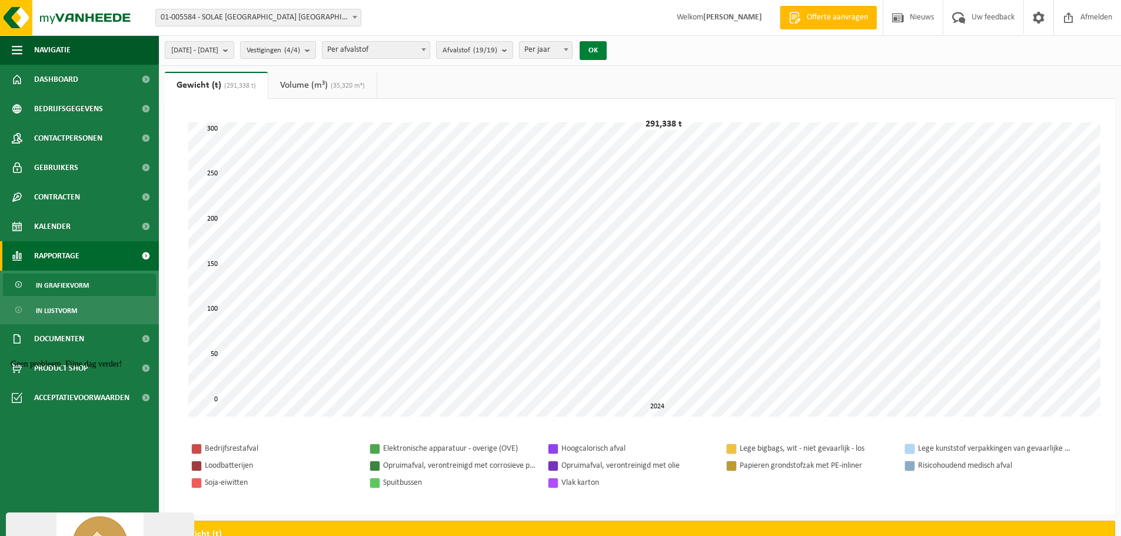
click at [607, 51] on button "OK" at bounding box center [593, 50] width 27 height 19
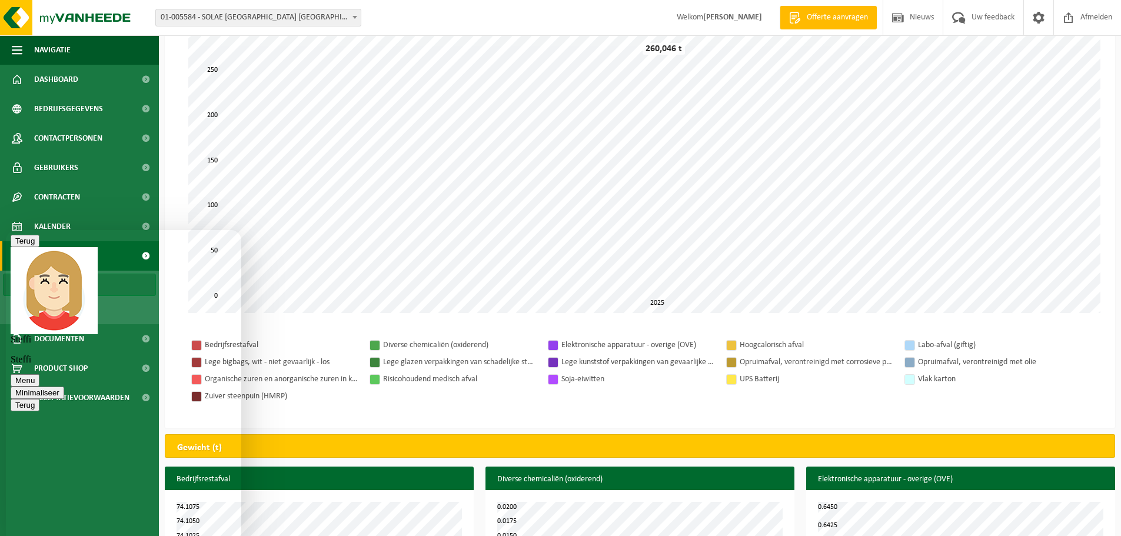
scroll to position [118, 0]
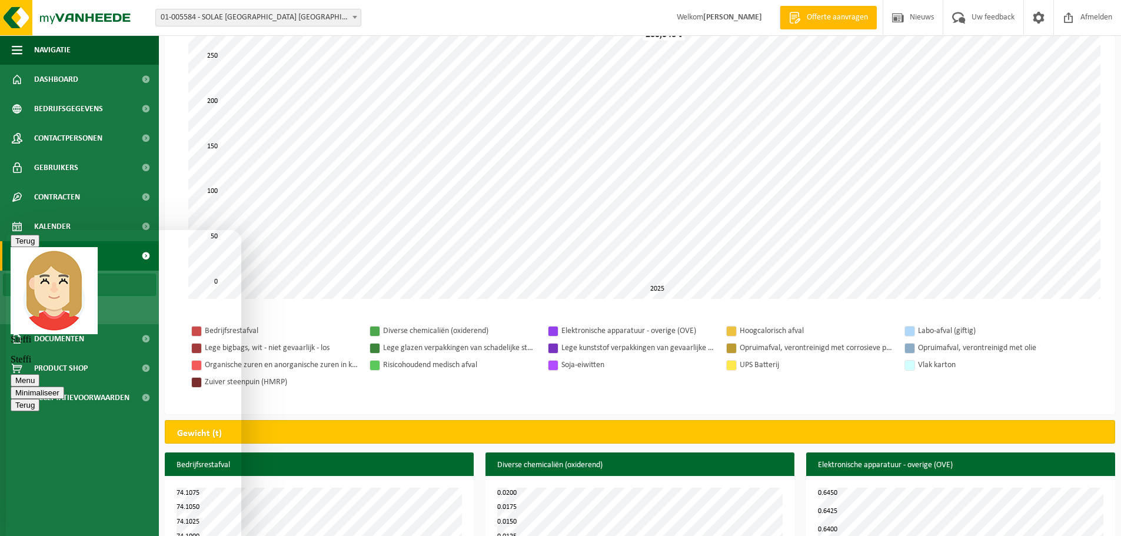
click at [64, 387] on button "Minimaliseer" at bounding box center [38, 393] width 54 height 12
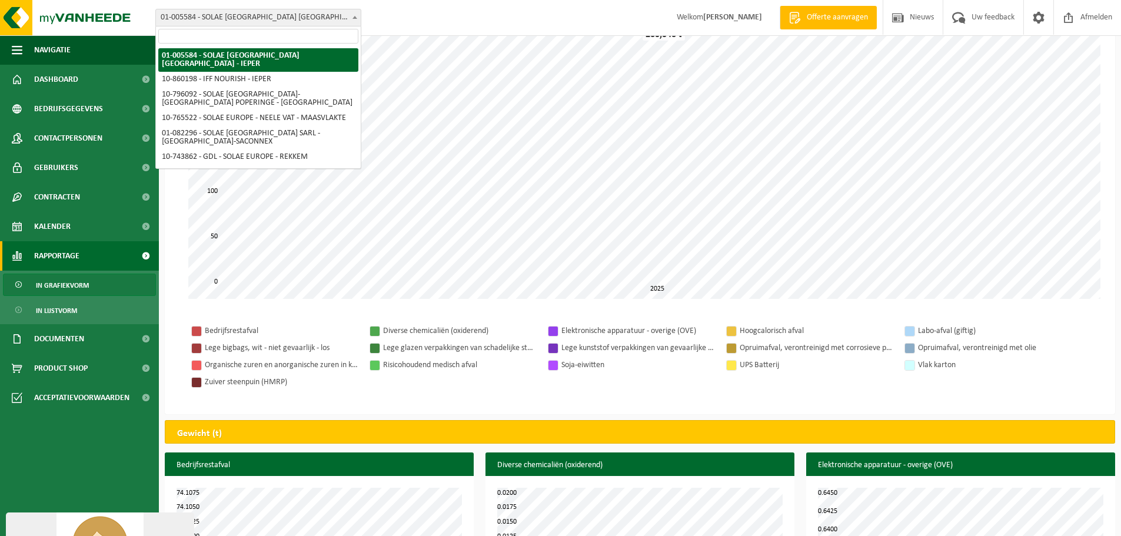
click at [208, 14] on span "01-005584 - SOLAE [GEOGRAPHIC_DATA] [GEOGRAPHIC_DATA] - IEPER" at bounding box center [258, 17] width 205 height 16
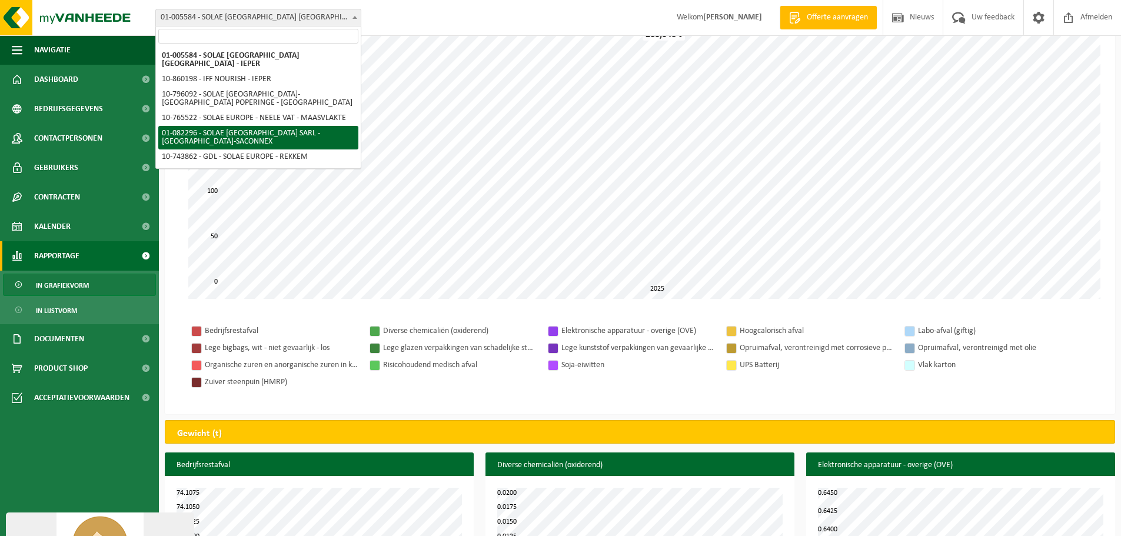
select select "610"
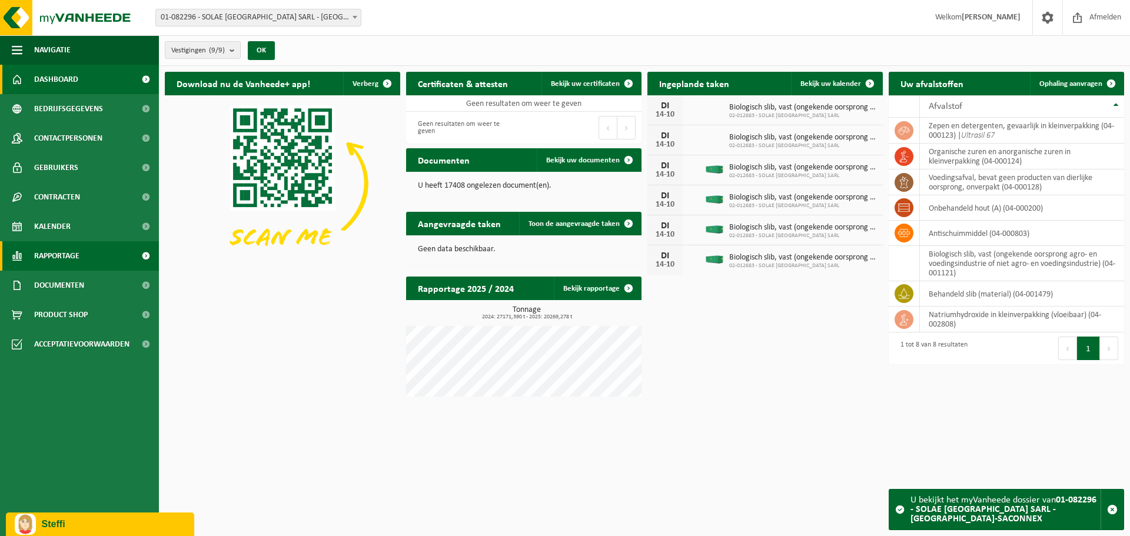
click at [58, 254] on span "Rapportage" at bounding box center [56, 255] width 45 height 29
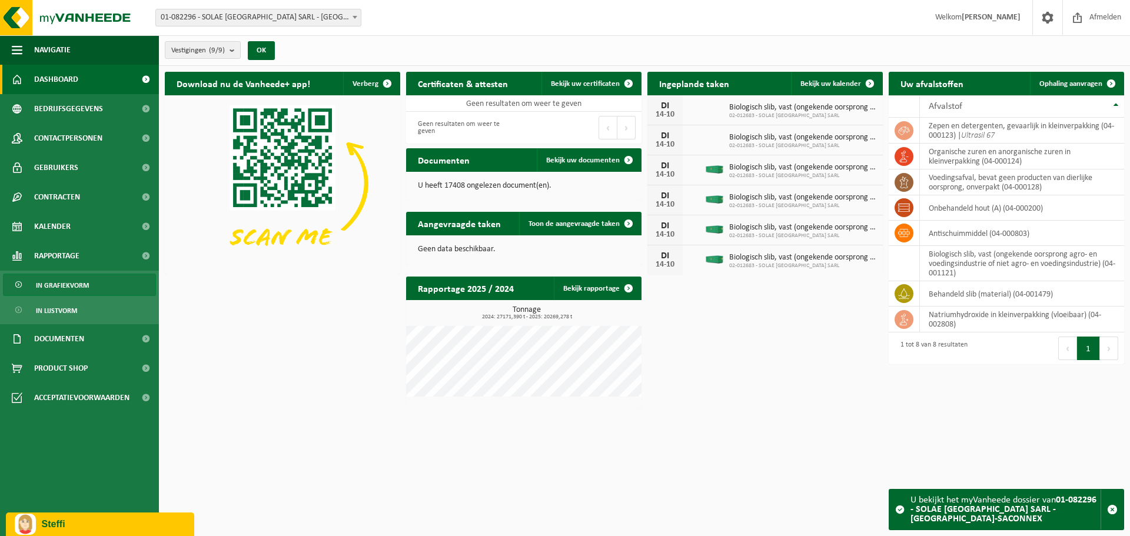
click at [79, 285] on span "In grafiekvorm" at bounding box center [62, 285] width 53 height 22
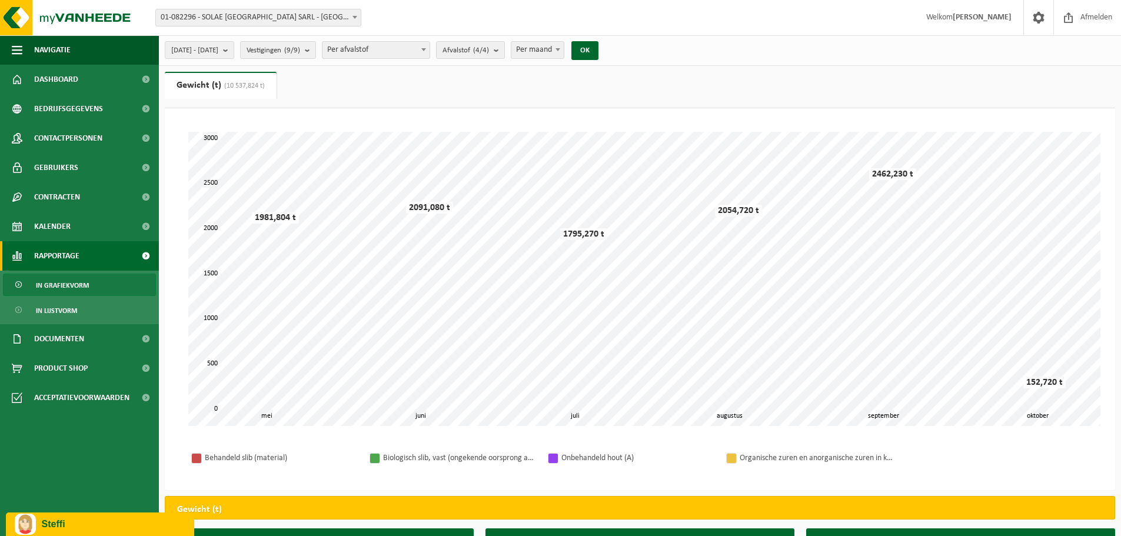
click at [563, 48] on span "Per maand" at bounding box center [538, 50] width 52 height 16
select select "3"
click at [599, 48] on button "OK" at bounding box center [585, 50] width 27 height 19
click at [218, 49] on span "[DATE] - [DATE]" at bounding box center [194, 51] width 47 height 18
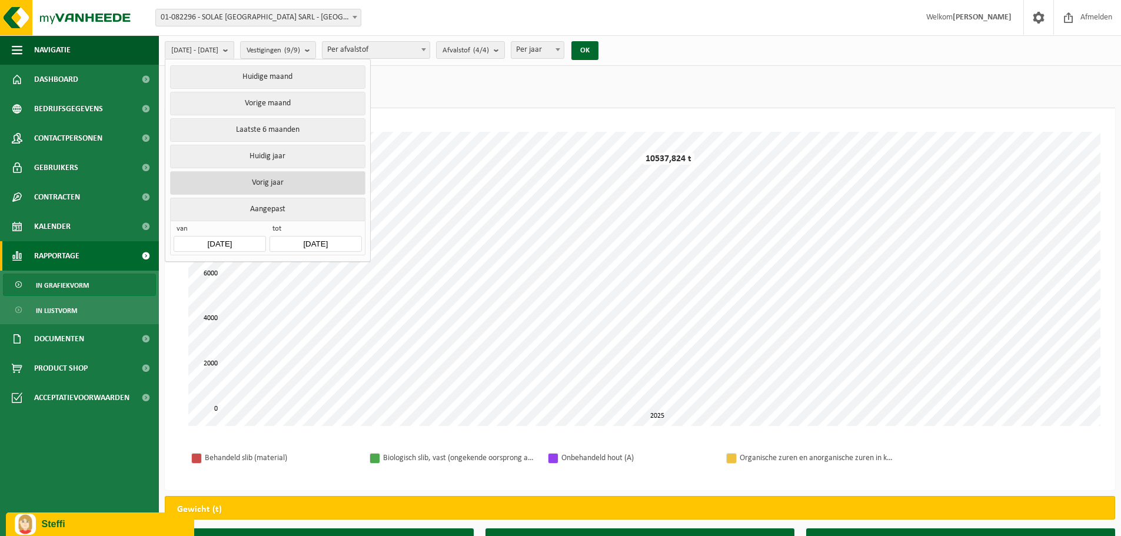
click at [255, 181] on button "Vorig jaar" at bounding box center [267, 183] width 195 height 24
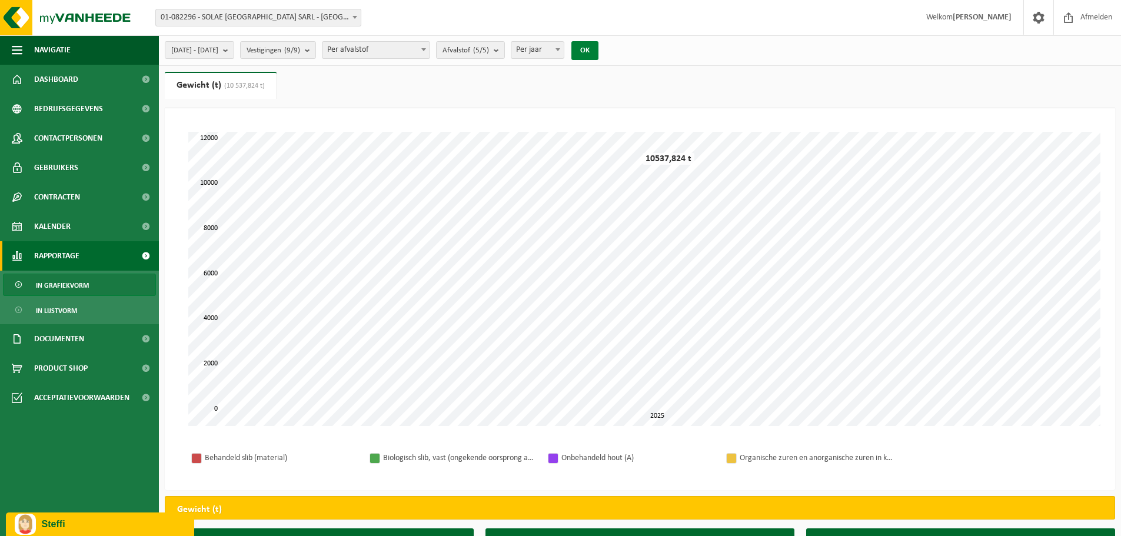
drag, startPoint x: 617, startPoint y: 47, endPoint x: 617, endPoint y: 81, distance: 34.1
click at [599, 47] on button "OK" at bounding box center [585, 50] width 27 height 19
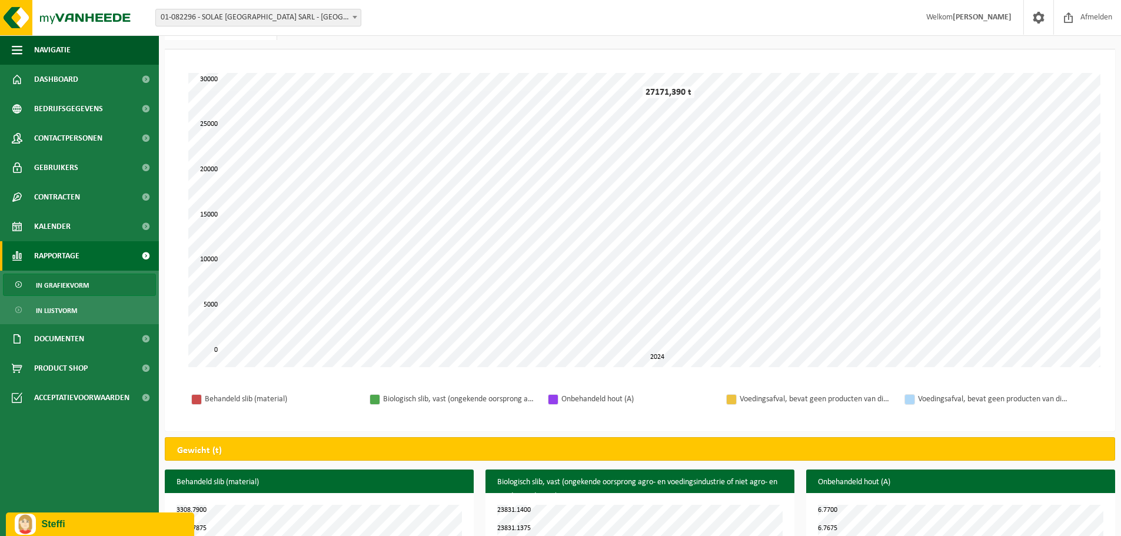
scroll to position [33, 0]
